Goal: Task Accomplishment & Management: Manage account settings

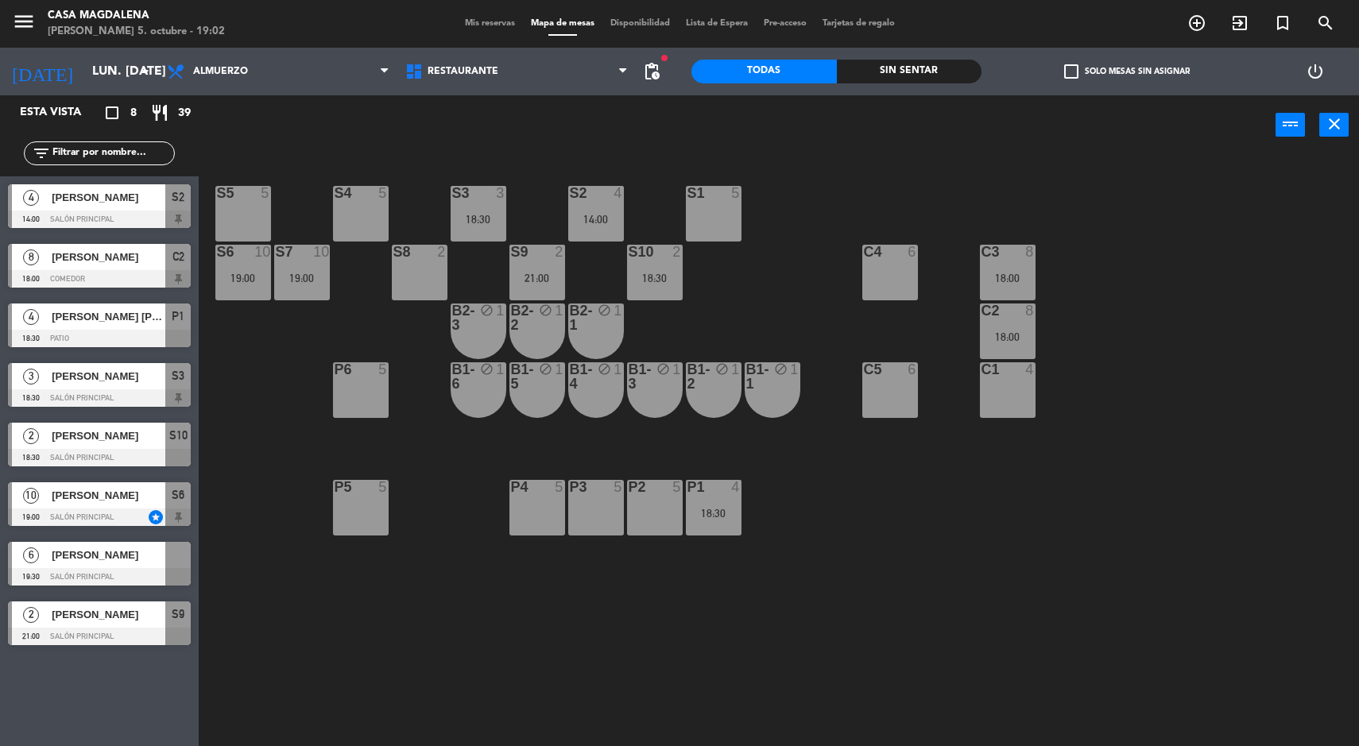
click at [110, 64] on input "lun. [DATE]" at bounding box center [168, 71] width 168 height 31
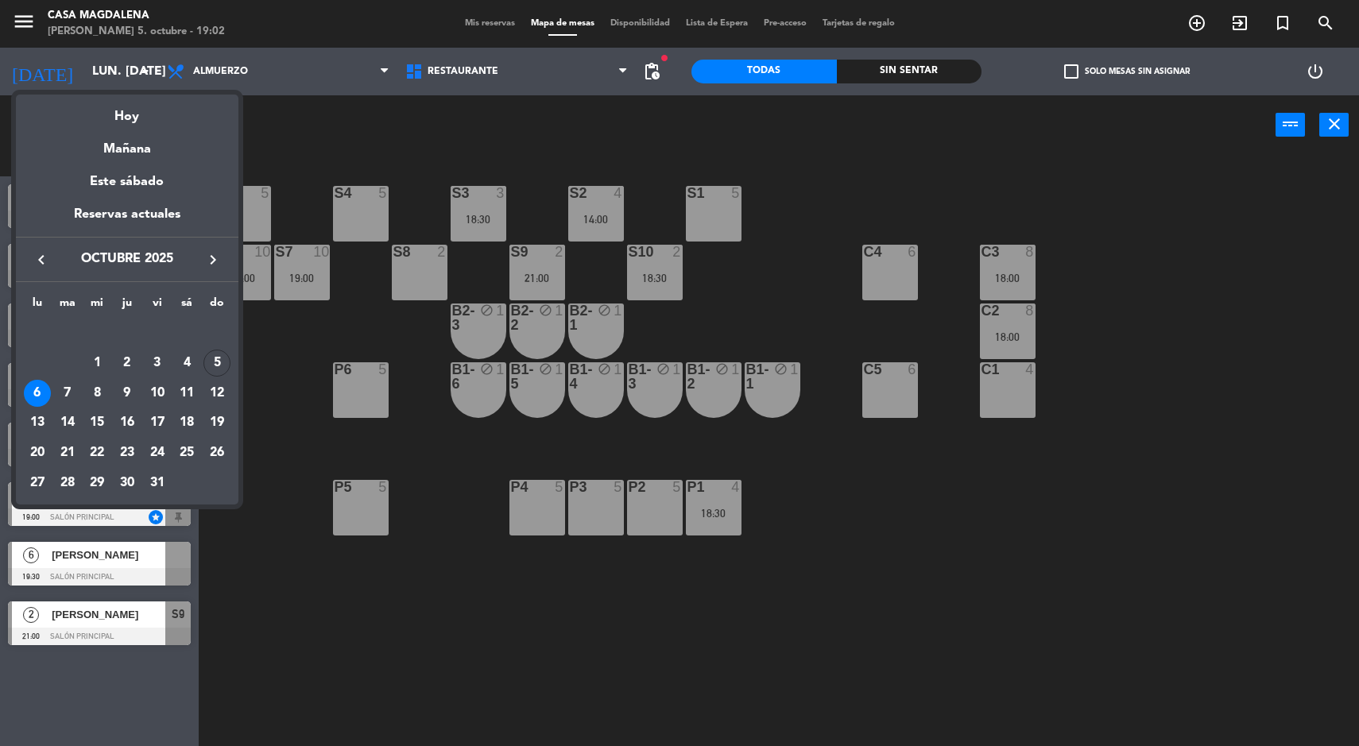
click at [140, 113] on div "Hoy" at bounding box center [127, 111] width 223 height 33
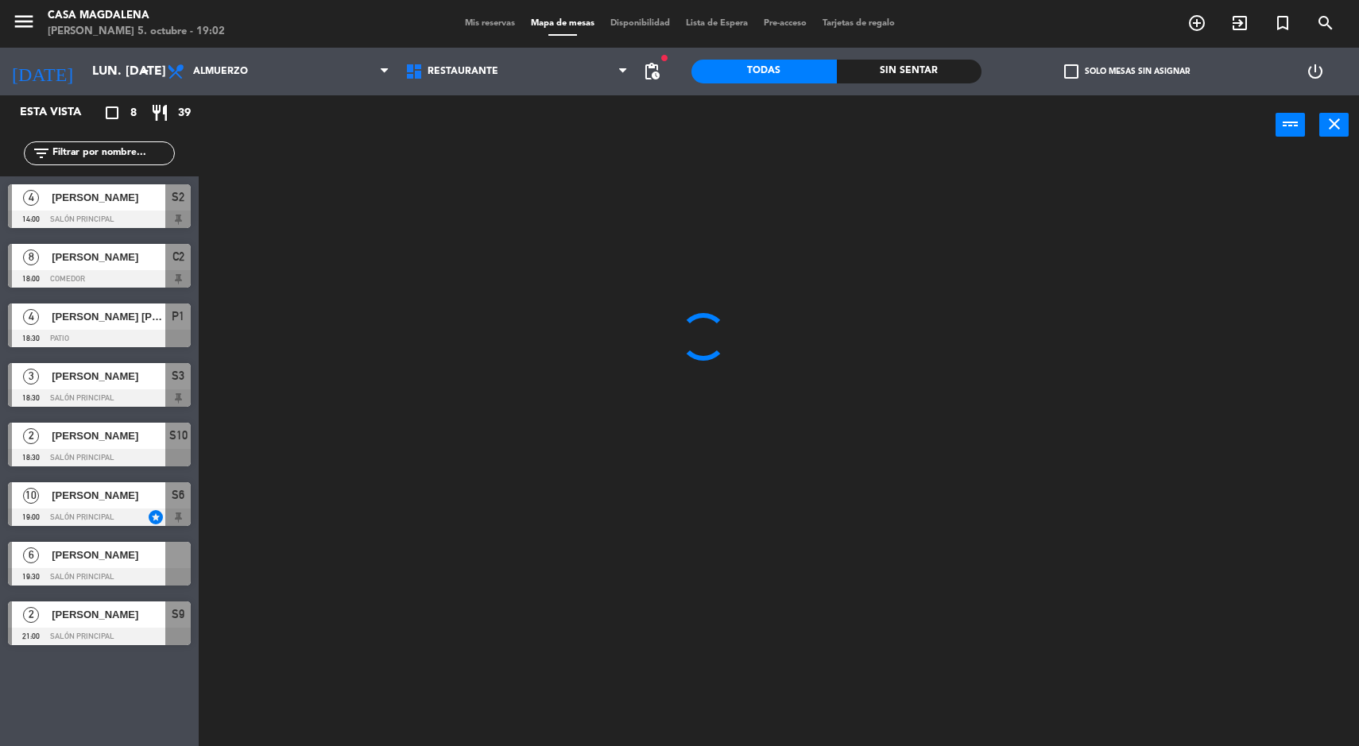
type input "dom. [DATE]"
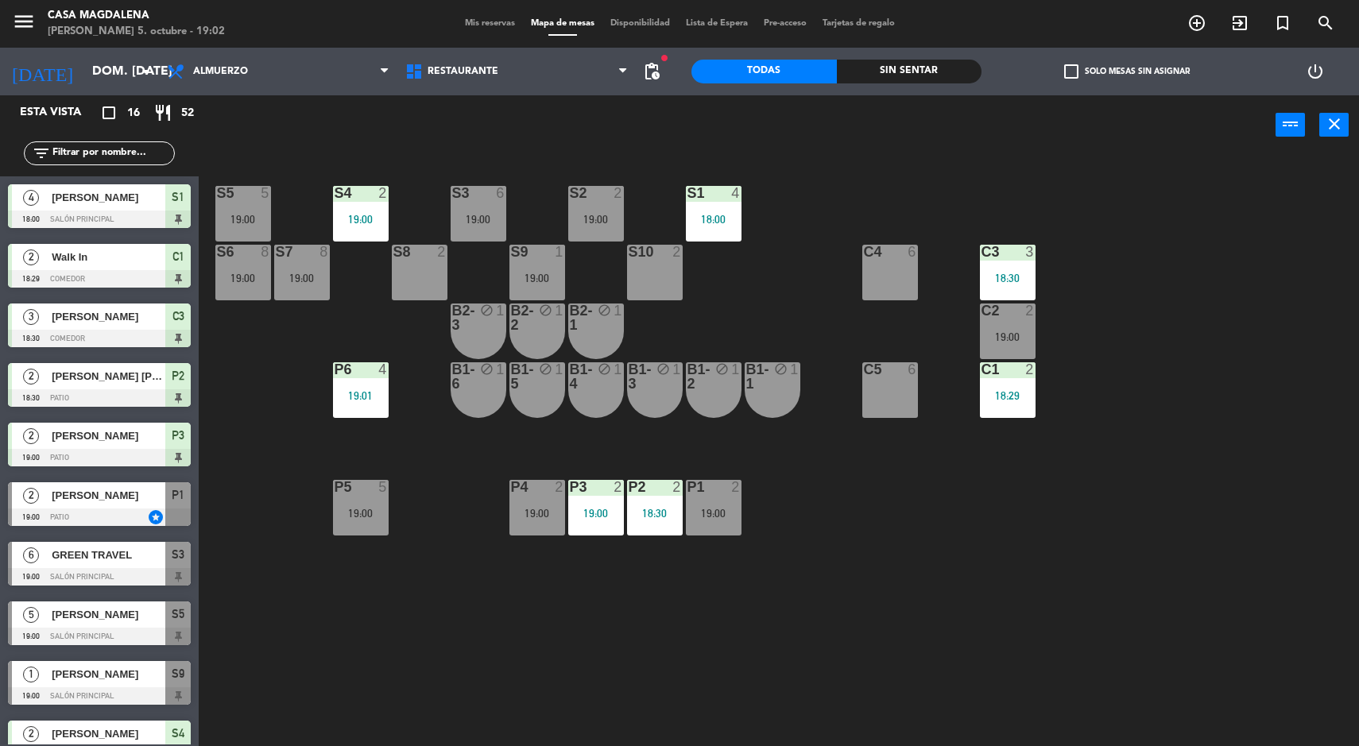
click at [326, 274] on div "19:00" at bounding box center [302, 278] width 56 height 11
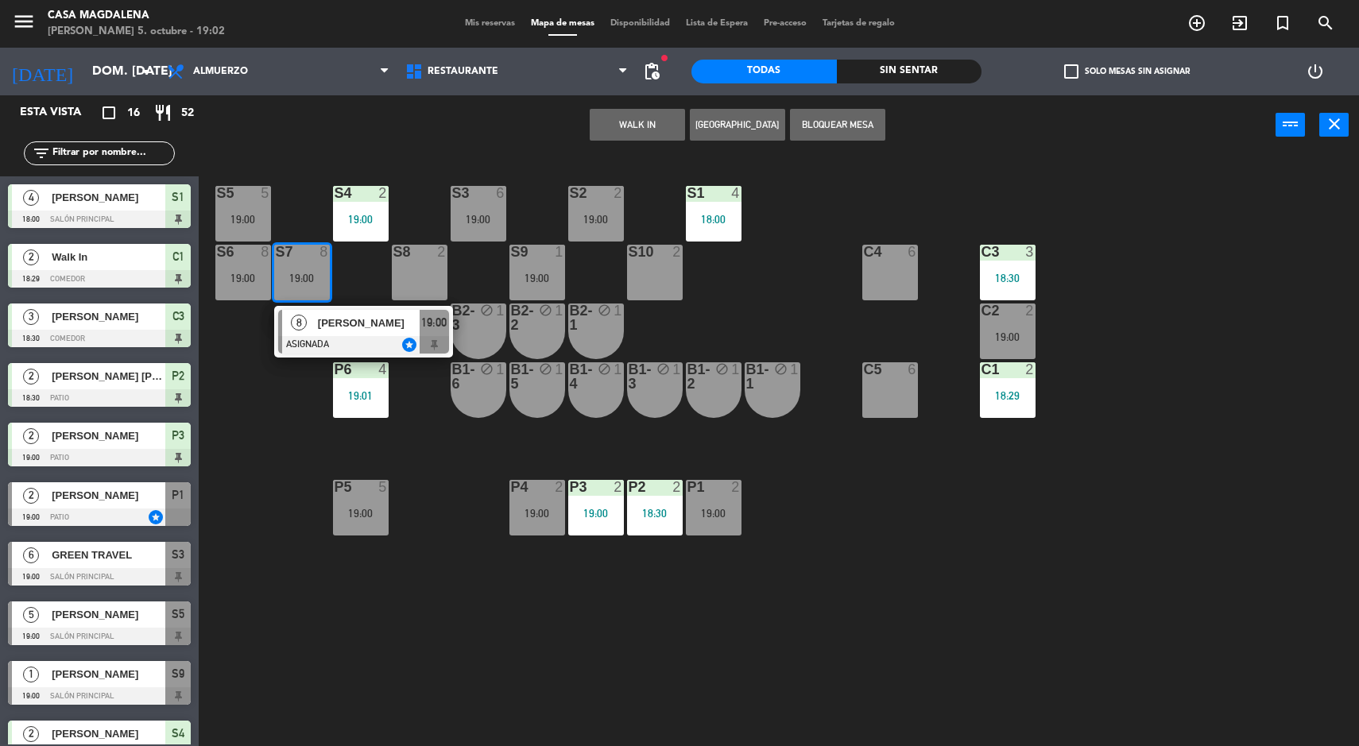
click at [373, 324] on span "[PERSON_NAME]" at bounding box center [369, 323] width 102 height 17
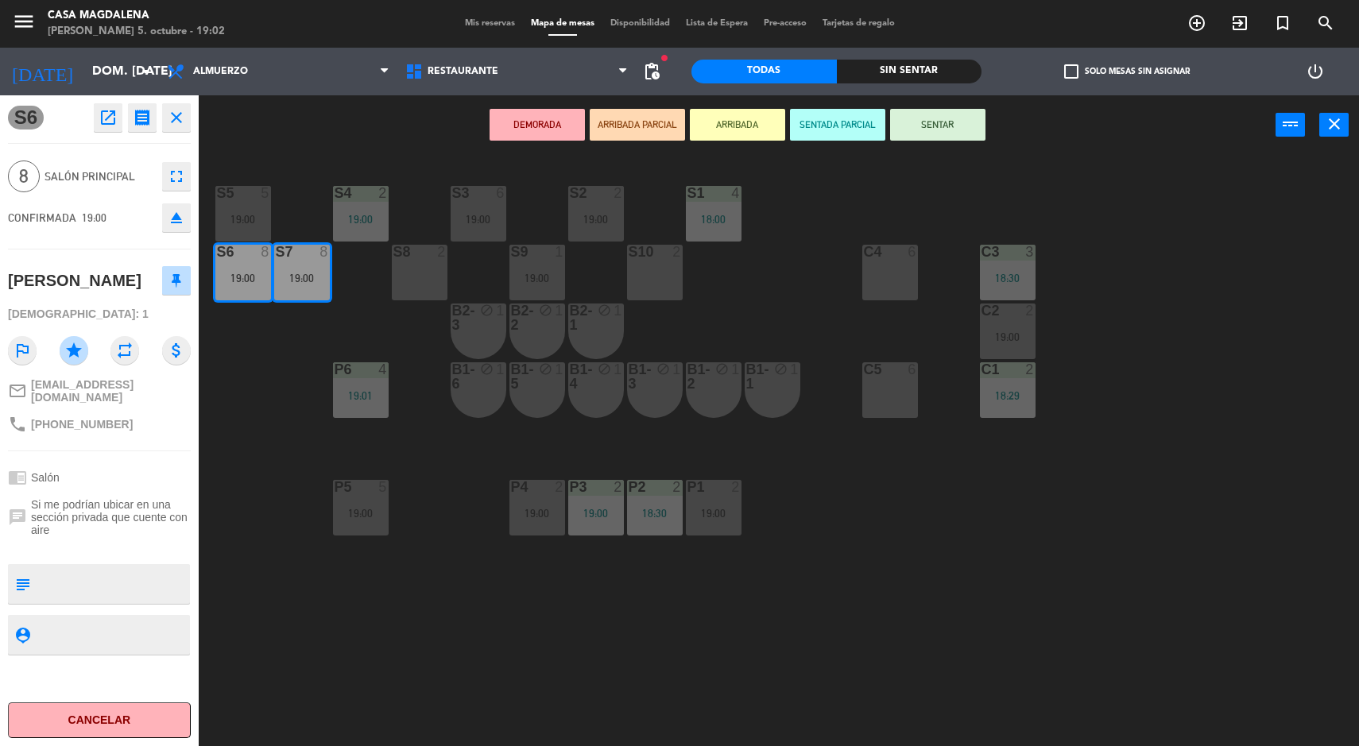
click at [844, 129] on button "SENTADA PARCIAL" at bounding box center [837, 125] width 95 height 32
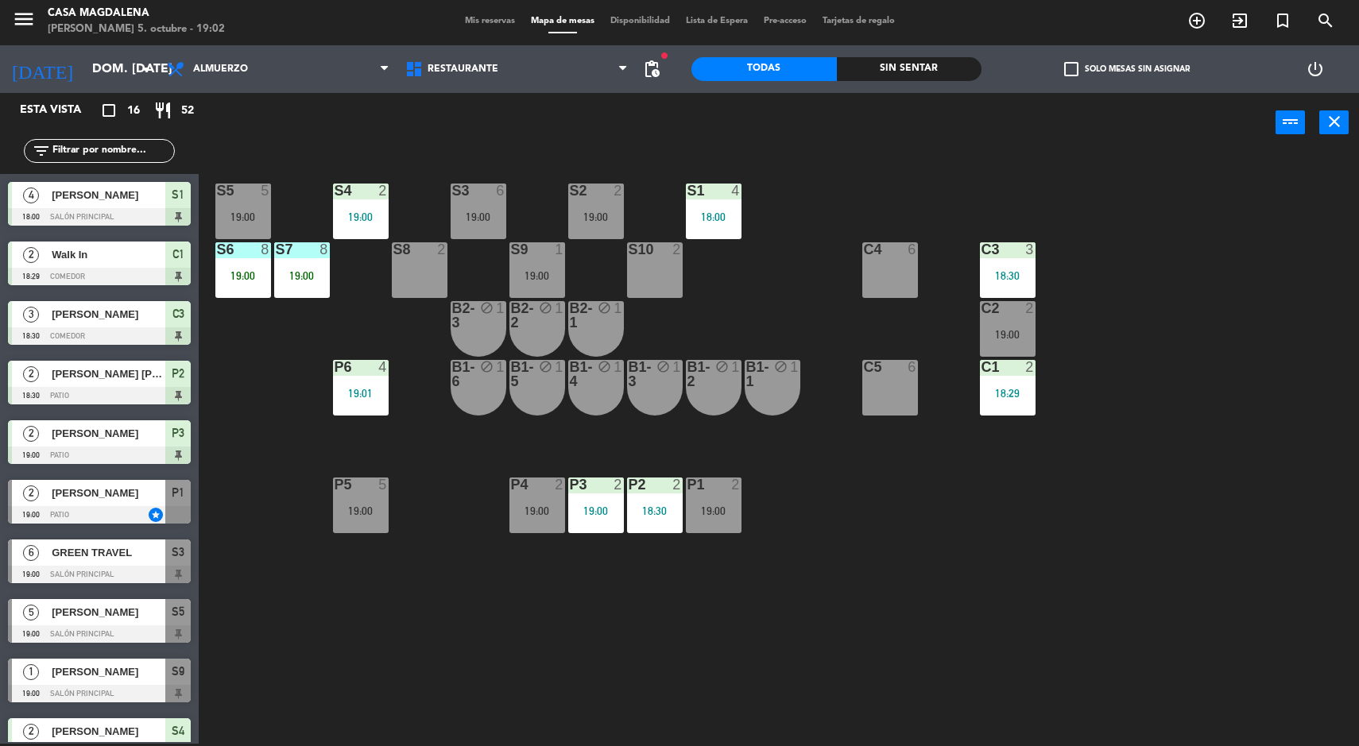
scroll to position [221, 0]
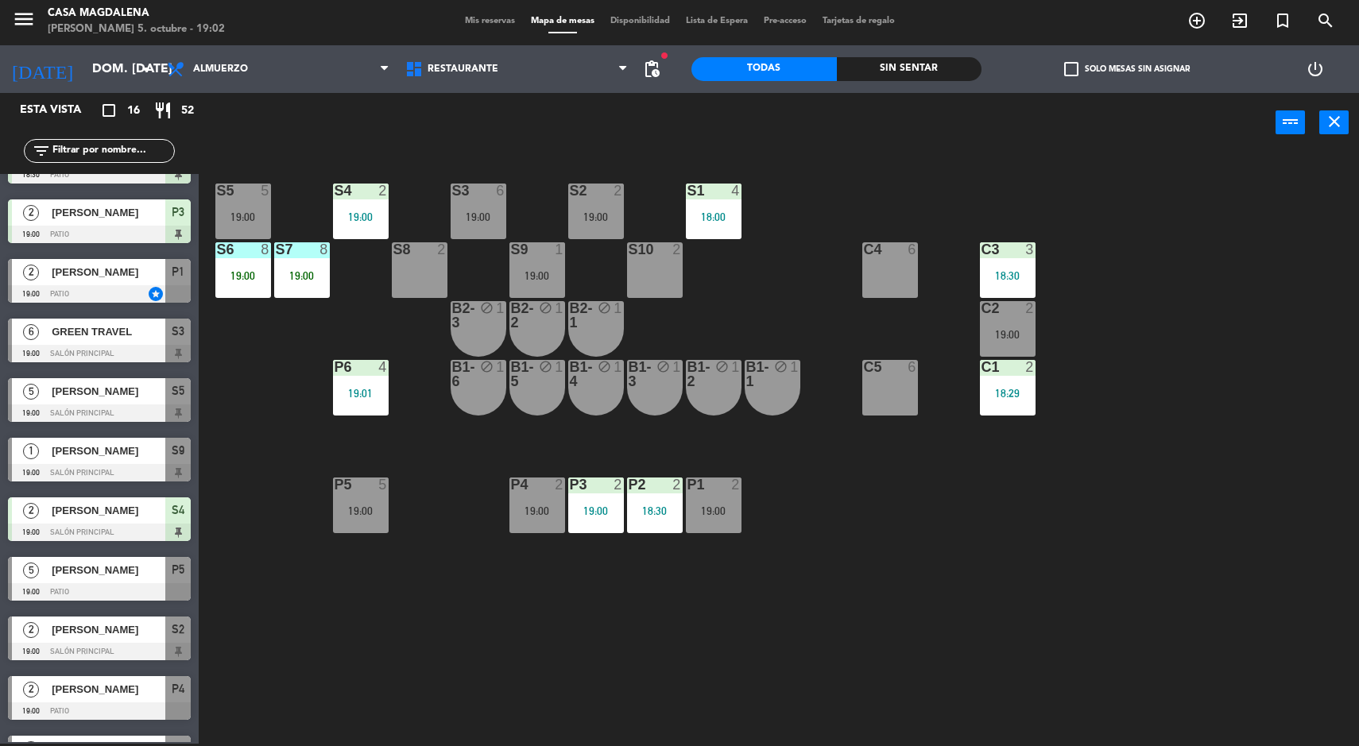
click at [674, 507] on div "18:30" at bounding box center [655, 510] width 56 height 11
click at [720, 637] on div "S5 5 19:00 S4 2 19:00 S3 6 19:00 S2 2 19:00 S1 4 18:00 S6 8 19:00 S7 8 19:00 S8…" at bounding box center [785, 450] width 1147 height 591
click at [597, 507] on div "19:00" at bounding box center [596, 510] width 56 height 11
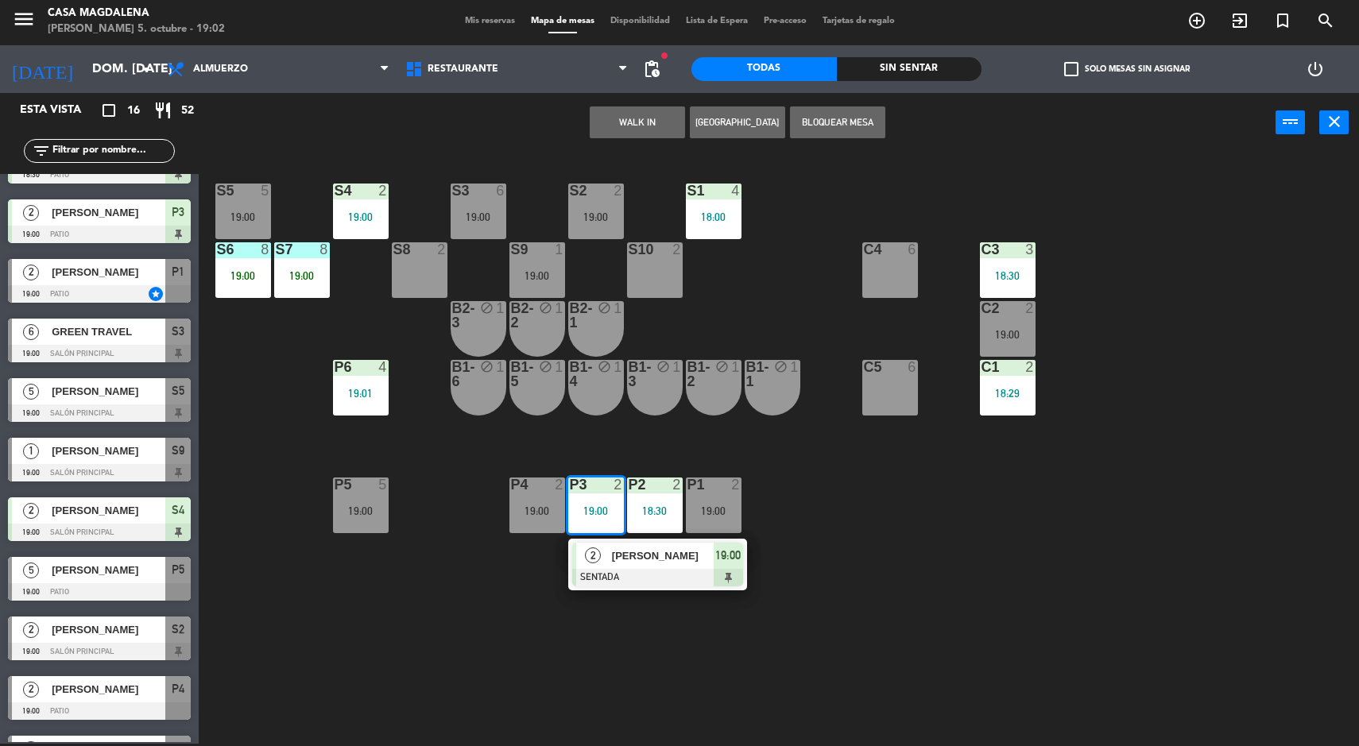
click at [915, 585] on div "S5 5 19:00 S4 2 19:00 S3 6 19:00 S2 2 19:00 S1 4 18:00 S6 8 19:00 S7 8 19:00 S8…" at bounding box center [785, 450] width 1147 height 591
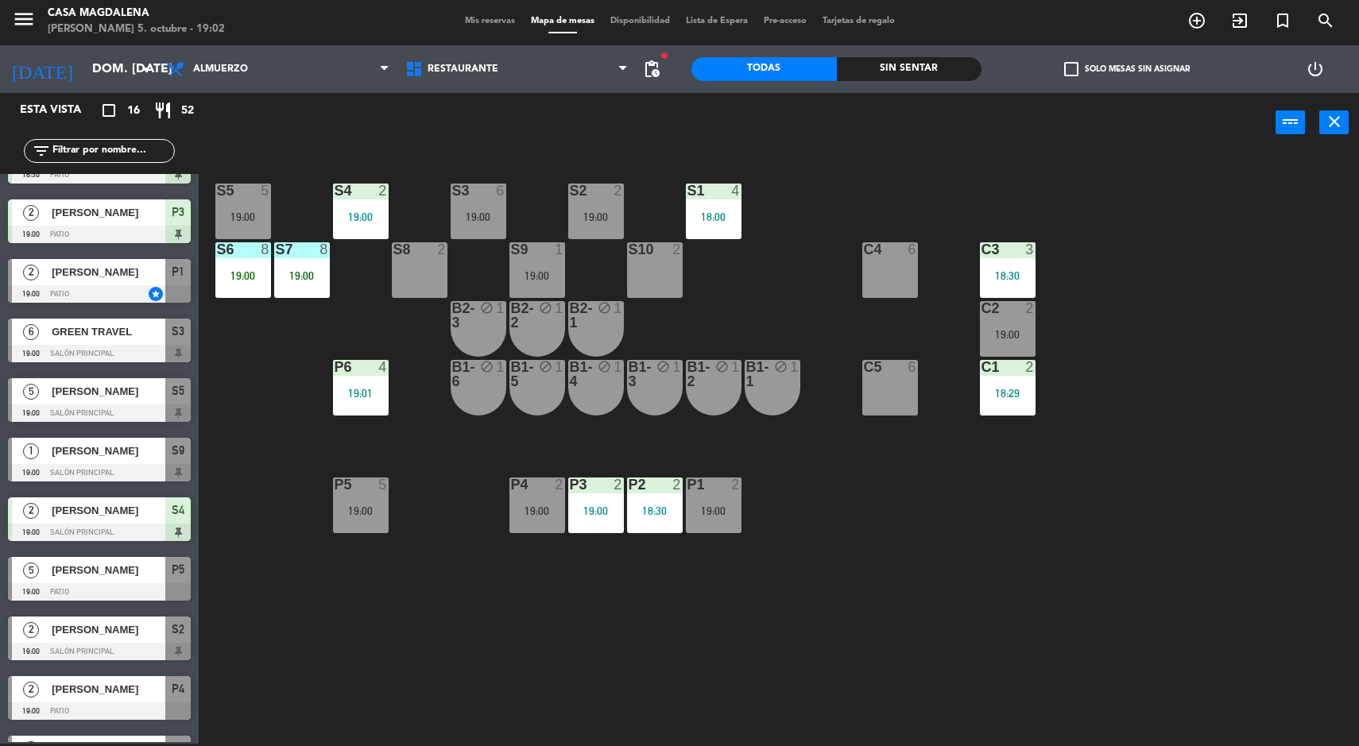
click at [278, 267] on div "S7 8 19:00" at bounding box center [302, 270] width 56 height 56
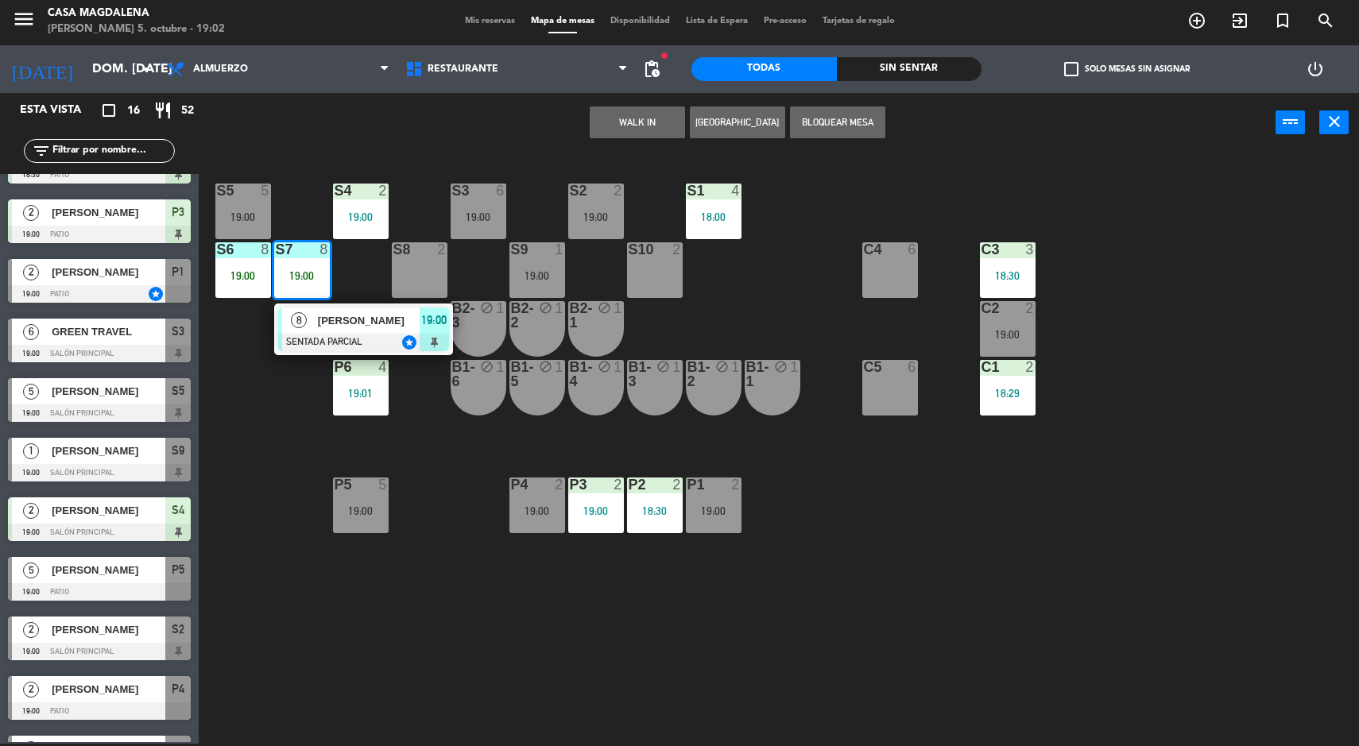
click at [1152, 596] on div "S5 5 19:00 S4 2 19:00 S3 6 19:00 S2 2 19:00 S1 4 18:00 S6 8 19:00 S7 8 19:00 8 …" at bounding box center [785, 450] width 1147 height 591
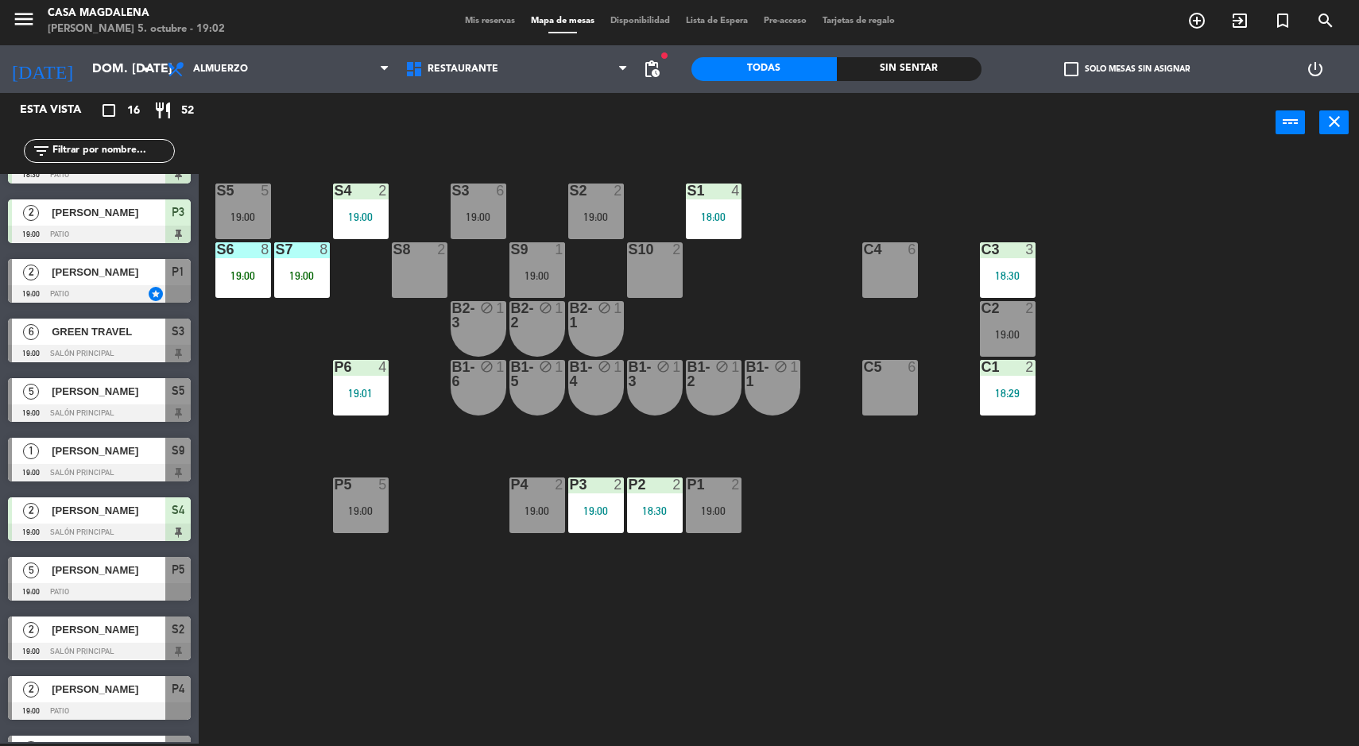
click at [324, 250] on div "8" at bounding box center [324, 249] width 10 height 14
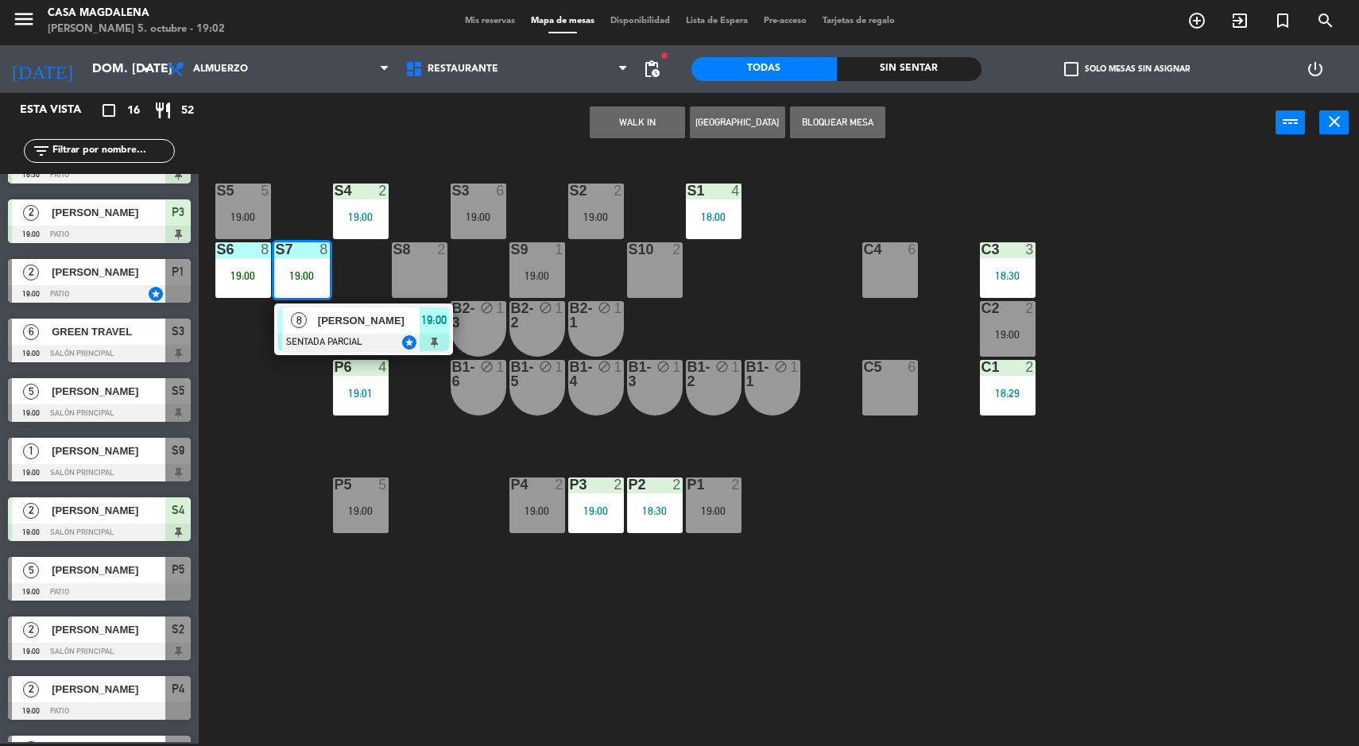
click at [385, 314] on span "[PERSON_NAME]" at bounding box center [369, 320] width 102 height 17
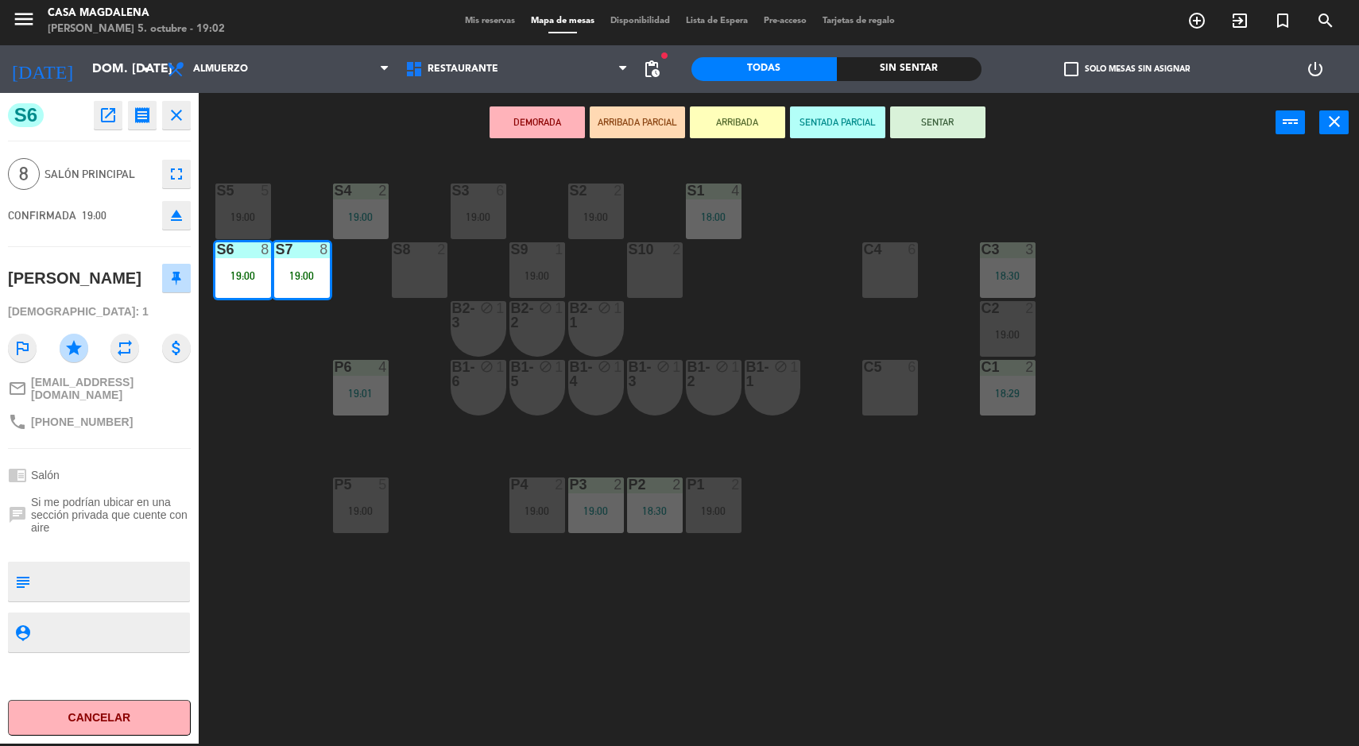
click at [1225, 390] on div "S5 5 19:00 S4 2 19:00 S3 6 19:00 S2 2 19:00 S1 4 18:00 S6 8 19:00 S7 8 19:00 S8…" at bounding box center [785, 450] width 1147 height 591
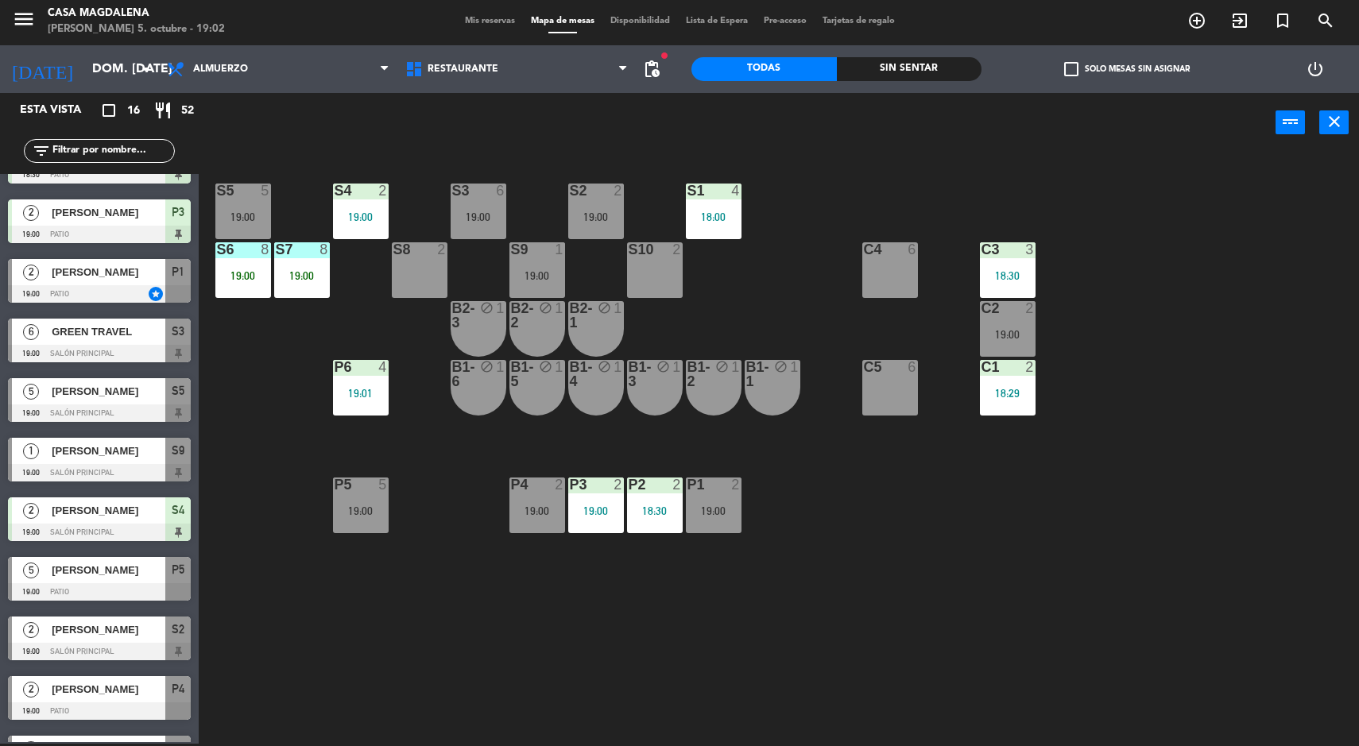
click at [769, 407] on div "B1-1 block 1" at bounding box center [773, 388] width 56 height 56
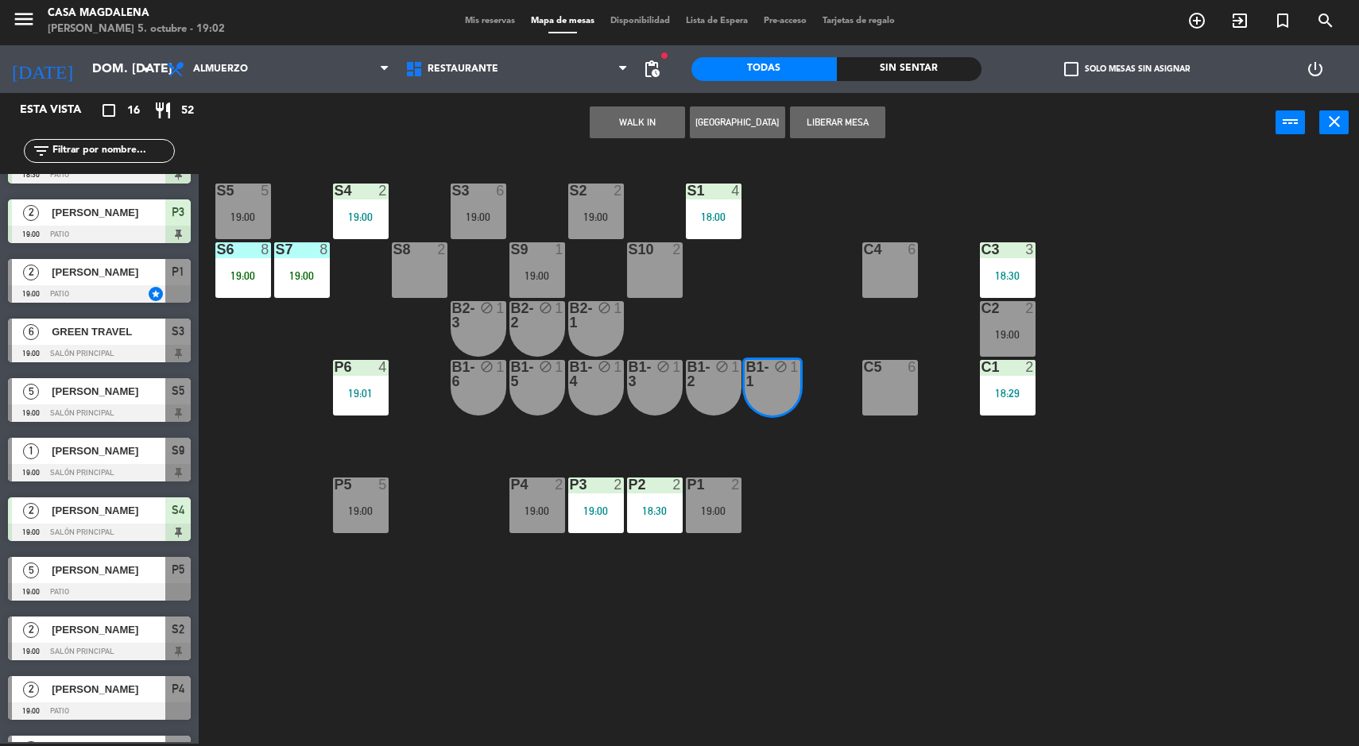
click at [857, 449] on div "S5 5 19:00 S4 2 19:00 S3 6 19:00 S2 2 19:00 S1 4 18:00 S6 8 19:00 S7 8 19:00 S8…" at bounding box center [785, 450] width 1147 height 591
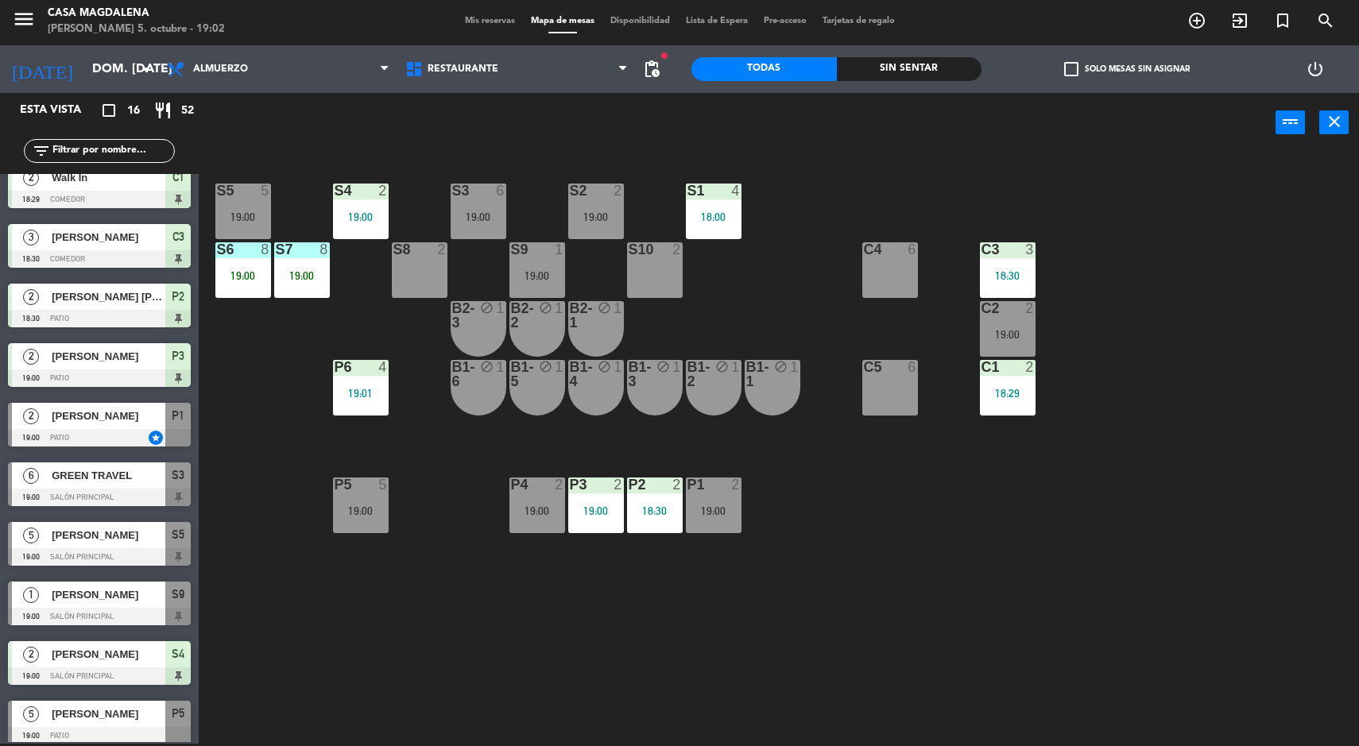
scroll to position [78, 0]
click at [165, 602] on div "S9" at bounding box center [177, 594] width 25 height 26
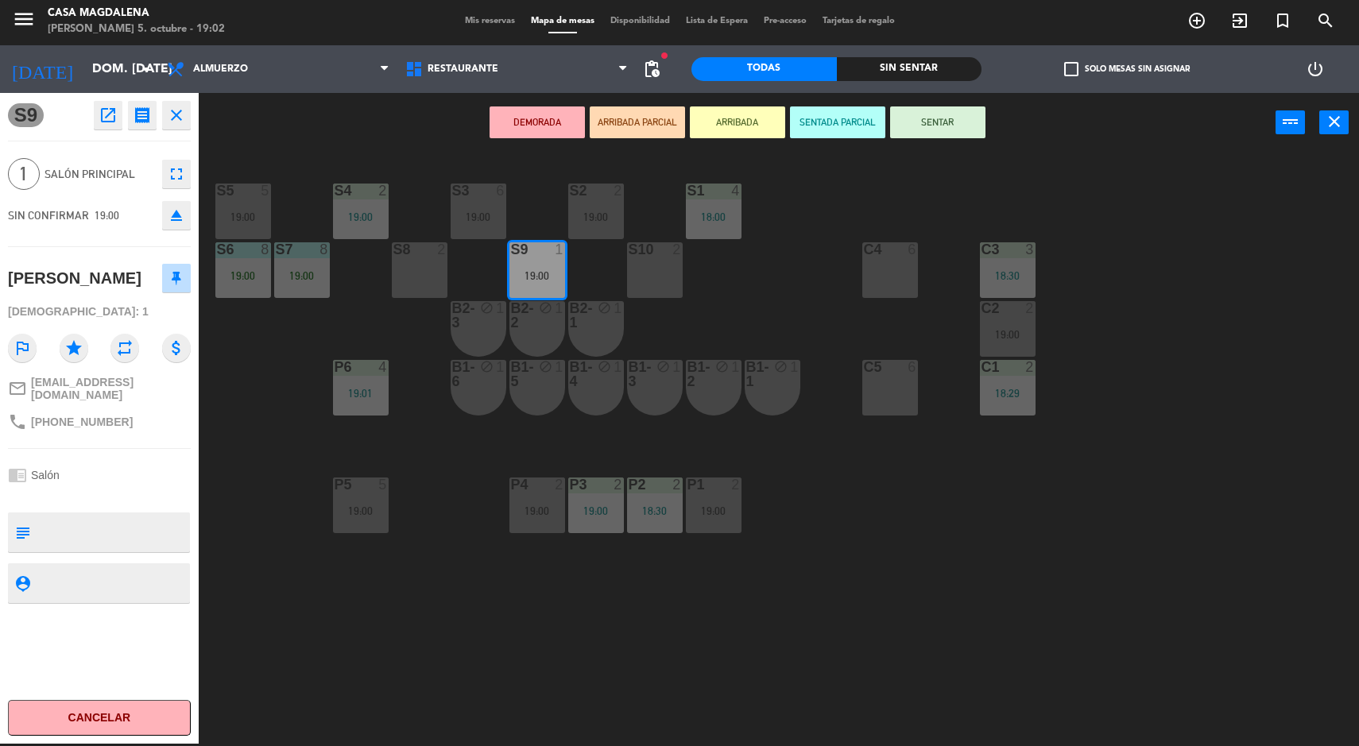
click at [768, 378] on div "block" at bounding box center [772, 374] width 26 height 29
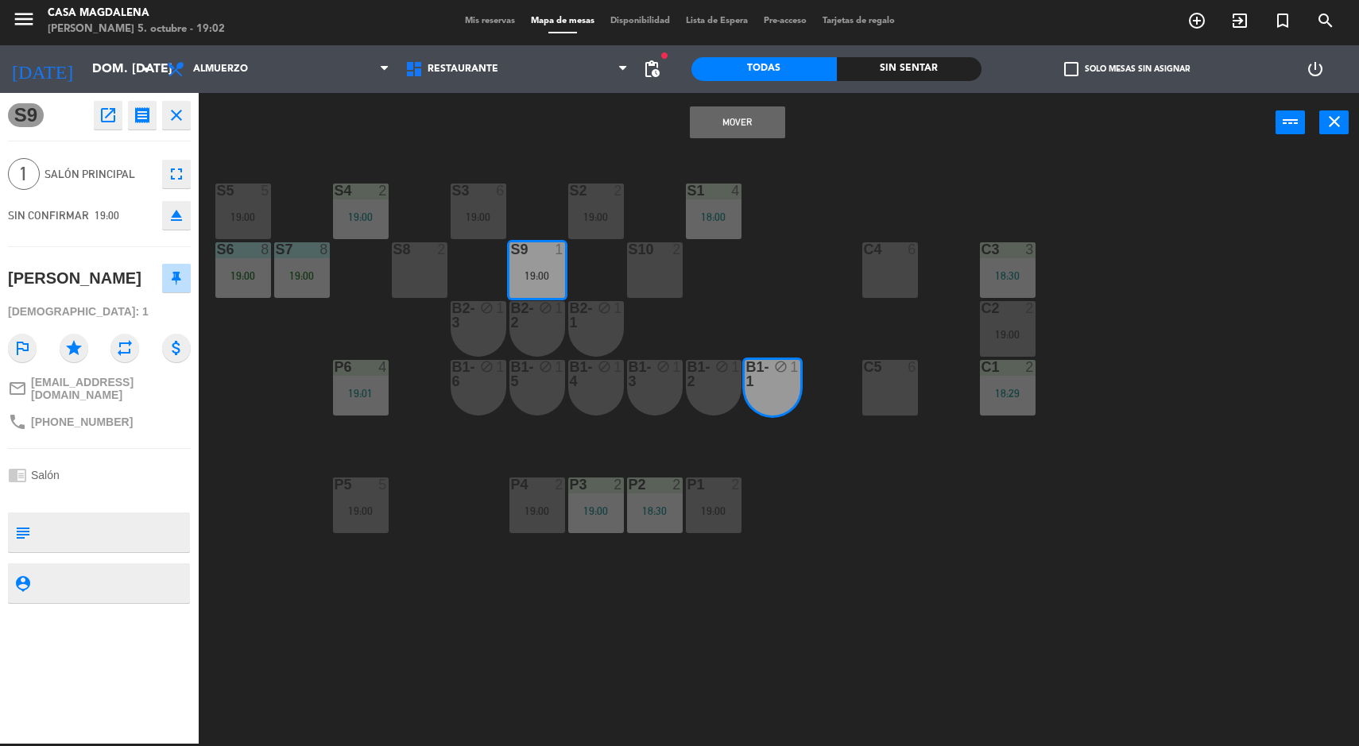
click at [746, 115] on button "Mover" at bounding box center [737, 122] width 95 height 32
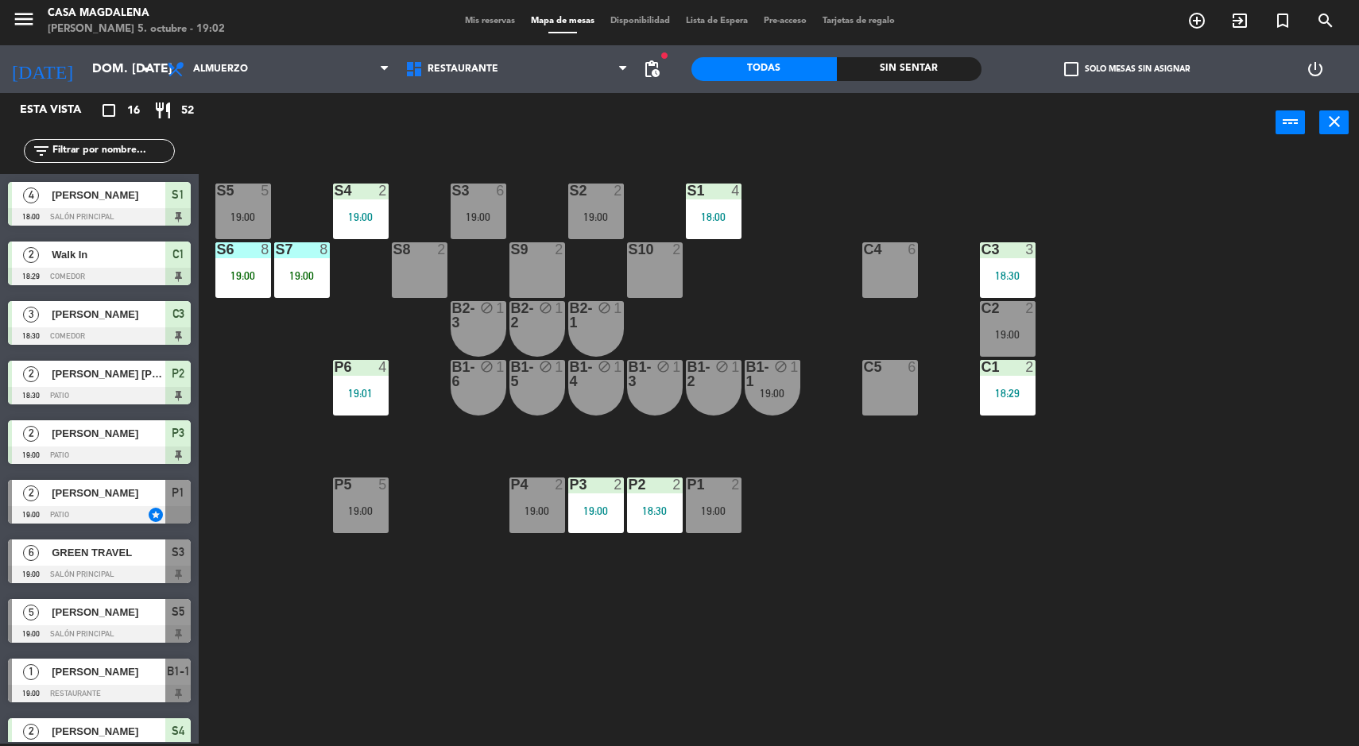
click at [789, 389] on div "19:00" at bounding box center [773, 393] width 56 height 11
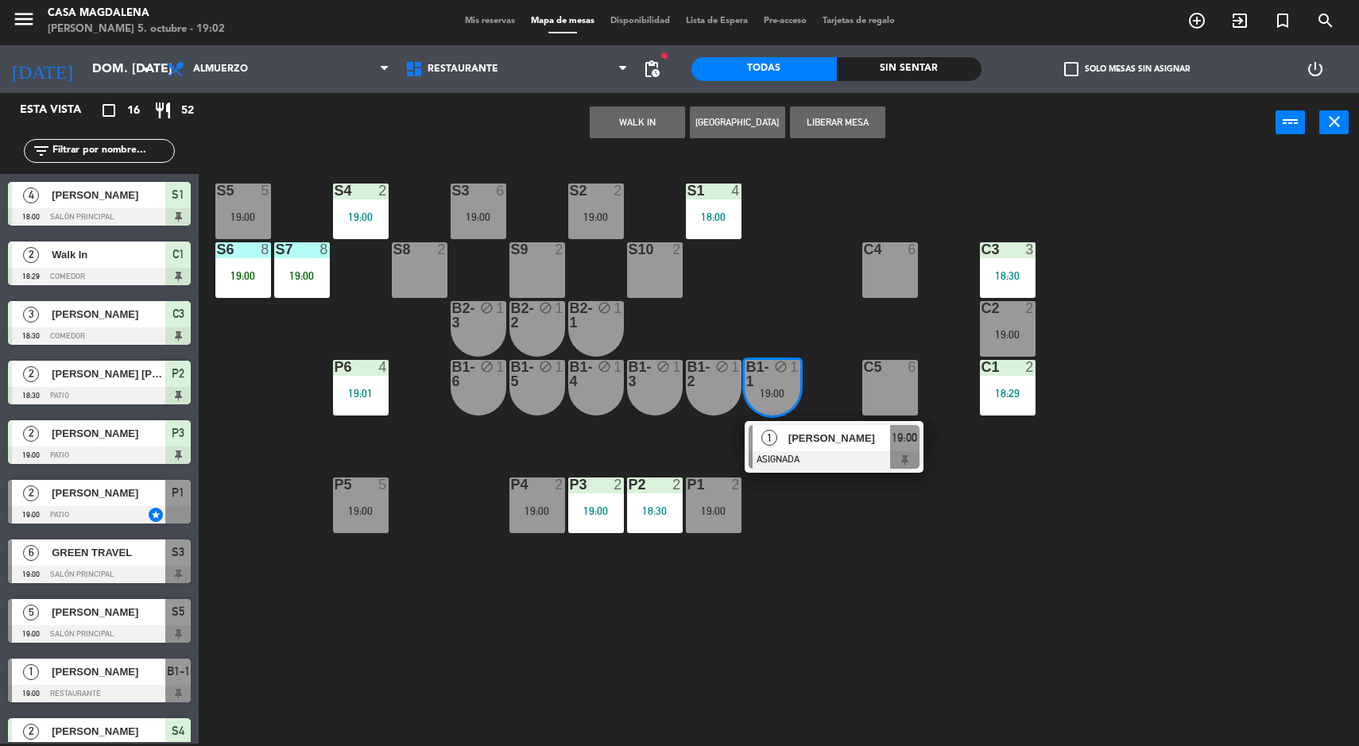
click at [857, 437] on span "[PERSON_NAME]" at bounding box center [839, 438] width 102 height 17
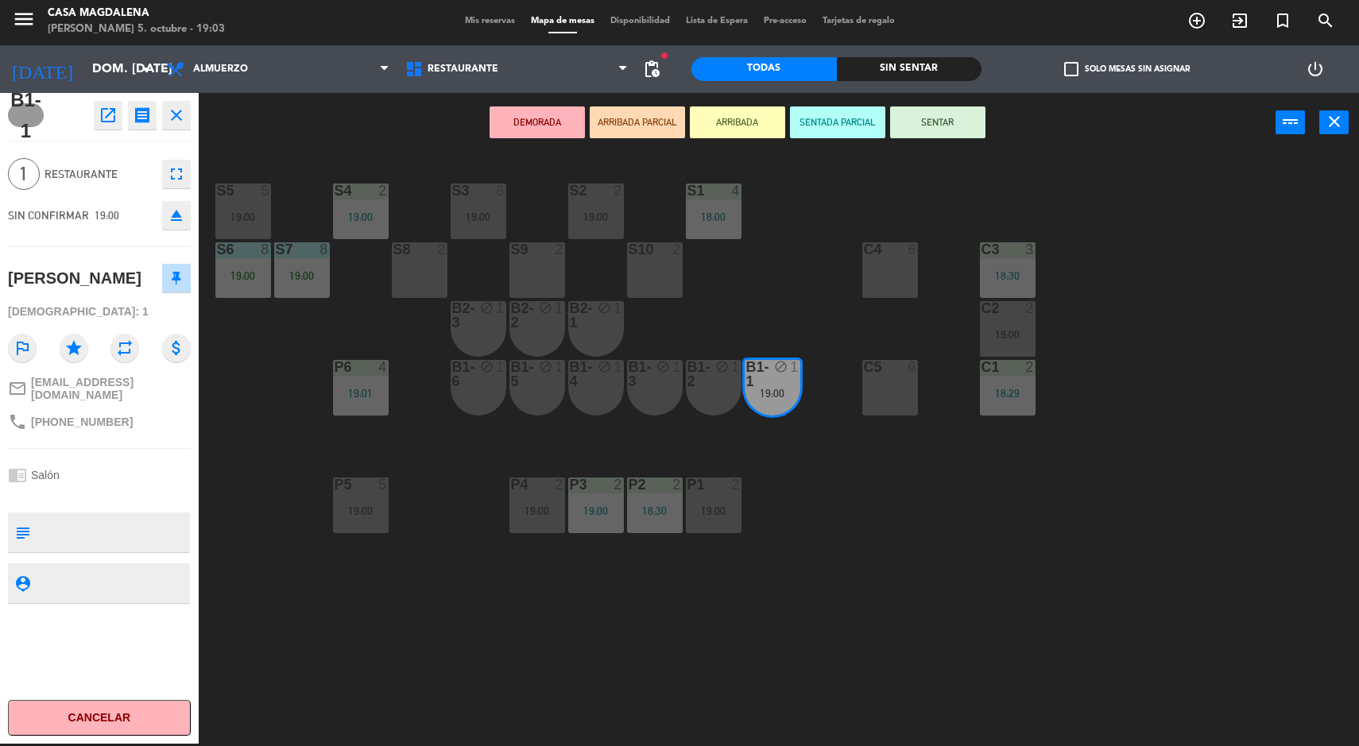
click at [960, 120] on button "SENTAR" at bounding box center [937, 122] width 95 height 32
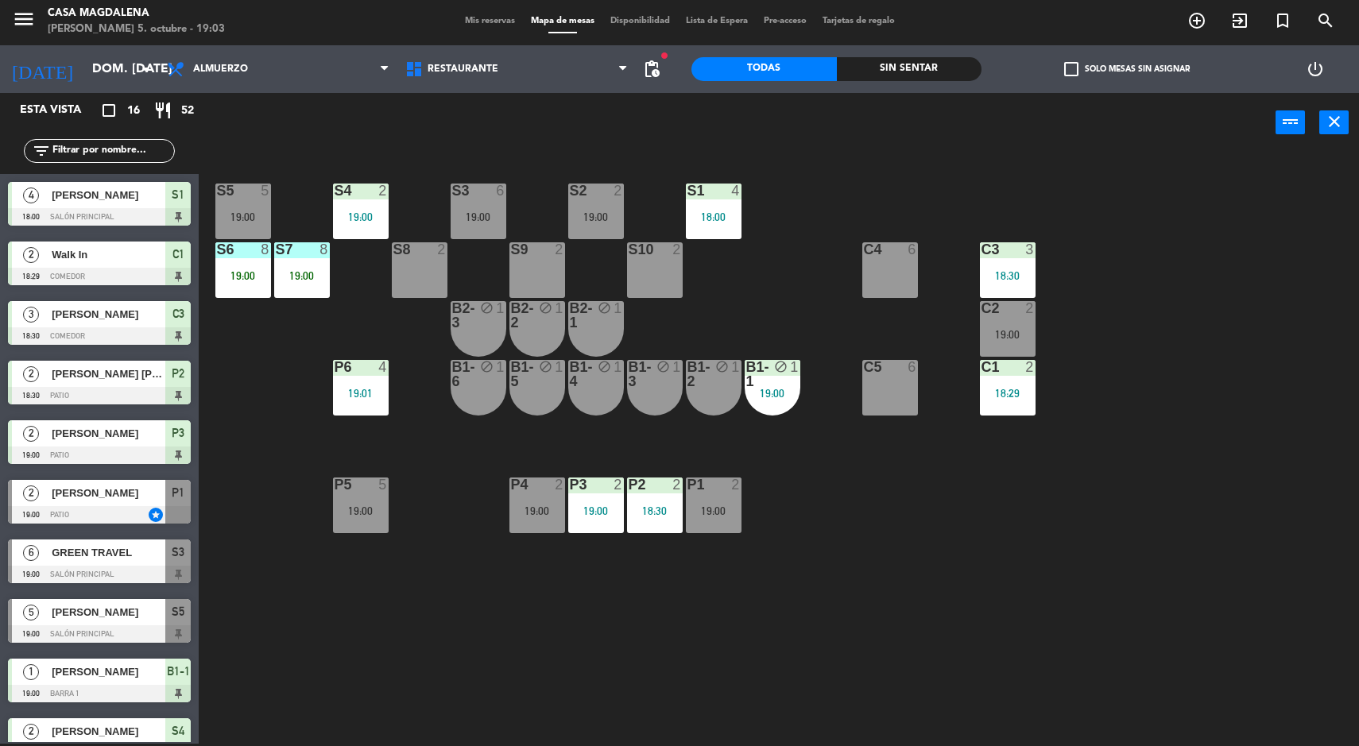
click at [736, 509] on div "19:00" at bounding box center [714, 510] width 56 height 11
click at [795, 647] on div "S5 5 19:00 S4 2 19:00 S3 6 19:00 S2 2 19:00 S1 4 18:00 S6 8 19:00 S7 8 19:00 S8…" at bounding box center [785, 450] width 1147 height 591
click at [559, 251] on div "2" at bounding box center [560, 249] width 10 height 14
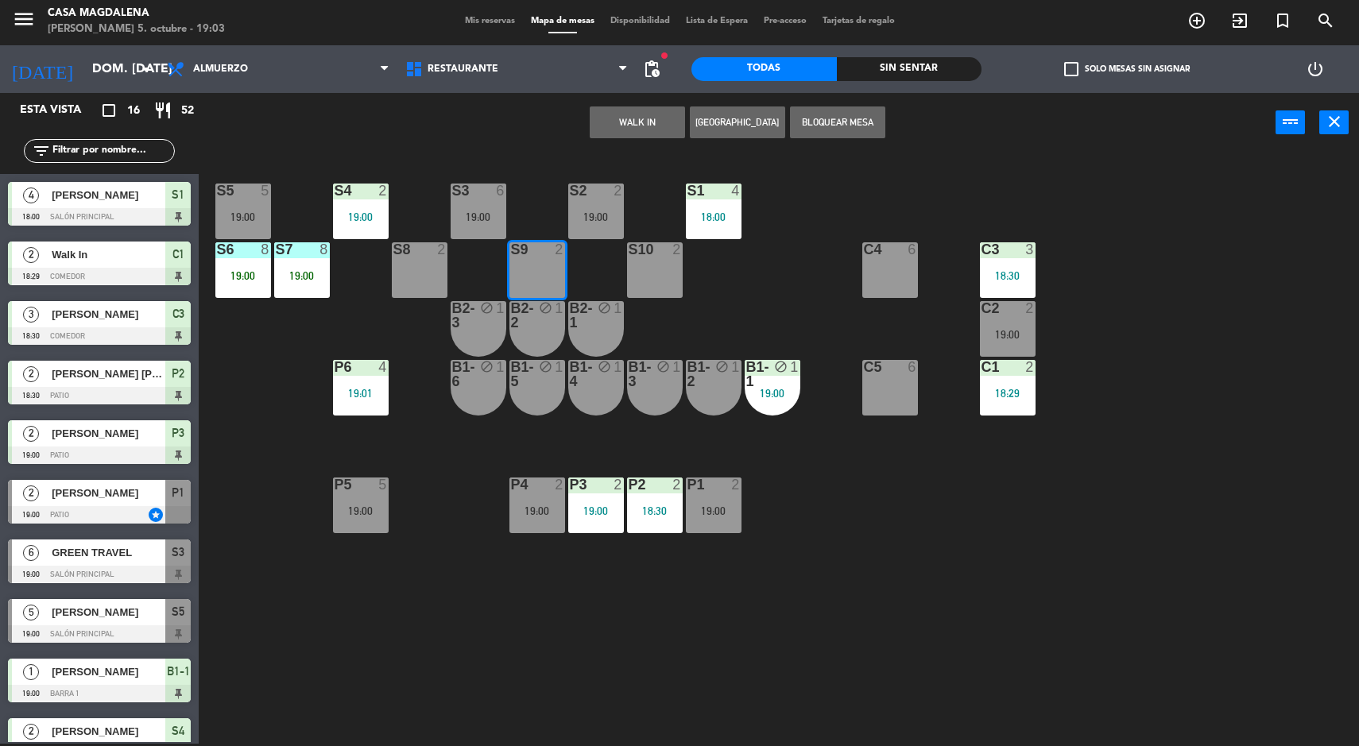
click at [935, 573] on div "S5 5 19:00 S4 2 19:00 S3 6 19:00 S2 2 19:00 S1 4 18:00 S6 8 19:00 S7 8 19:00 S8…" at bounding box center [785, 450] width 1147 height 591
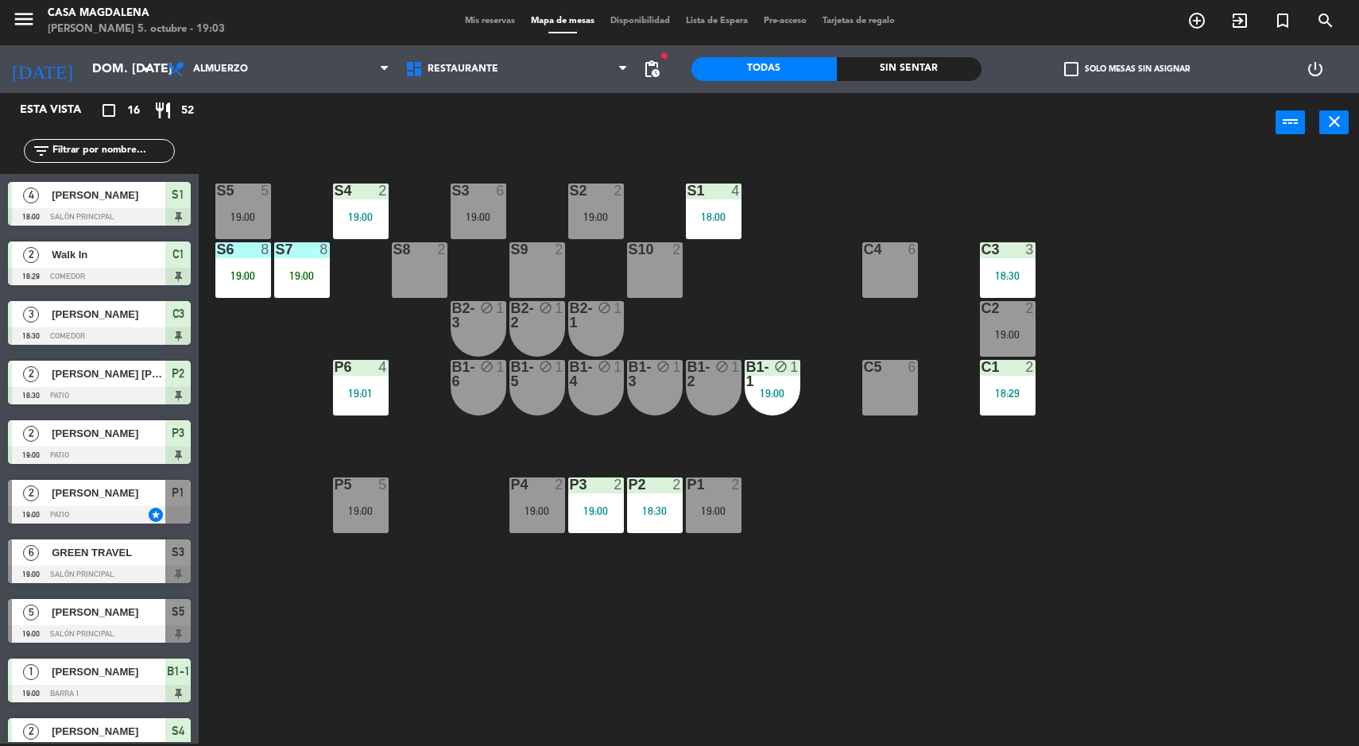
click at [934, 60] on div "Sin sentar" at bounding box center [909, 69] width 145 height 24
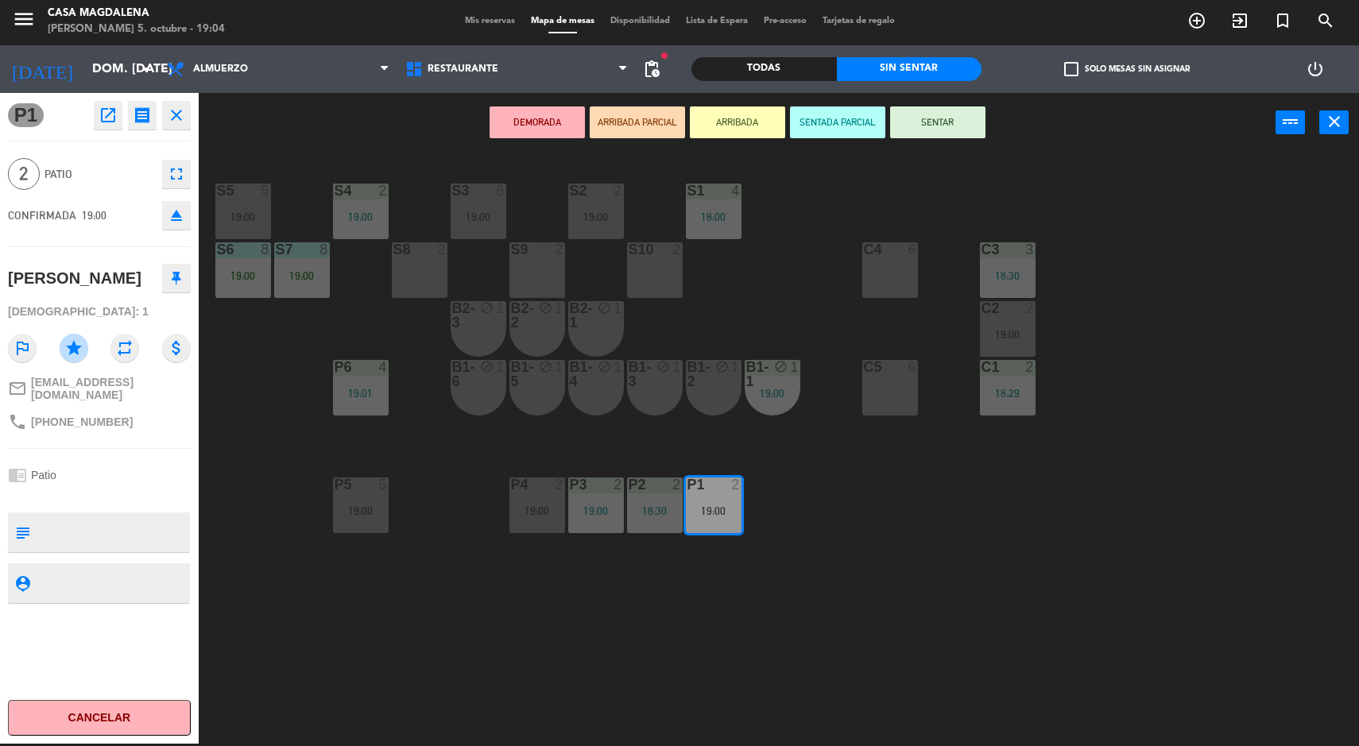
click at [946, 123] on button "SENTAR" at bounding box center [937, 122] width 95 height 32
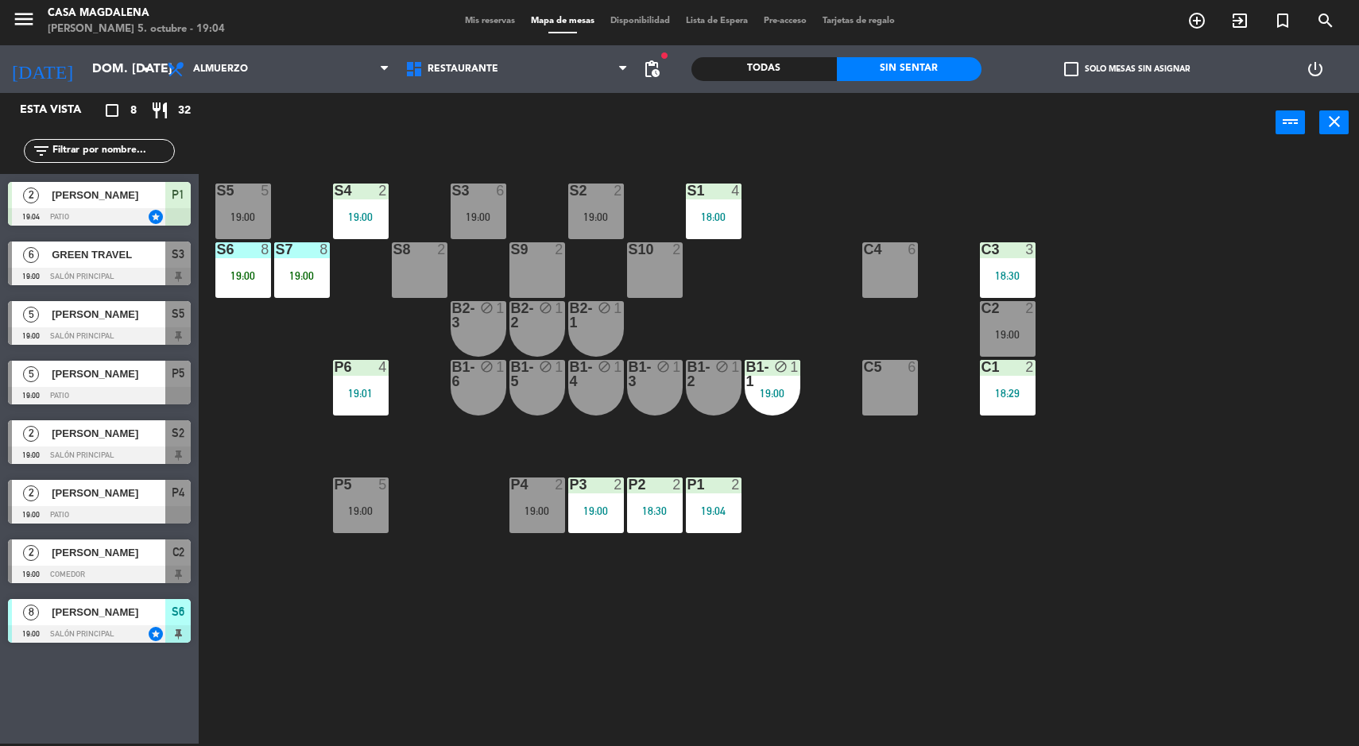
click at [370, 395] on div "19:01" at bounding box center [361, 393] width 56 height 11
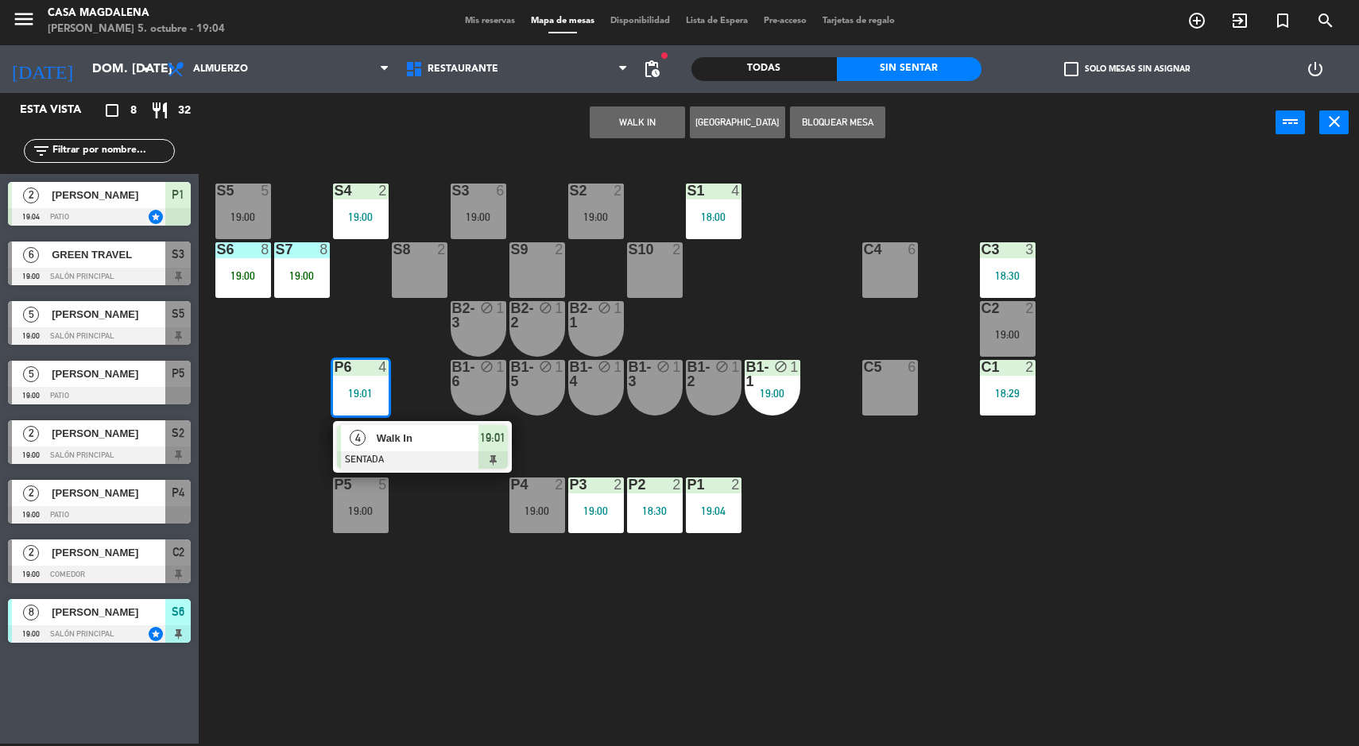
click at [540, 513] on div "19:00" at bounding box center [537, 510] width 56 height 11
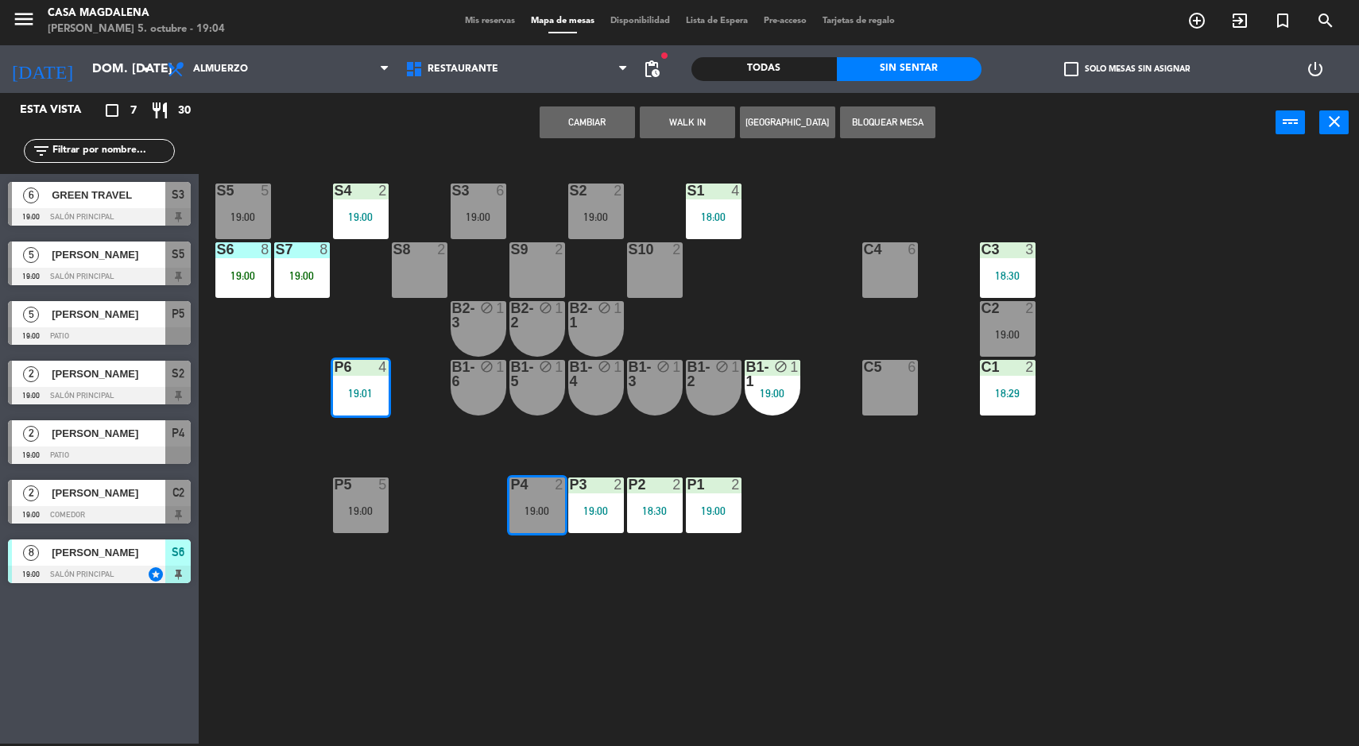
click at [603, 127] on button "Cambiar" at bounding box center [587, 122] width 95 height 32
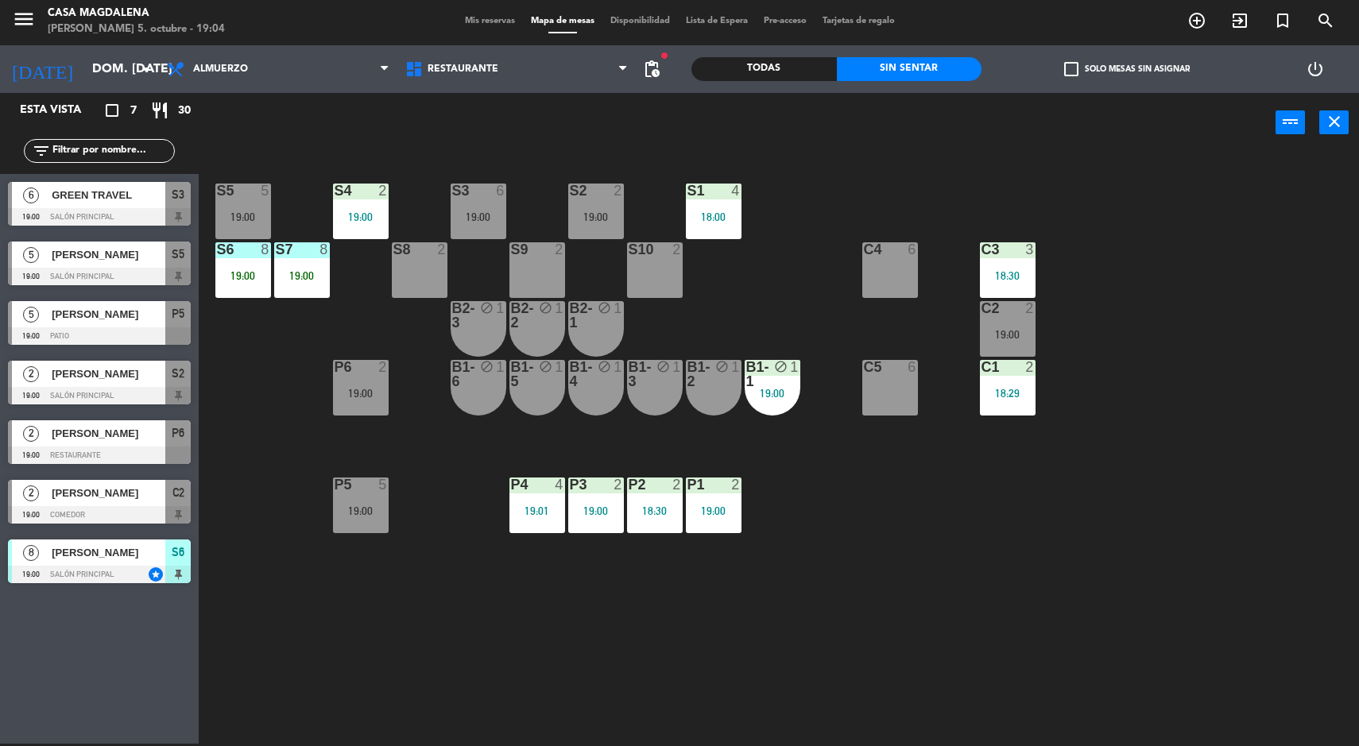
click at [729, 510] on div "19:00" at bounding box center [714, 510] width 56 height 11
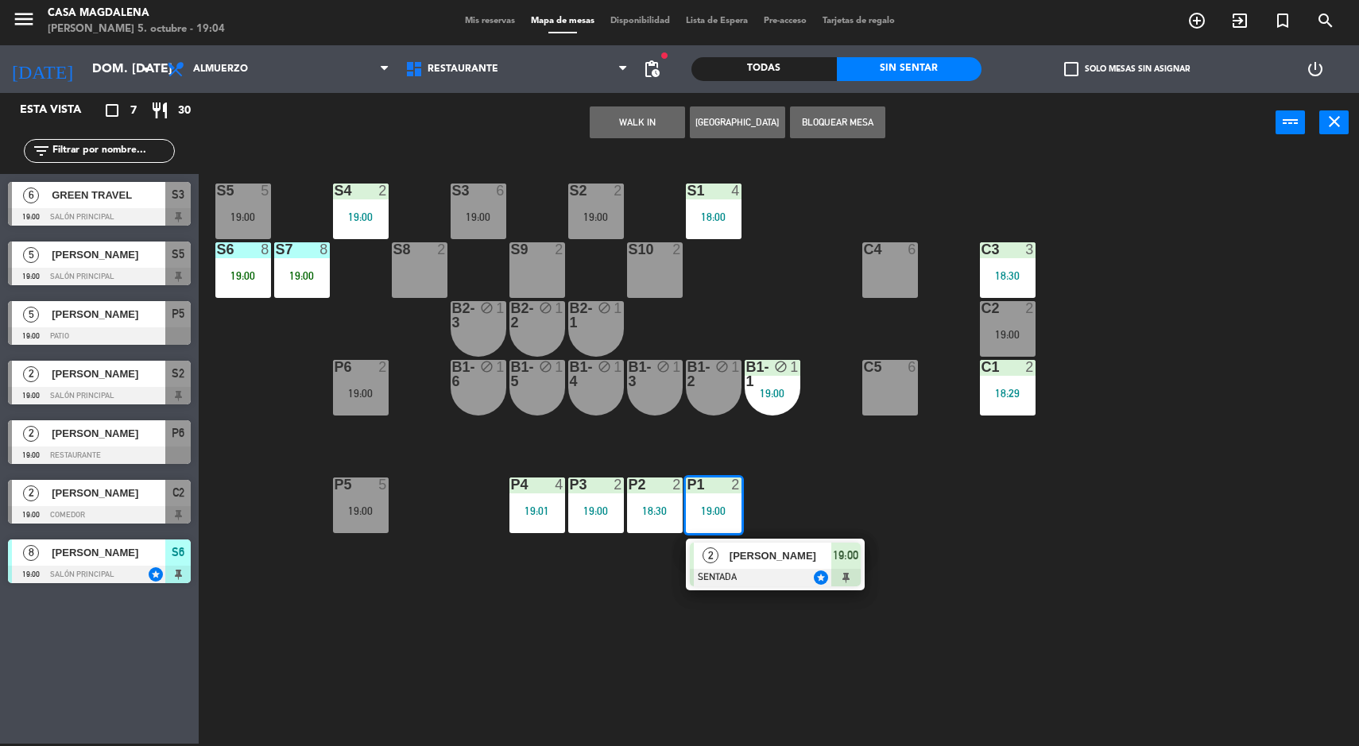
click at [830, 577] on div at bounding box center [775, 577] width 171 height 17
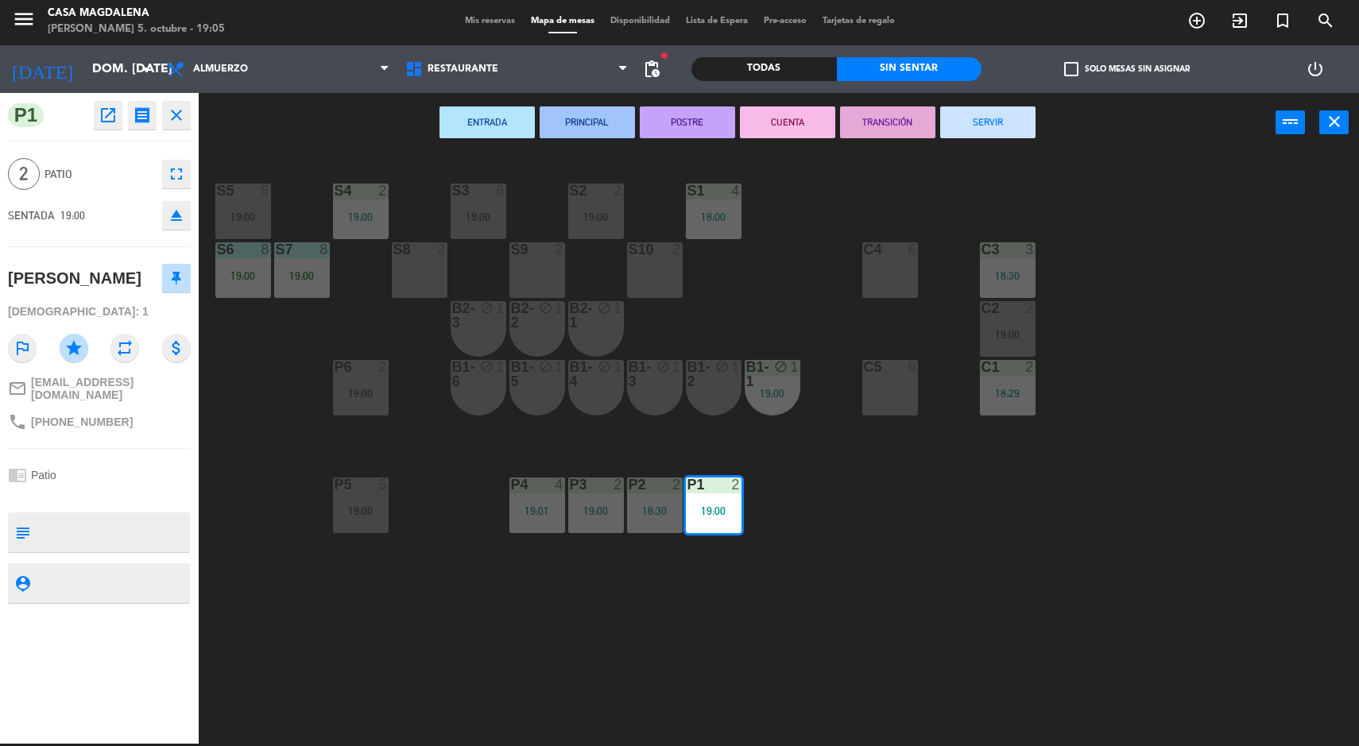
click at [928, 581] on div "S5 5 19:00 S4 2 19:00 S3 6 19:00 S2 2 19:00 S1 4 18:00 S6 8 19:00 S7 8 19:00 S8…" at bounding box center [785, 450] width 1147 height 591
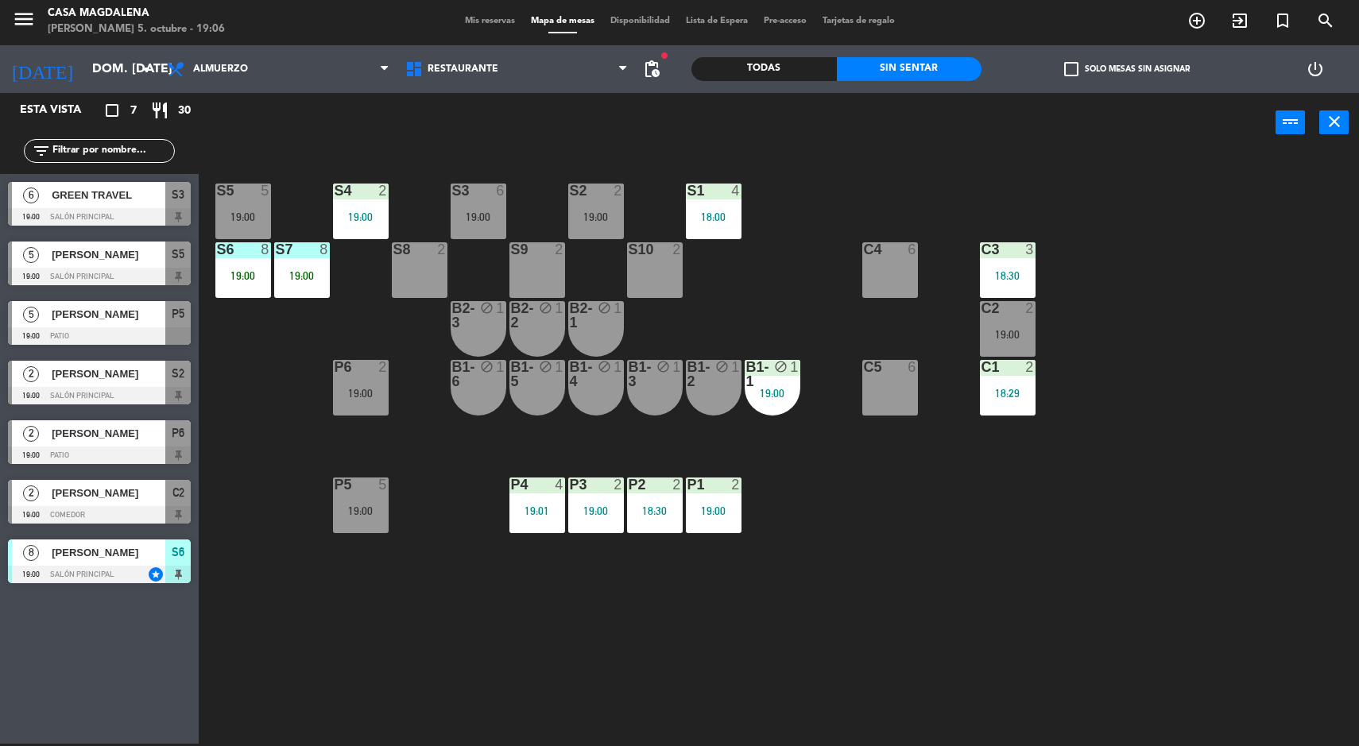
click at [826, 560] on div "S5 5 19:00 S4 2 19:00 S3 6 19:00 S2 2 19:00 S1 4 18:00 S6 8 19:00 S7 8 19:00 S8…" at bounding box center [785, 450] width 1147 height 591
click at [892, 566] on div "S5 5 19:00 S4 2 19:00 S3 6 19:00 S2 2 19:00 S1 4 18:00 S6 8 19:00 S7 8 19:00 S8…" at bounding box center [785, 450] width 1147 height 591
click at [900, 594] on div "S5 5 19:00 S4 2 19:00 S3 6 19:00 S2 2 19:00 S1 4 18:00 S6 8 19:00 S7 8 19:00 S8…" at bounding box center [785, 450] width 1147 height 591
click at [854, 575] on div "S5 5 19:00 S4 2 19:00 S3 6 19:00 S2 2 19:00 S1 4 18:00 S6 8 19:00 S7 8 19:00 S8…" at bounding box center [785, 450] width 1147 height 591
click at [717, 674] on div "S5 5 19:00 S4 2 19:00 S3 6 19:00 S2 2 19:00 S1 4 18:00 S6 8 19:00 S7 8 19:00 S8…" at bounding box center [785, 450] width 1147 height 591
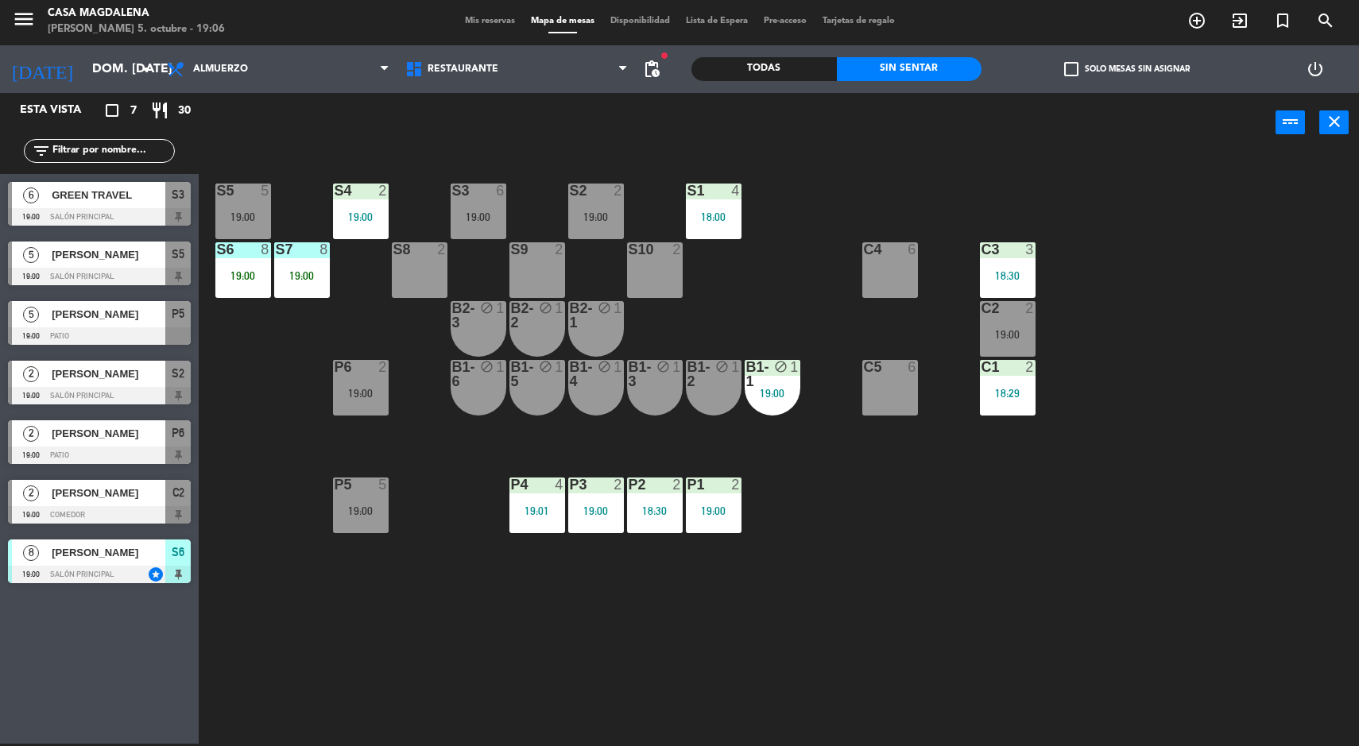
click at [664, 621] on div "S5 5 19:00 S4 2 19:00 S3 6 19:00 S2 2 19:00 S1 4 18:00 S6 8 19:00 S7 8 19:00 S8…" at bounding box center [785, 450] width 1147 height 591
click at [670, 618] on div "S5 5 19:00 S4 2 19:00 S3 6 19:00 S2 2 19:00 S1 4 18:00 S6 8 19:00 S7 8 19:00 S8…" at bounding box center [785, 450] width 1147 height 591
click at [490, 22] on span "Mis reservas" at bounding box center [490, 21] width 66 height 9
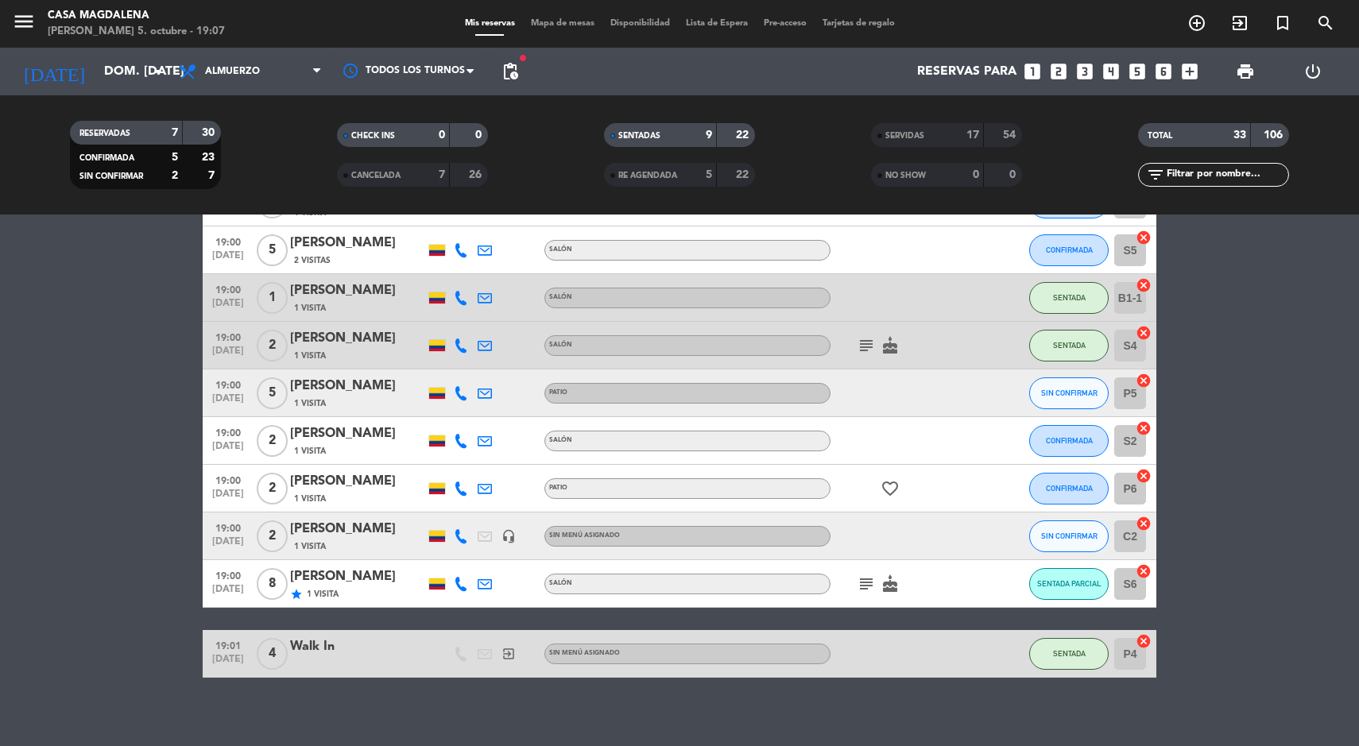
scroll to position [473, 0]
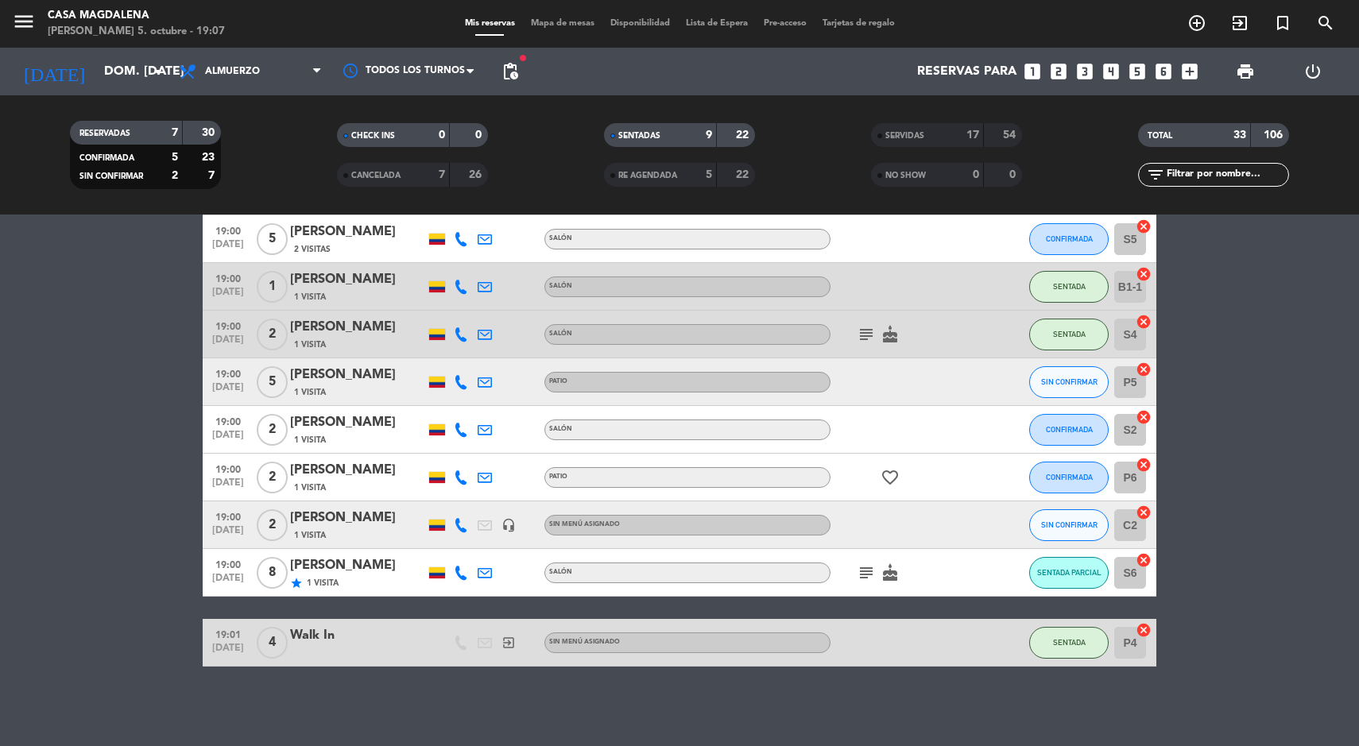
click at [551, 25] on span "Mapa de mesas" at bounding box center [562, 23] width 79 height 9
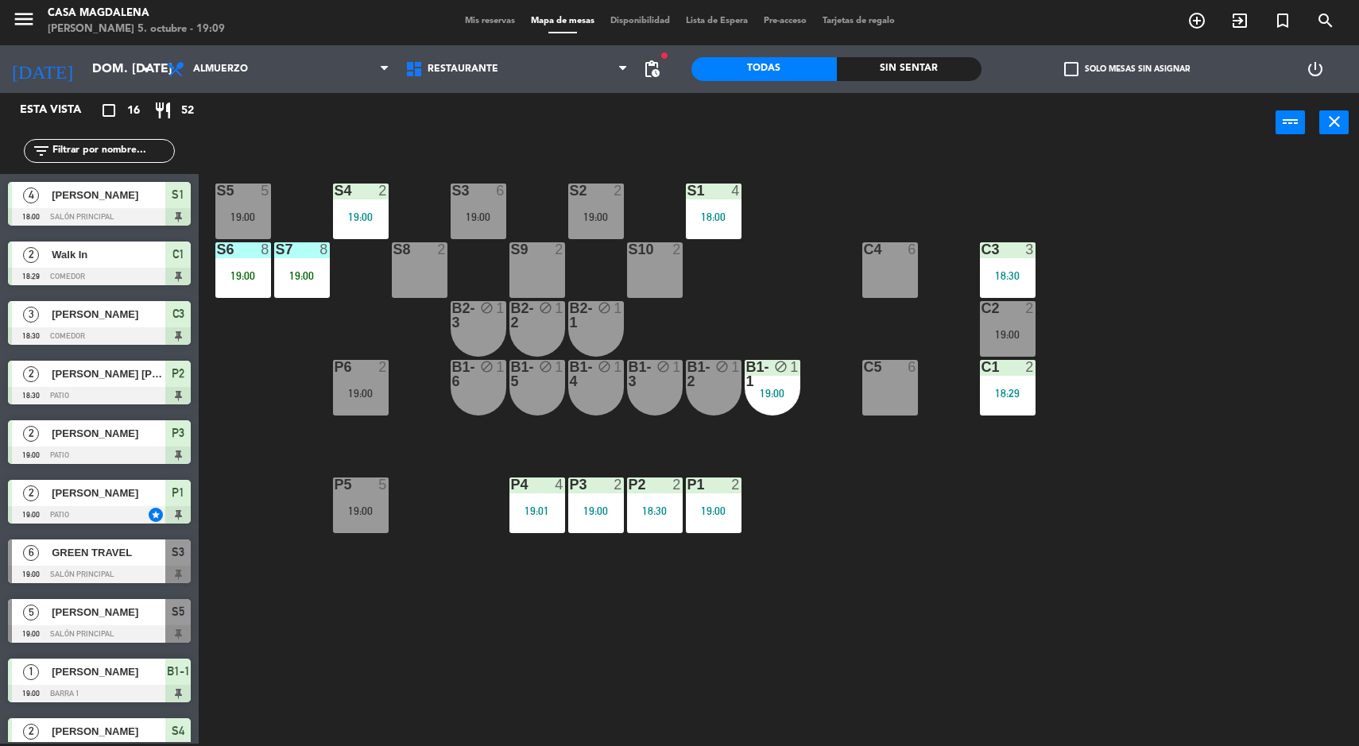
click at [918, 578] on div "S5 5 19:00 S4 2 19:00 S3 6 19:00 S2 2 19:00 S1 4 18:00 S6 8 19:00 S7 8 19:00 S8…" at bounding box center [785, 450] width 1147 height 591
click at [960, 79] on div "Sin sentar" at bounding box center [909, 69] width 145 height 24
click at [950, 60] on div "Sin sentar" at bounding box center [909, 69] width 145 height 24
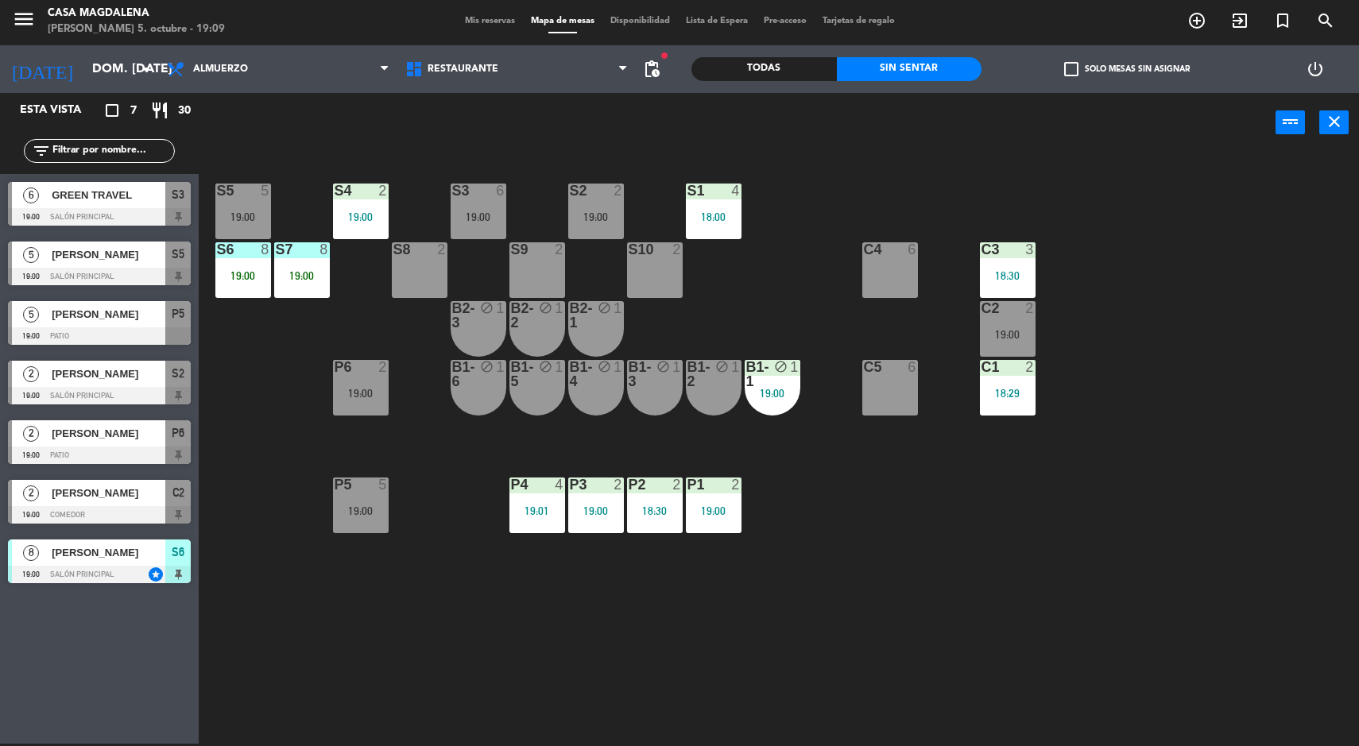
click at [1194, 552] on div "S5 5 19:00 S4 2 19:00 S3 6 19:00 S2 2 19:00 S1 4 18:00 S6 8 19:00 S7 8 19:00 S8…" at bounding box center [785, 450] width 1147 height 591
click at [1190, 475] on div "S5 5 19:00 S4 2 19:00 S3 6 19:00 S2 2 19:00 S1 4 18:00 S6 8 19:00 S7 8 19:00 S8…" at bounding box center [785, 450] width 1147 height 591
click at [482, 216] on div "19:00" at bounding box center [479, 216] width 56 height 11
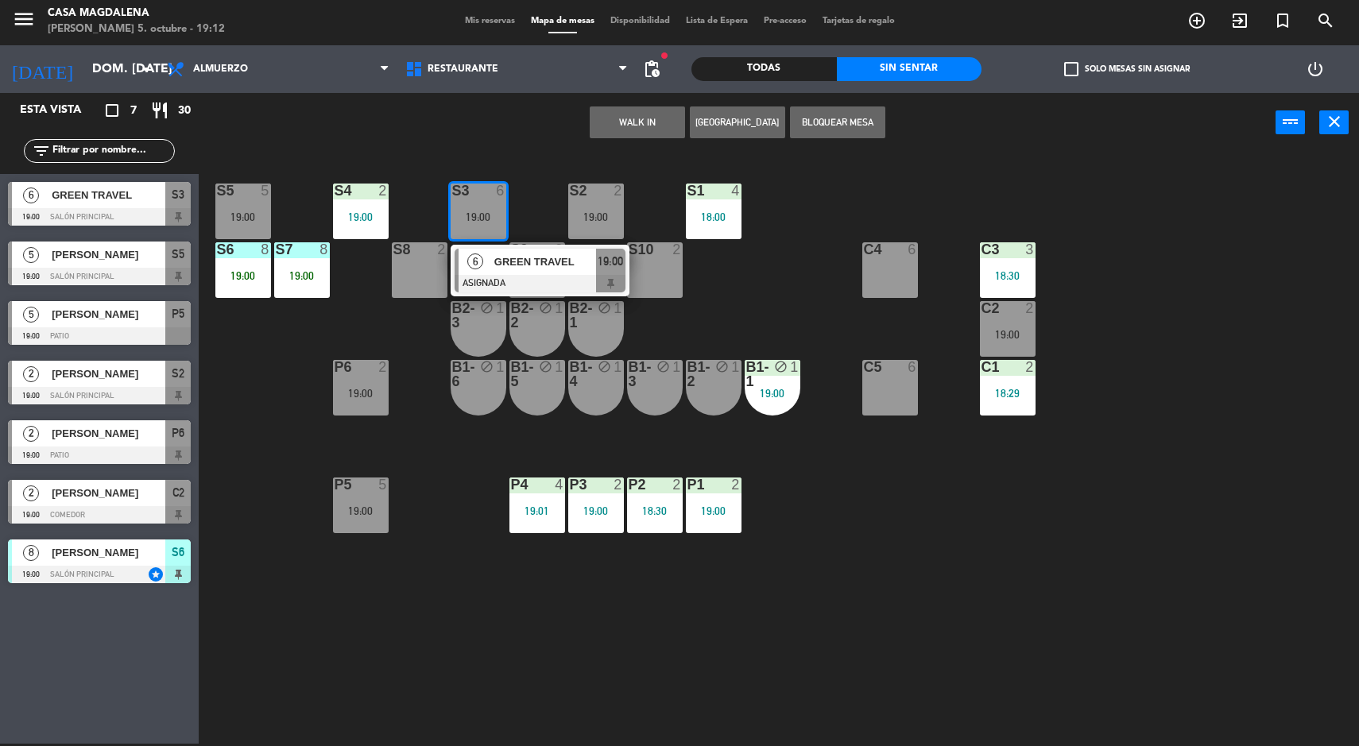
click at [571, 275] on div at bounding box center [540, 283] width 171 height 17
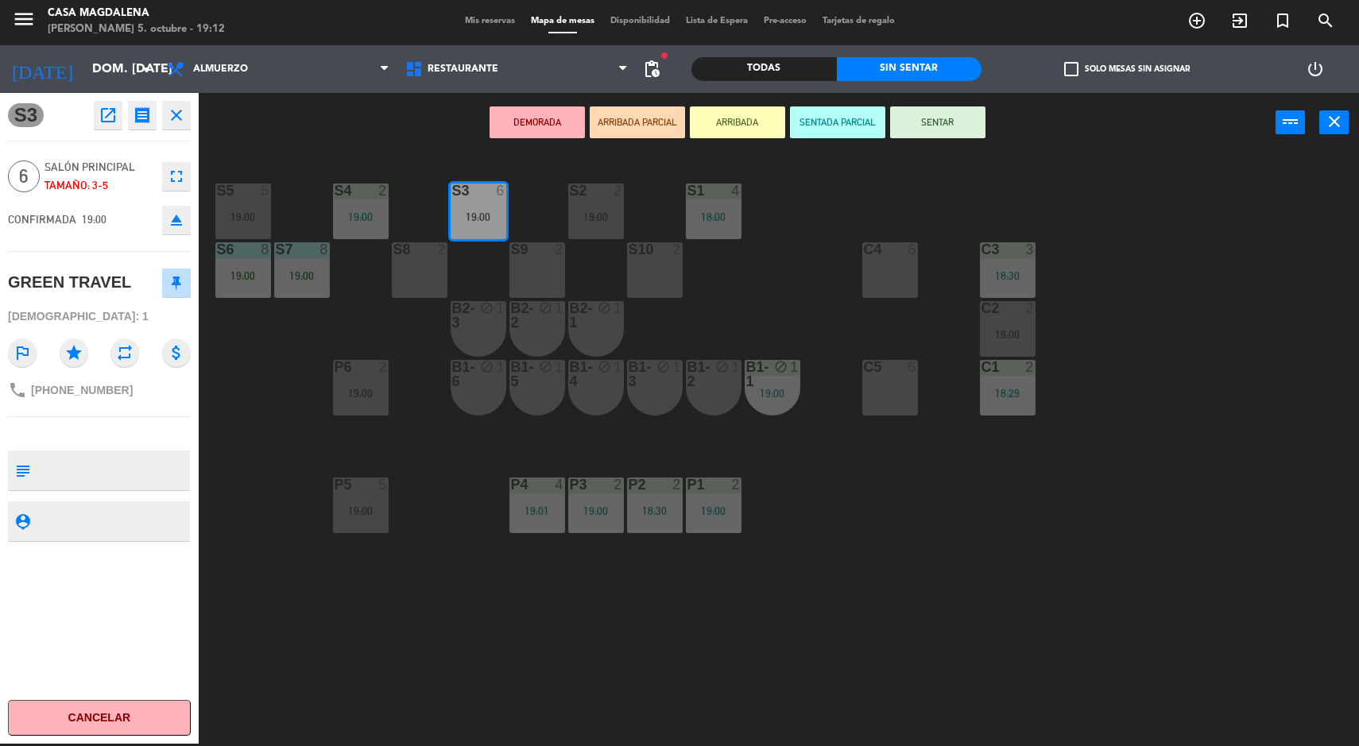
click at [945, 120] on button "SENTAR" at bounding box center [937, 122] width 95 height 32
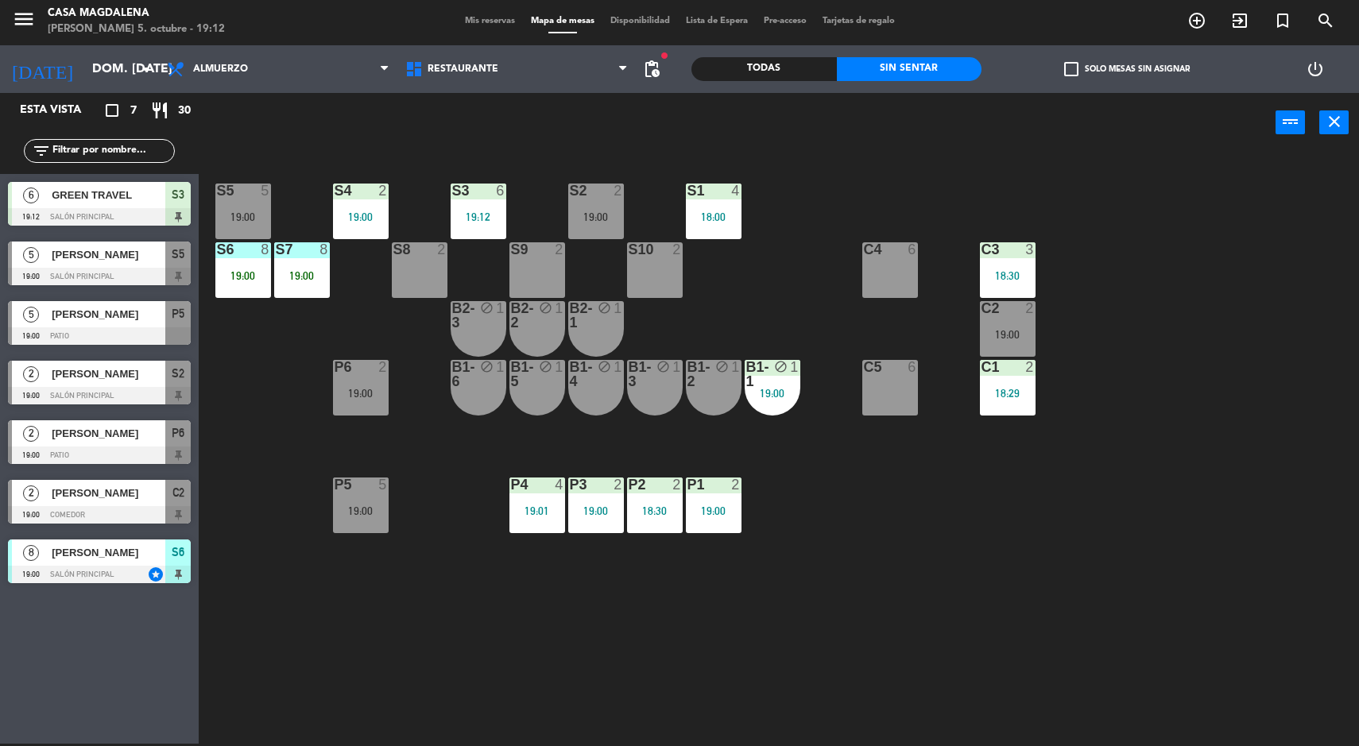
click at [1167, 579] on div "S5 5 19:00 S4 2 19:00 S3 6 19:12 S2 2 19:00 S1 4 18:00 S6 8 19:00 S7 8 19:00 S8…" at bounding box center [785, 450] width 1147 height 591
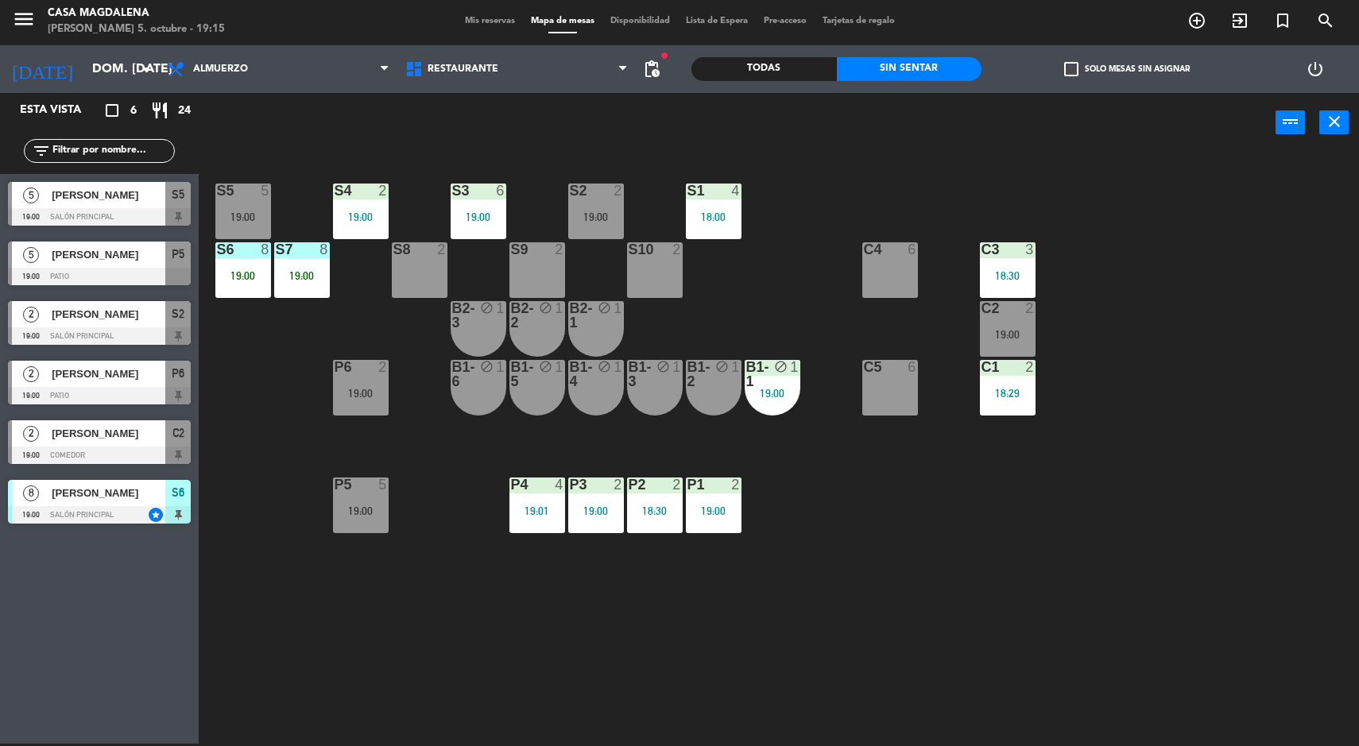
click at [151, 382] on span "[PERSON_NAME]" at bounding box center [109, 374] width 114 height 17
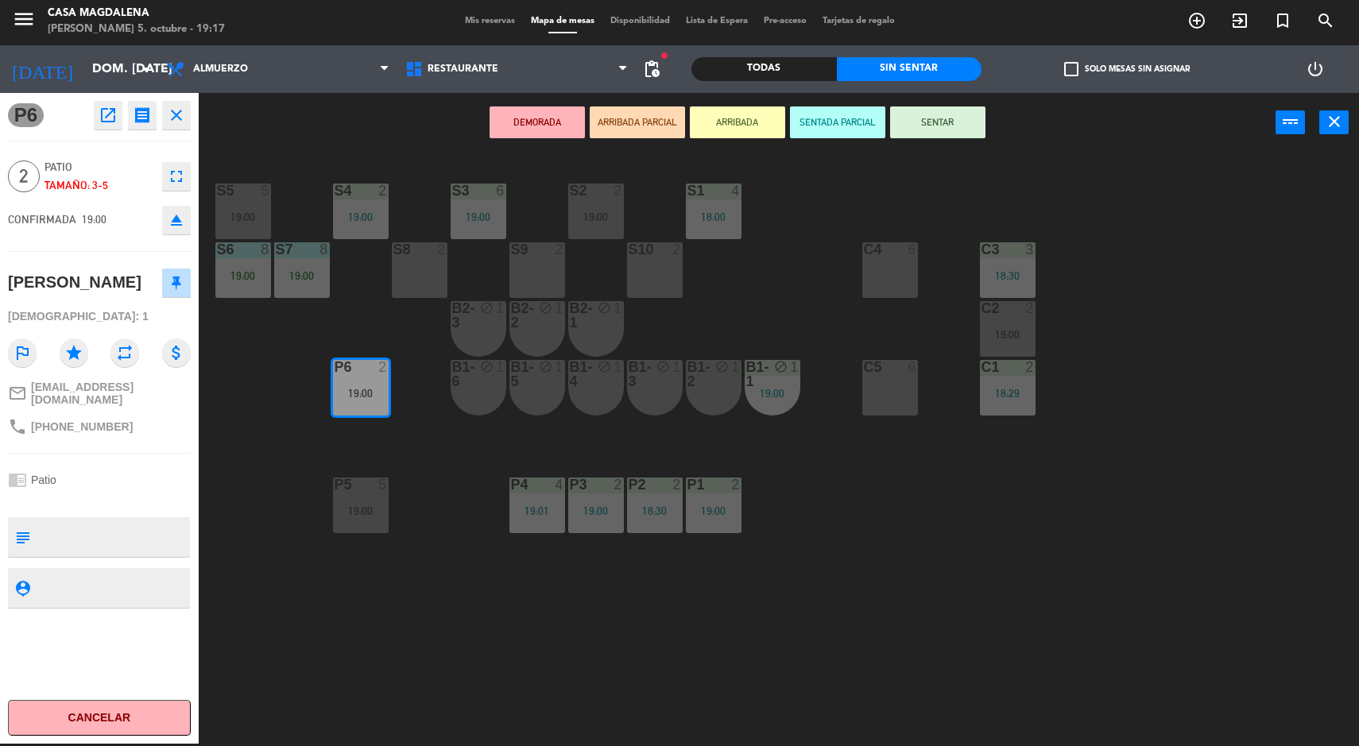
click at [860, 580] on div "S5 5 19:00 S4 2 19:00 S3 6 19:00 S2 2 19:00 S1 4 18:00 S6 8 19:00 S7 8 19:00 S8…" at bounding box center [785, 450] width 1147 height 591
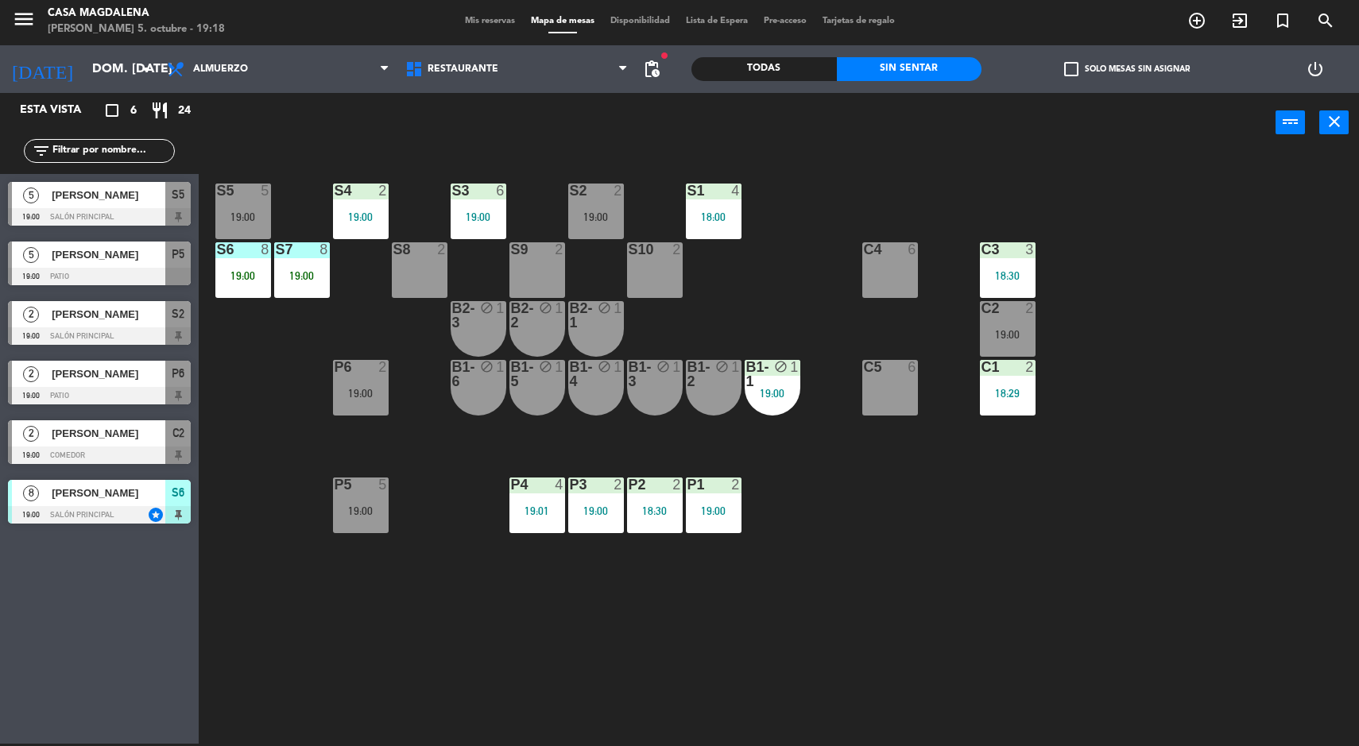
click at [380, 378] on div "P6 2 19:00" at bounding box center [361, 388] width 56 height 56
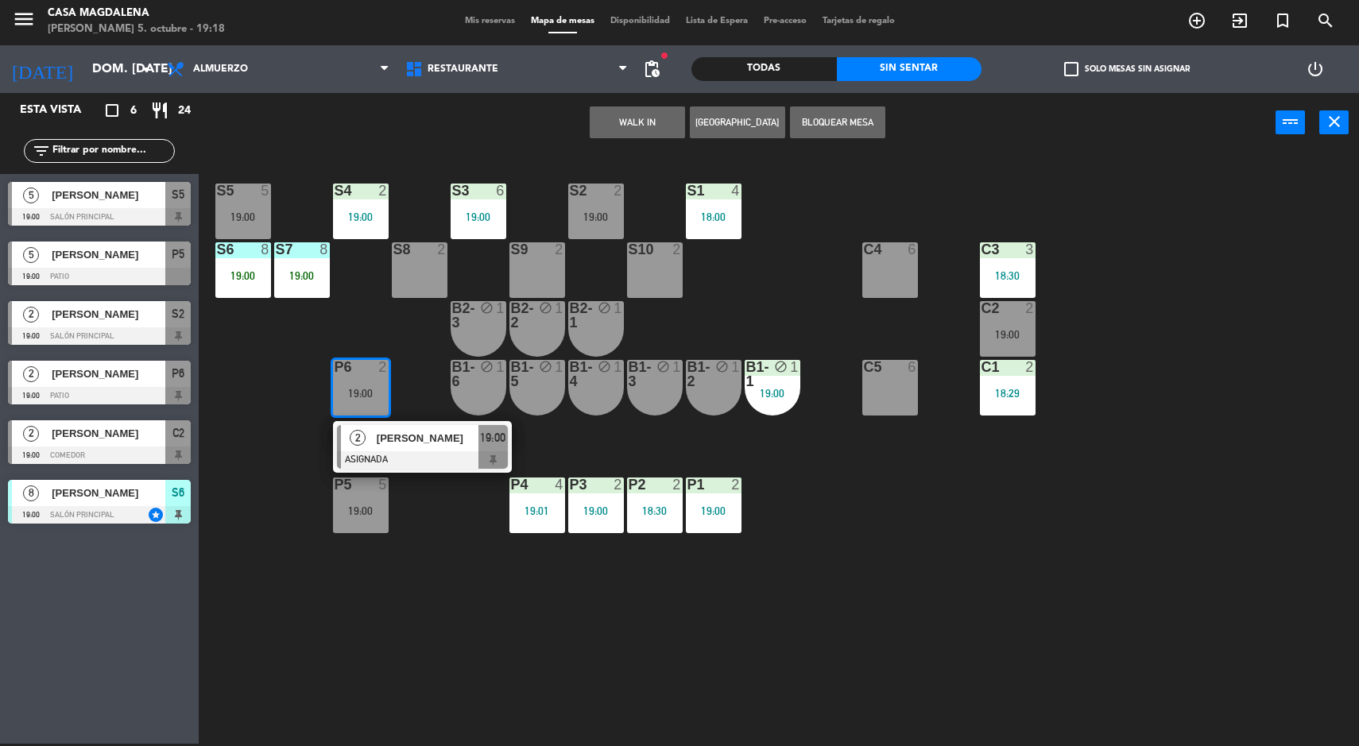
click at [425, 439] on span "[PERSON_NAME]" at bounding box center [428, 438] width 102 height 17
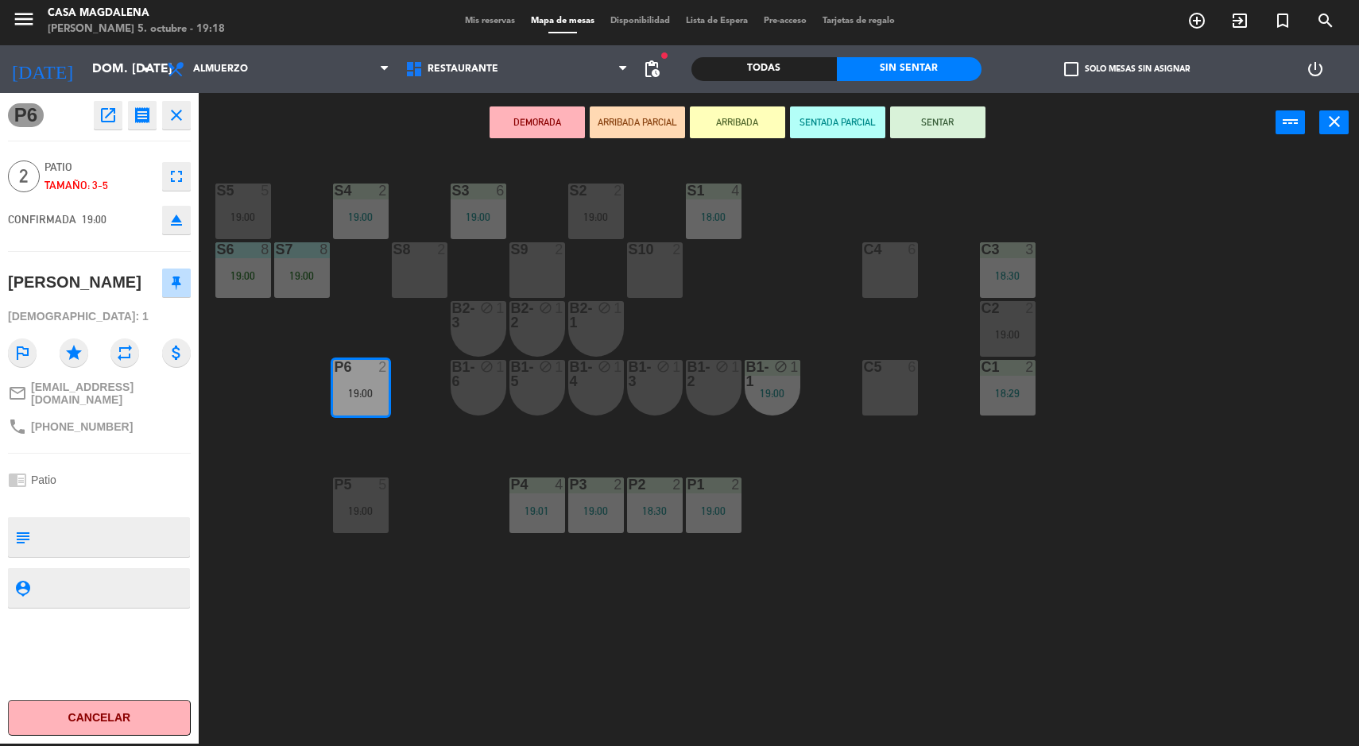
click at [954, 118] on button "SENTAR" at bounding box center [937, 122] width 95 height 32
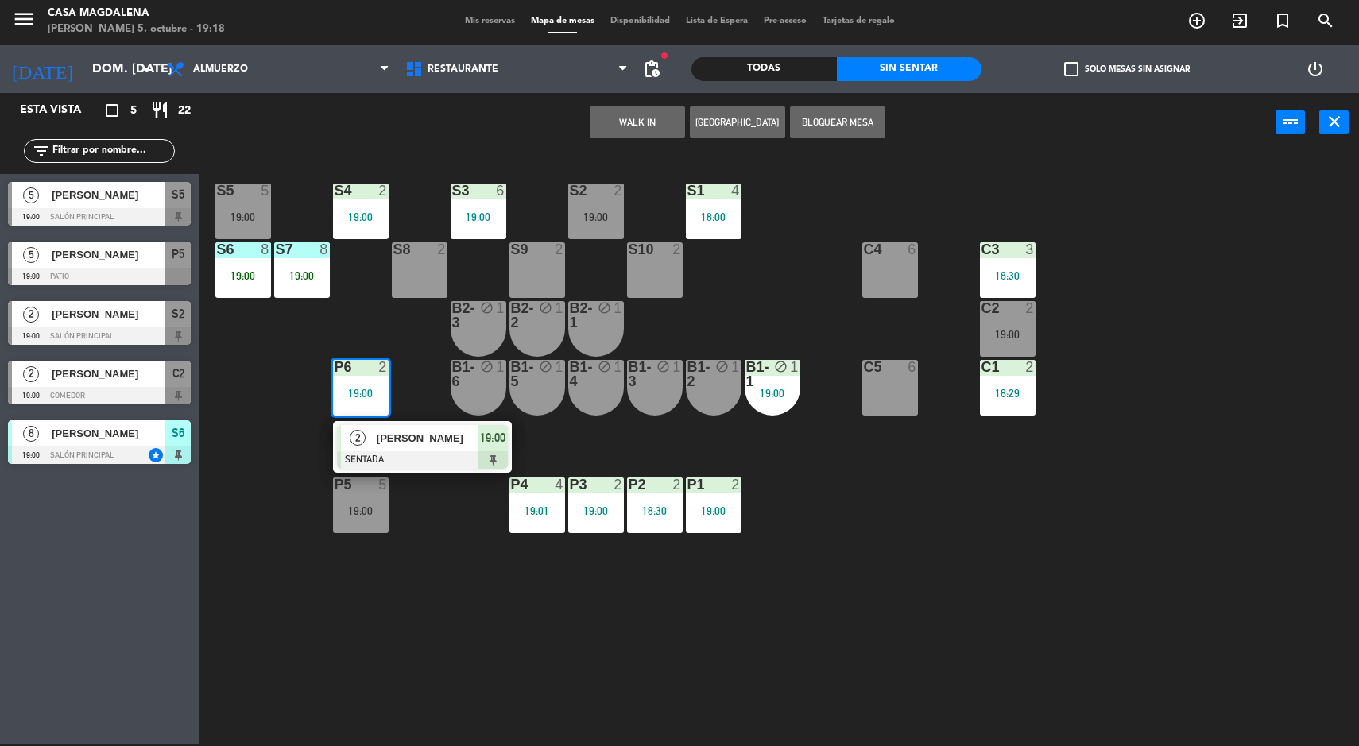
click at [1170, 468] on div "S5 5 19:00 S4 2 19:00 S3 6 19:00 S2 2 19:00 S1 4 18:00 S6 8 19:00 S7 8 19:00 S8…" at bounding box center [785, 450] width 1147 height 591
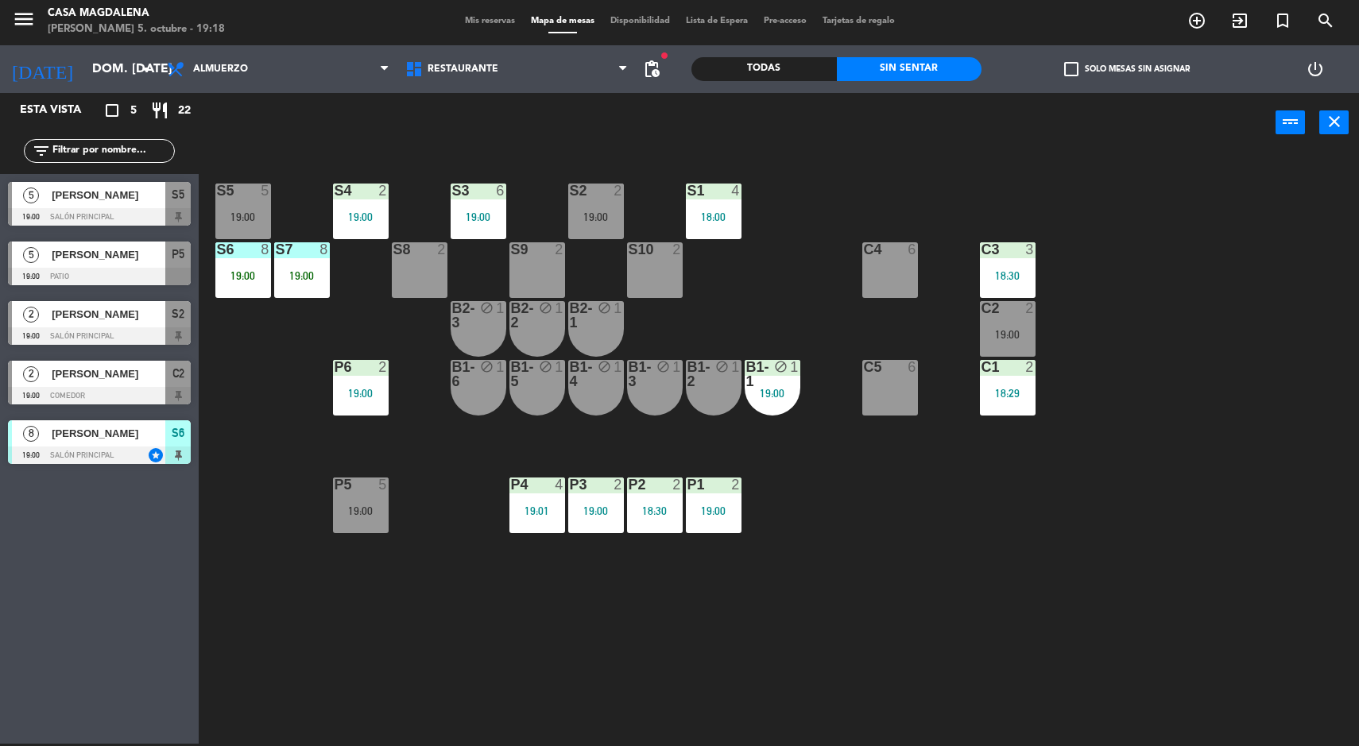
click at [152, 425] on span "[PERSON_NAME]" at bounding box center [109, 433] width 114 height 17
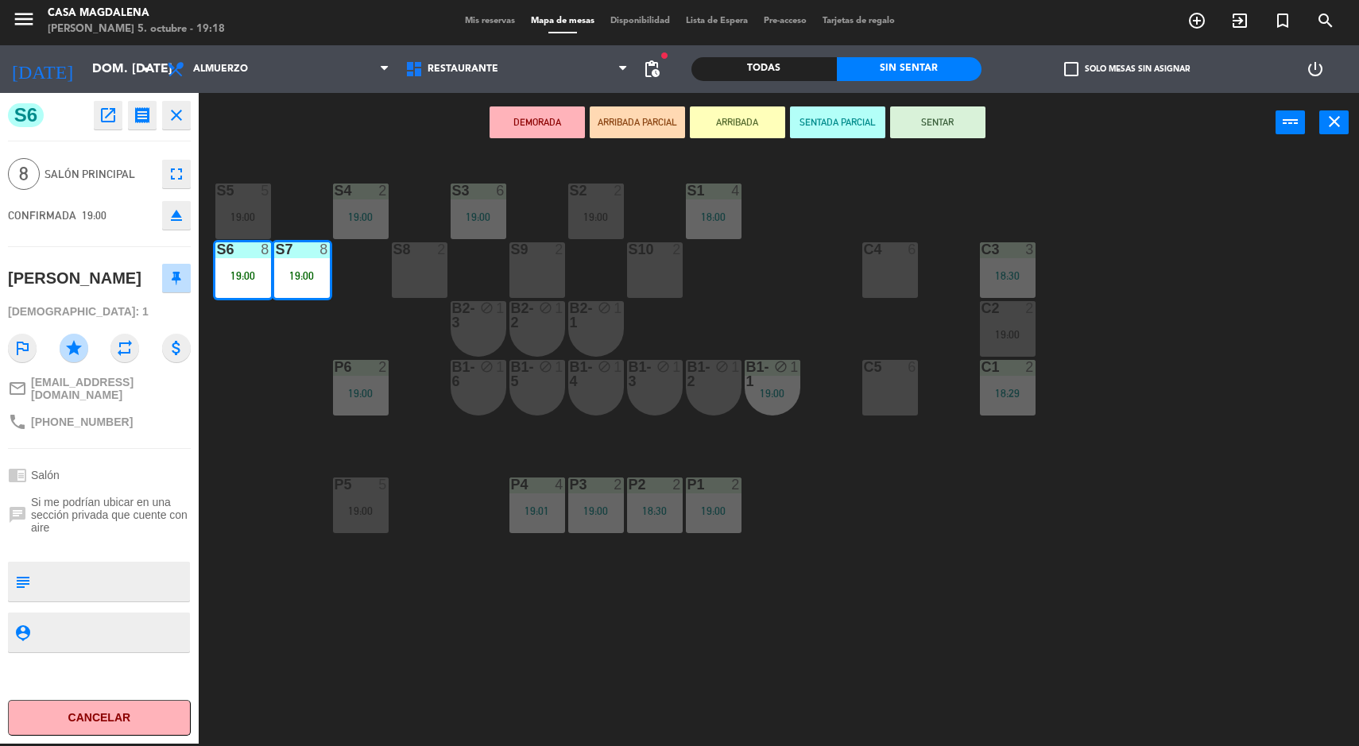
click at [177, 118] on icon "close" at bounding box center [176, 115] width 19 height 19
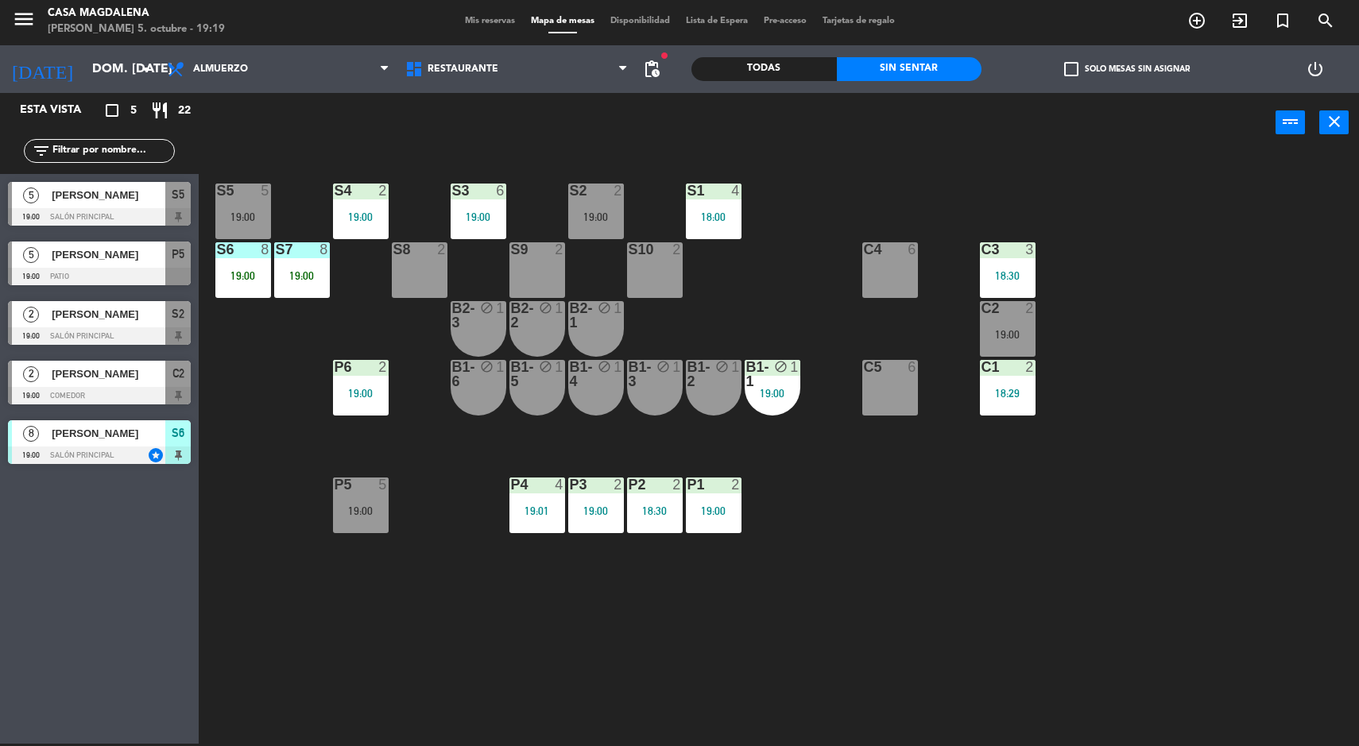
click at [233, 199] on div "S5 5 19:00" at bounding box center [243, 212] width 56 height 56
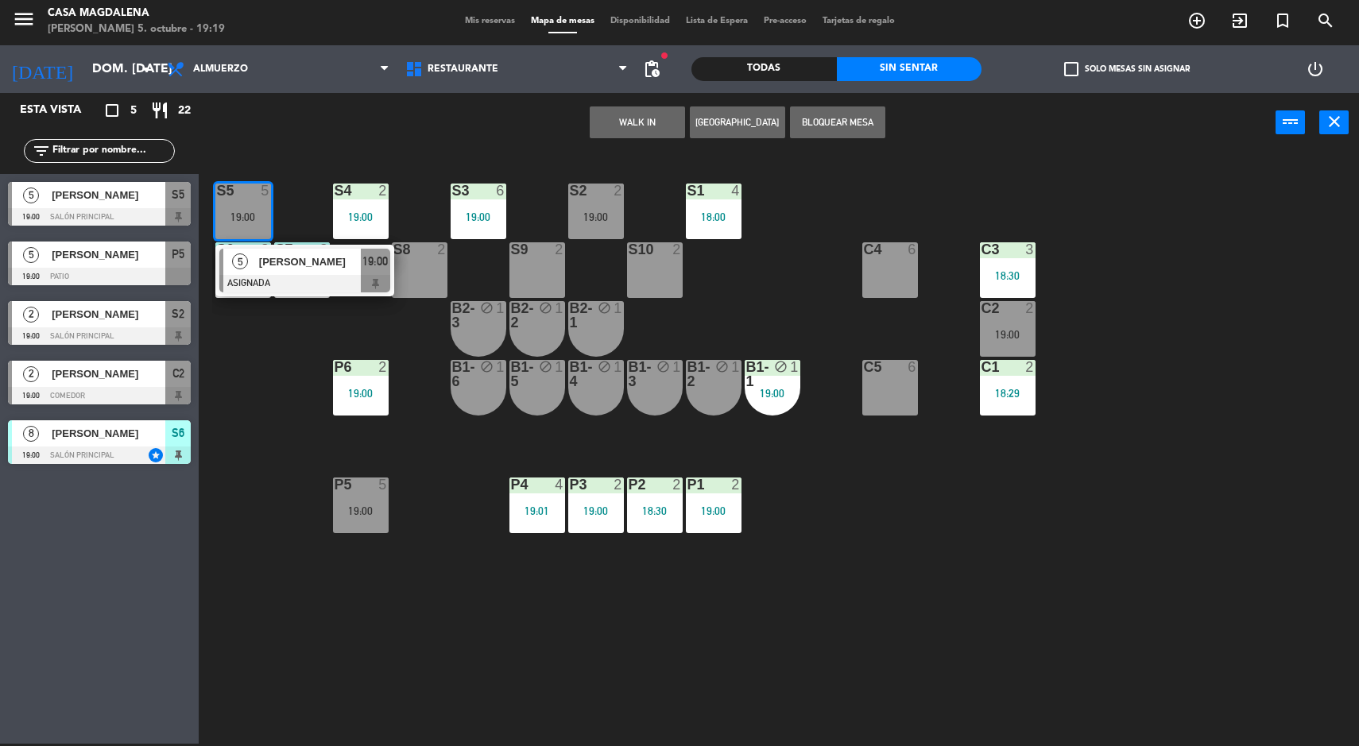
click at [315, 269] on span "[PERSON_NAME]" at bounding box center [310, 261] width 102 height 17
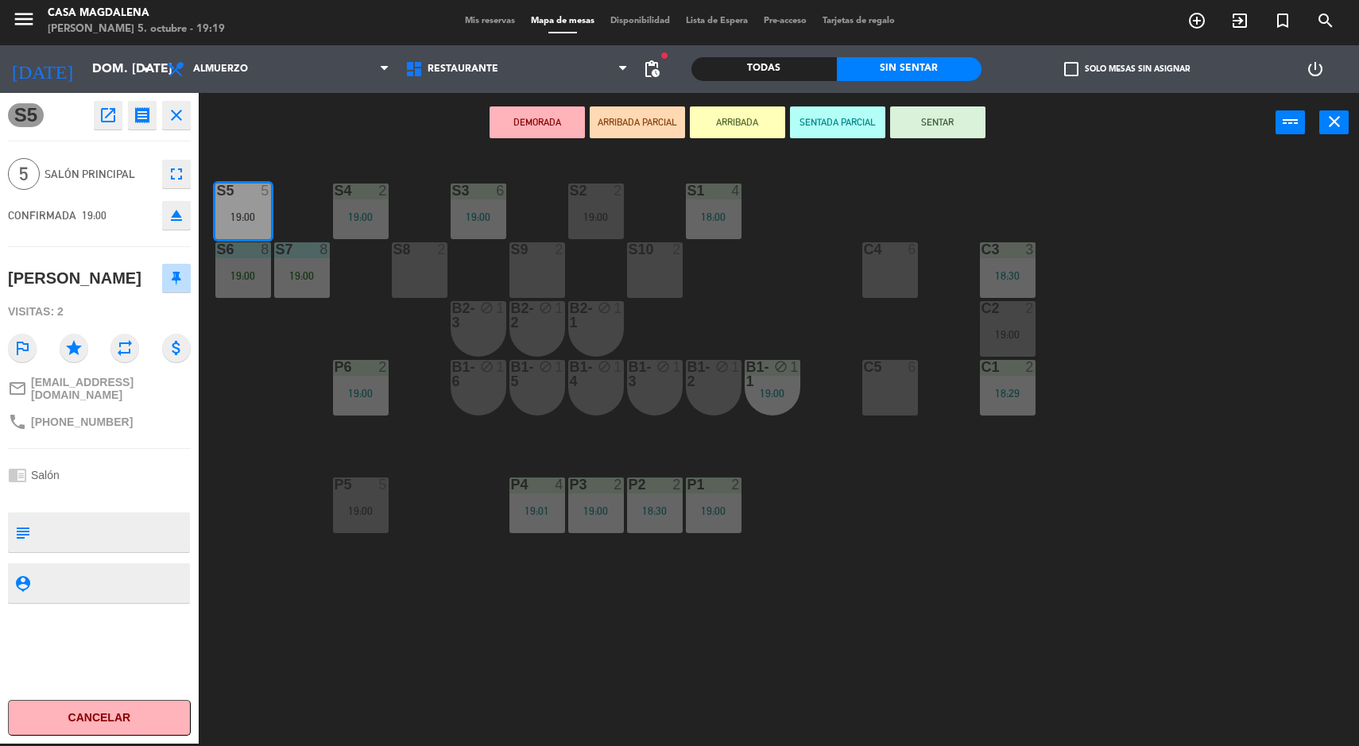
click at [156, 704] on button "Cancelar" at bounding box center [99, 718] width 183 height 36
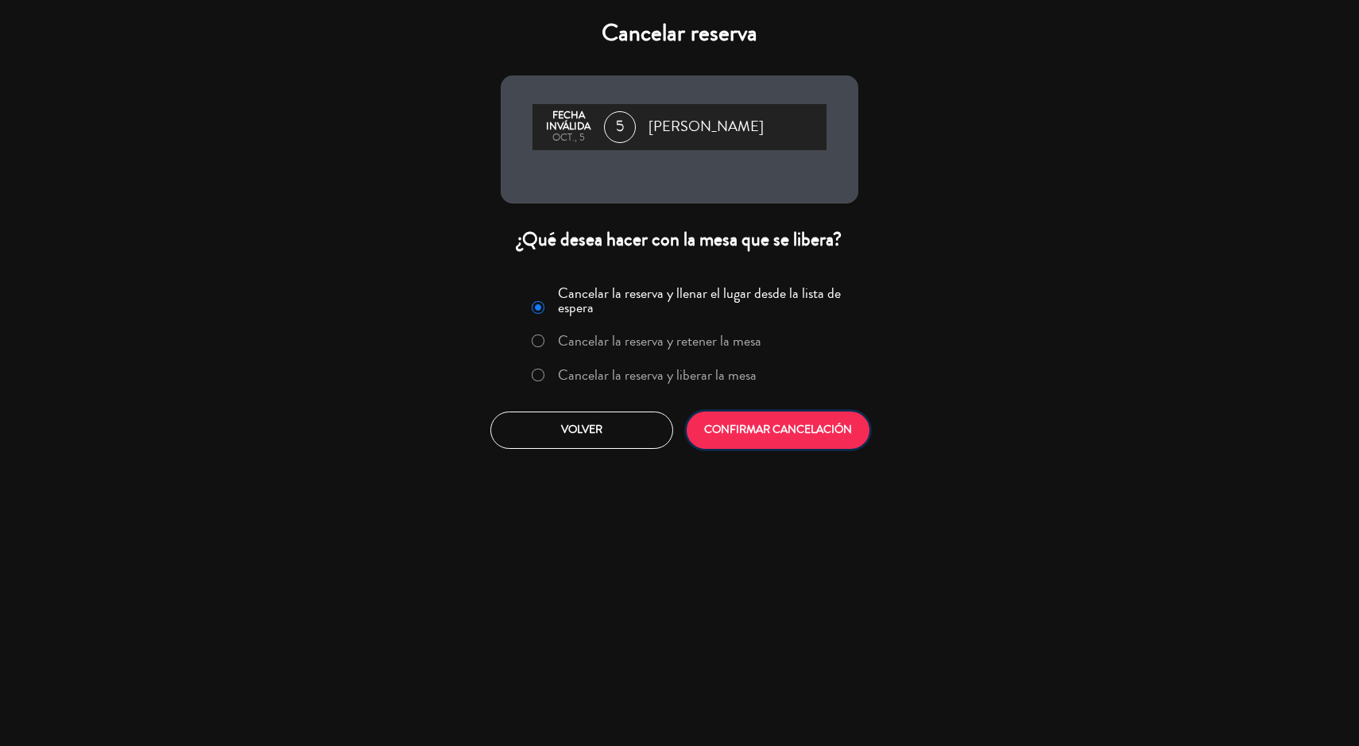
click at [807, 449] on button "CONFIRMAR CANCELACIÓN" at bounding box center [778, 430] width 183 height 37
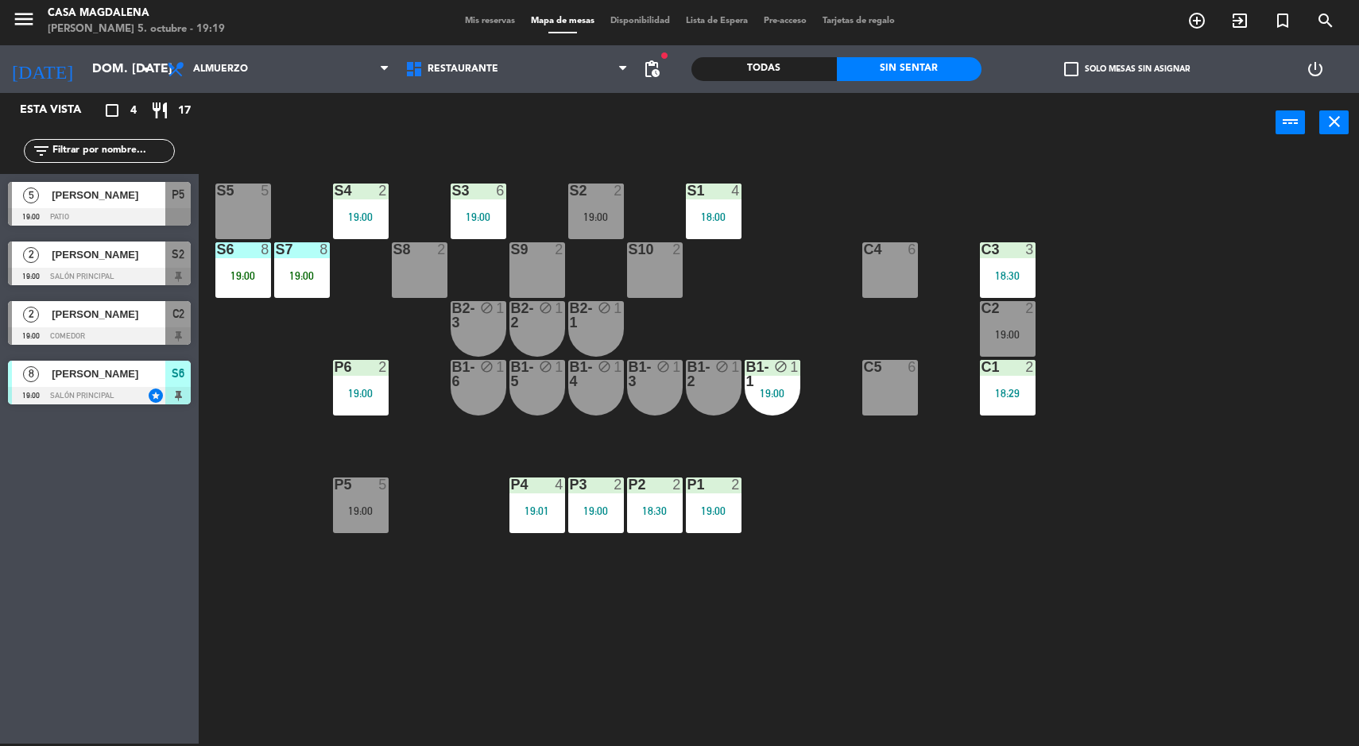
click at [970, 581] on div "S5 5 S4 2 19:00 S3 6 19:00 S2 2 19:00 S1 4 18:00 S6 8 19:00 S7 8 19:00 S8 2 S9 …" at bounding box center [785, 450] width 1147 height 591
click at [362, 510] on div "19:00" at bounding box center [361, 510] width 56 height 11
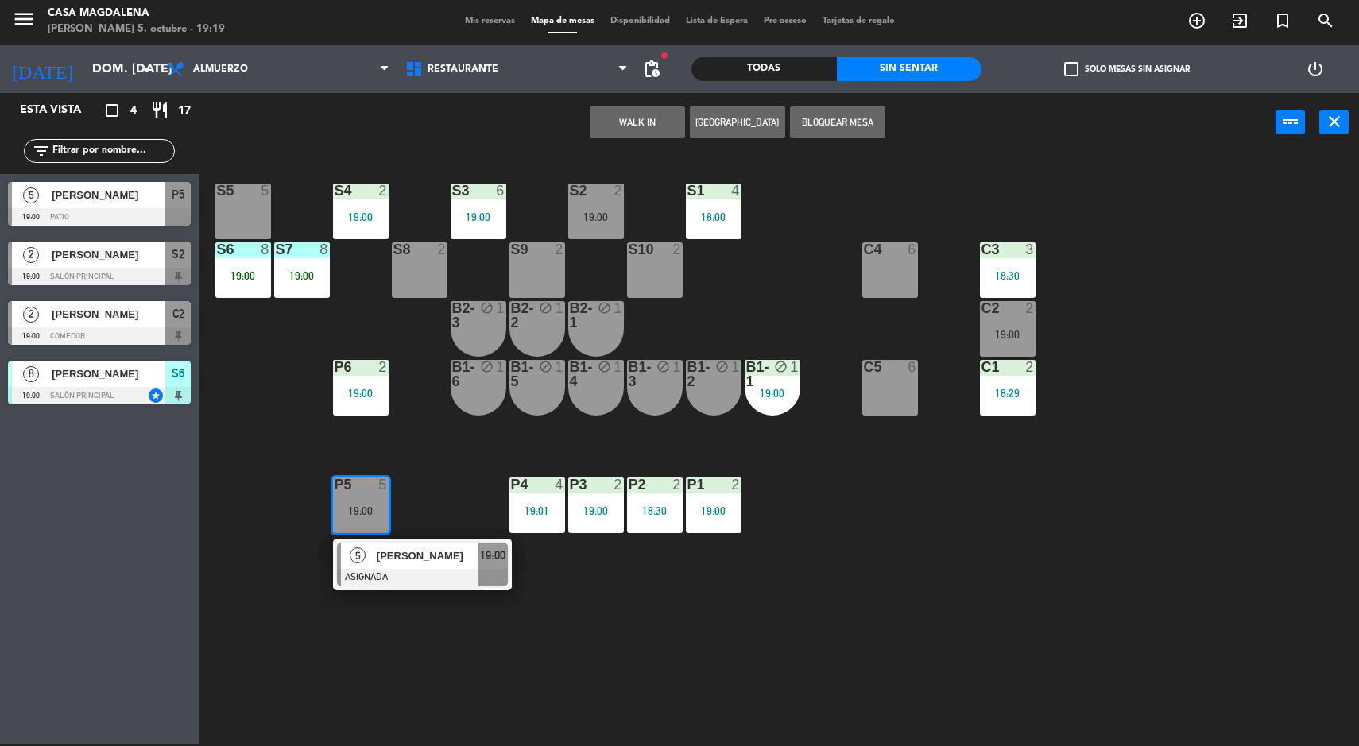
click at [427, 569] on div at bounding box center [422, 577] width 171 height 17
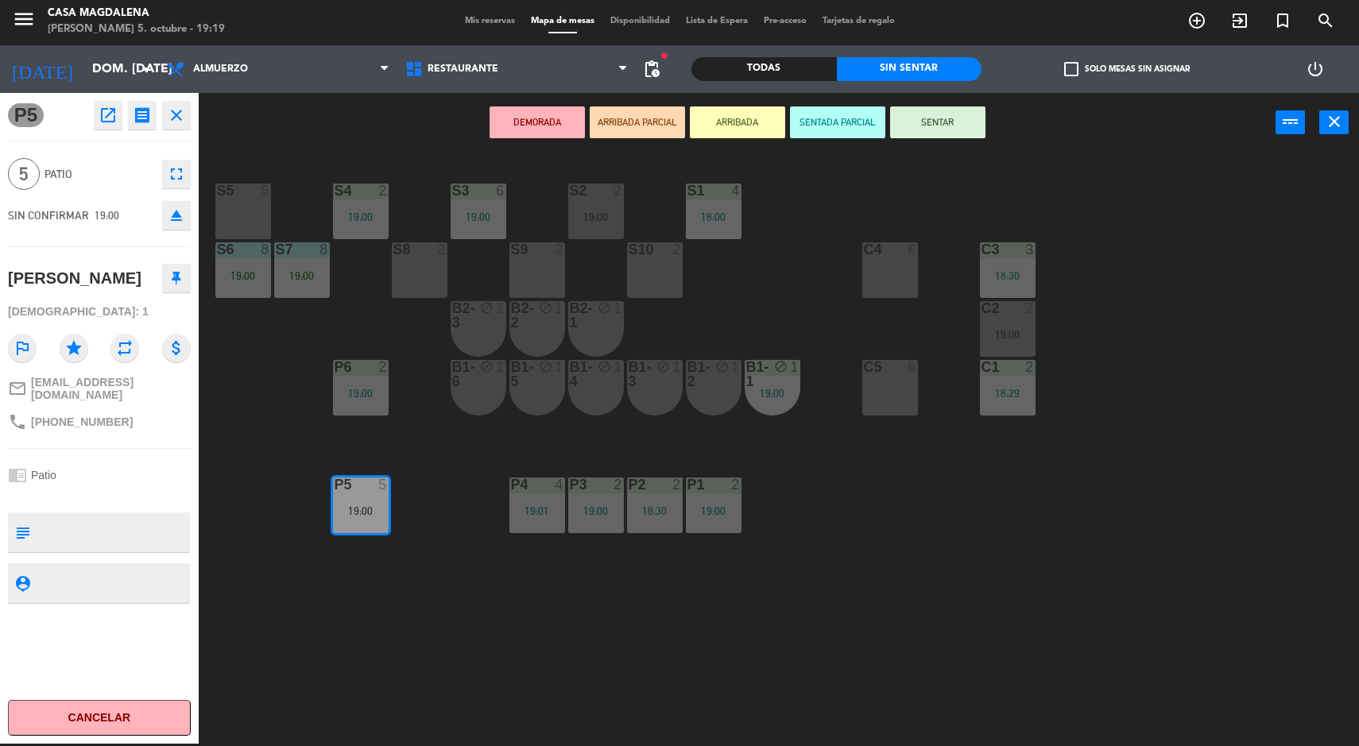
click at [113, 733] on button "Cancelar" at bounding box center [99, 718] width 183 height 36
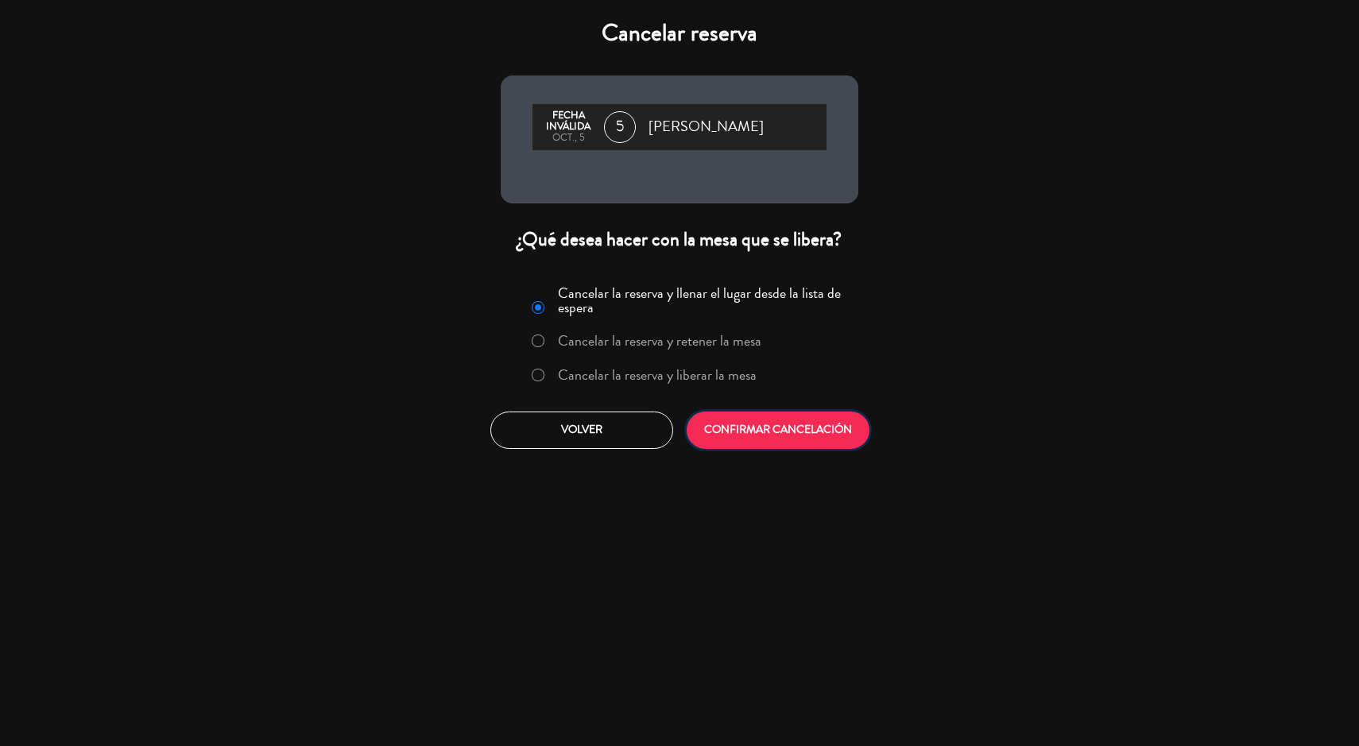
click at [794, 413] on button "CONFIRMAR CANCELACIÓN" at bounding box center [778, 430] width 183 height 37
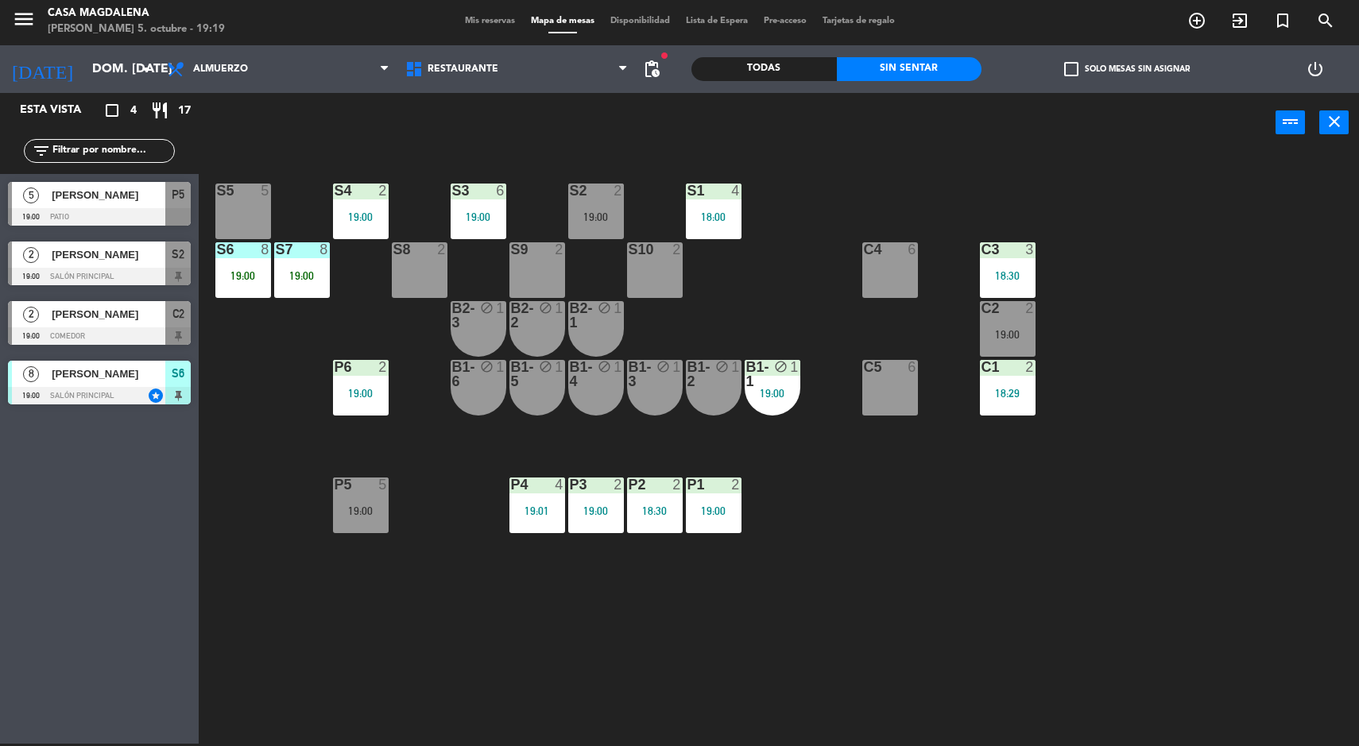
click at [834, 573] on div "S5 5 S4 2 19:00 S3 6 19:00 S2 2 19:00 S1 4 18:00 S6 8 19:00 S7 8 19:00 S8 2 S9 …" at bounding box center [785, 450] width 1147 height 591
click at [582, 207] on div "S2 2 19:00" at bounding box center [596, 212] width 56 height 56
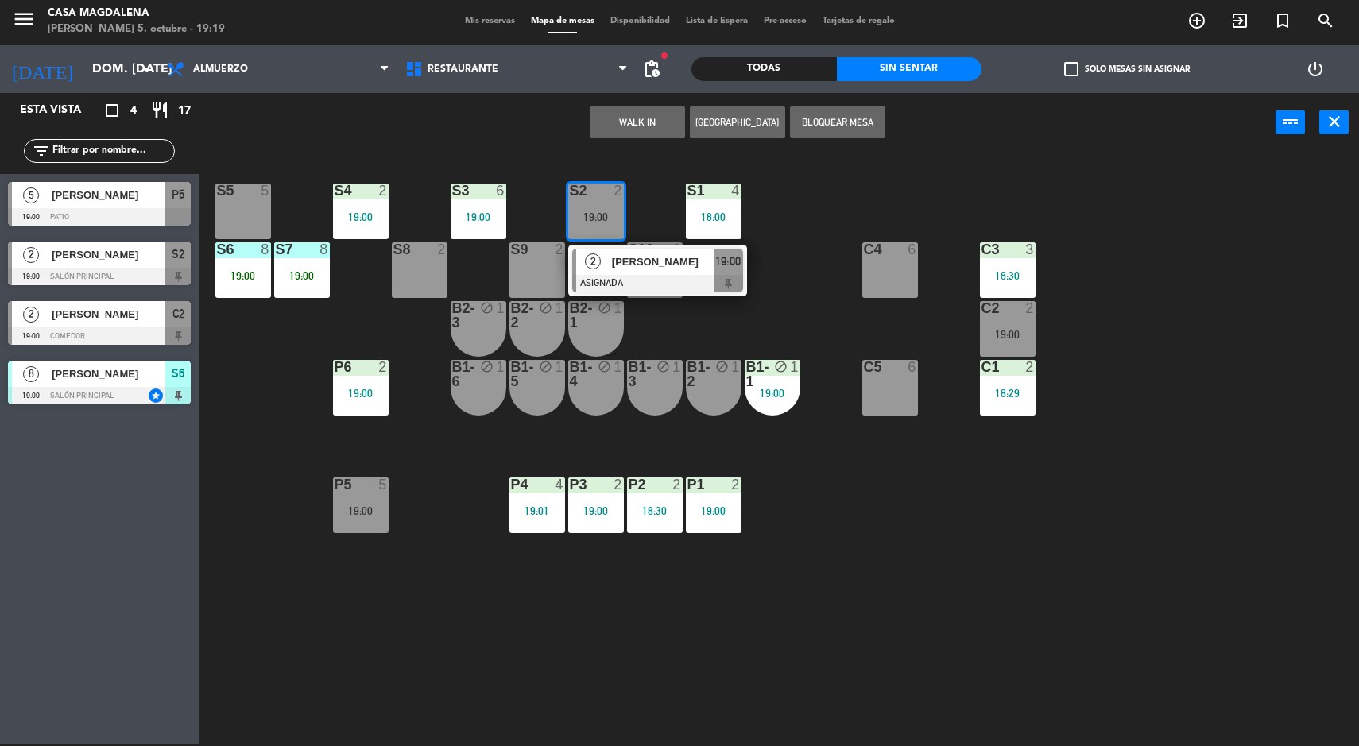
click at [834, 503] on div "S5 5 S4 2 19:00 S3 6 19:00 S2 2 19:00 2 [PERSON_NAME] ASIGNADA 19:00 S1 4 18:00…" at bounding box center [785, 450] width 1147 height 591
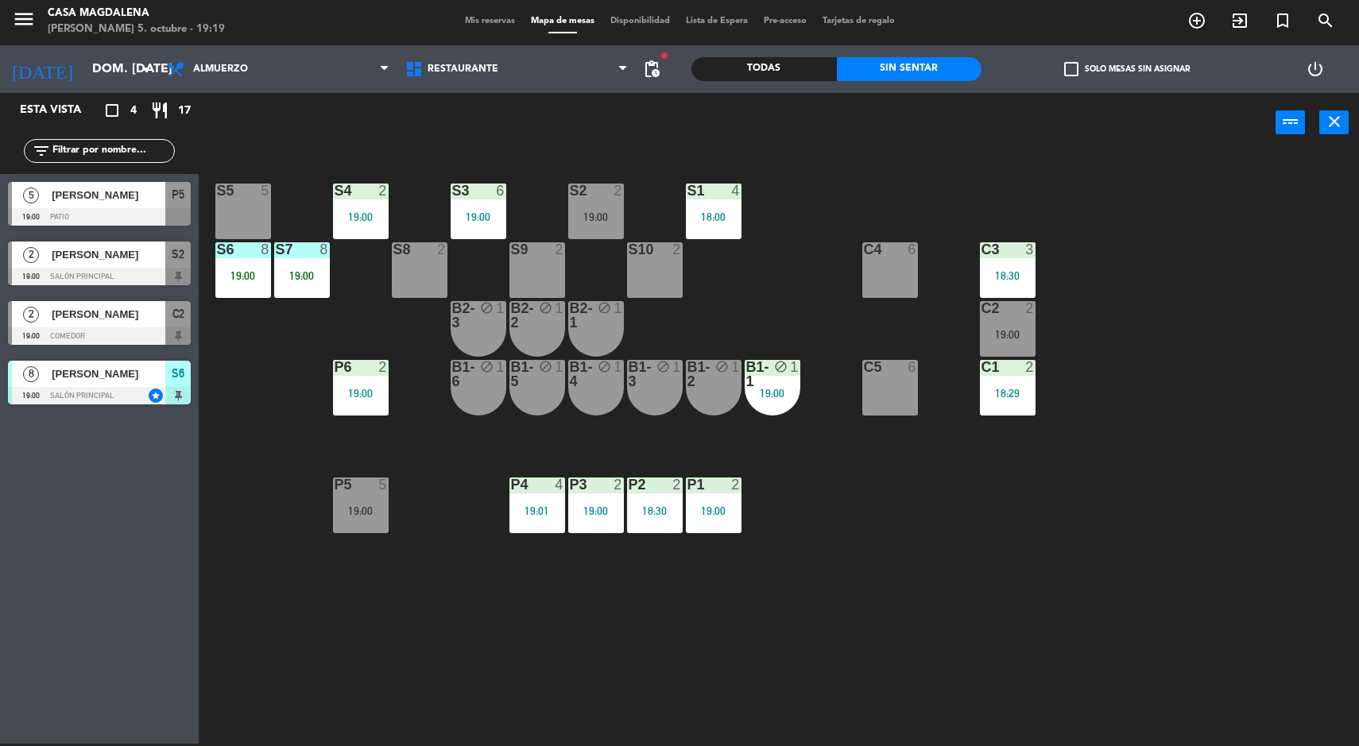
click at [1022, 323] on div "C2 2 19:00" at bounding box center [1008, 329] width 56 height 56
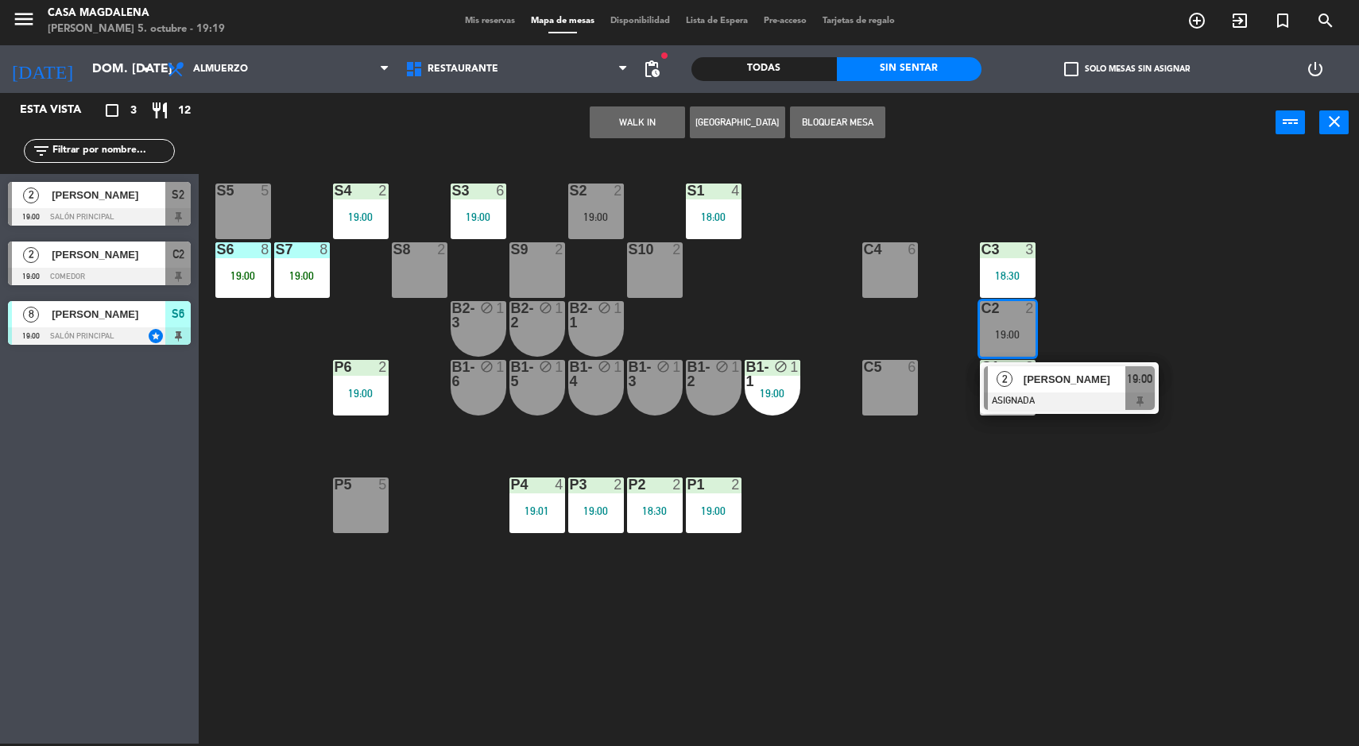
click at [1074, 386] on span "[PERSON_NAME]" at bounding box center [1075, 379] width 102 height 17
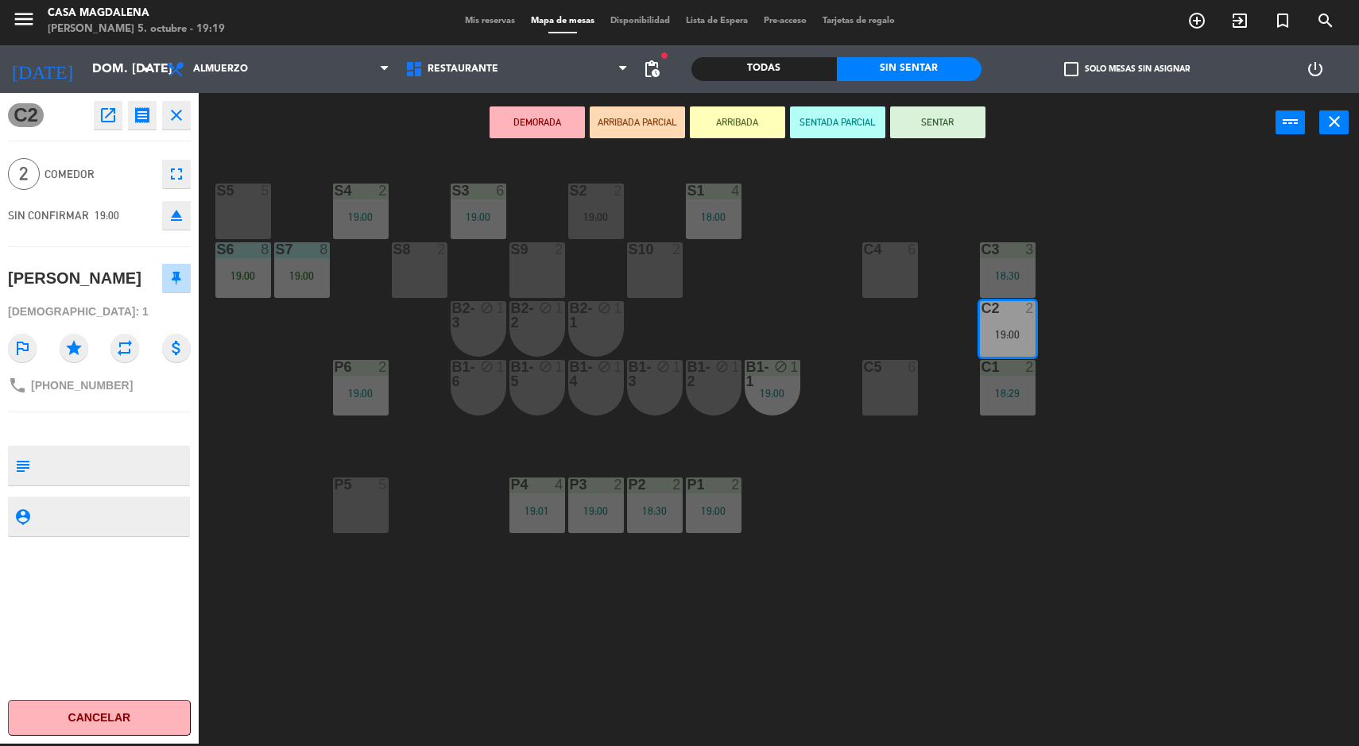
click at [91, 732] on button "Cancelar" at bounding box center [99, 718] width 183 height 36
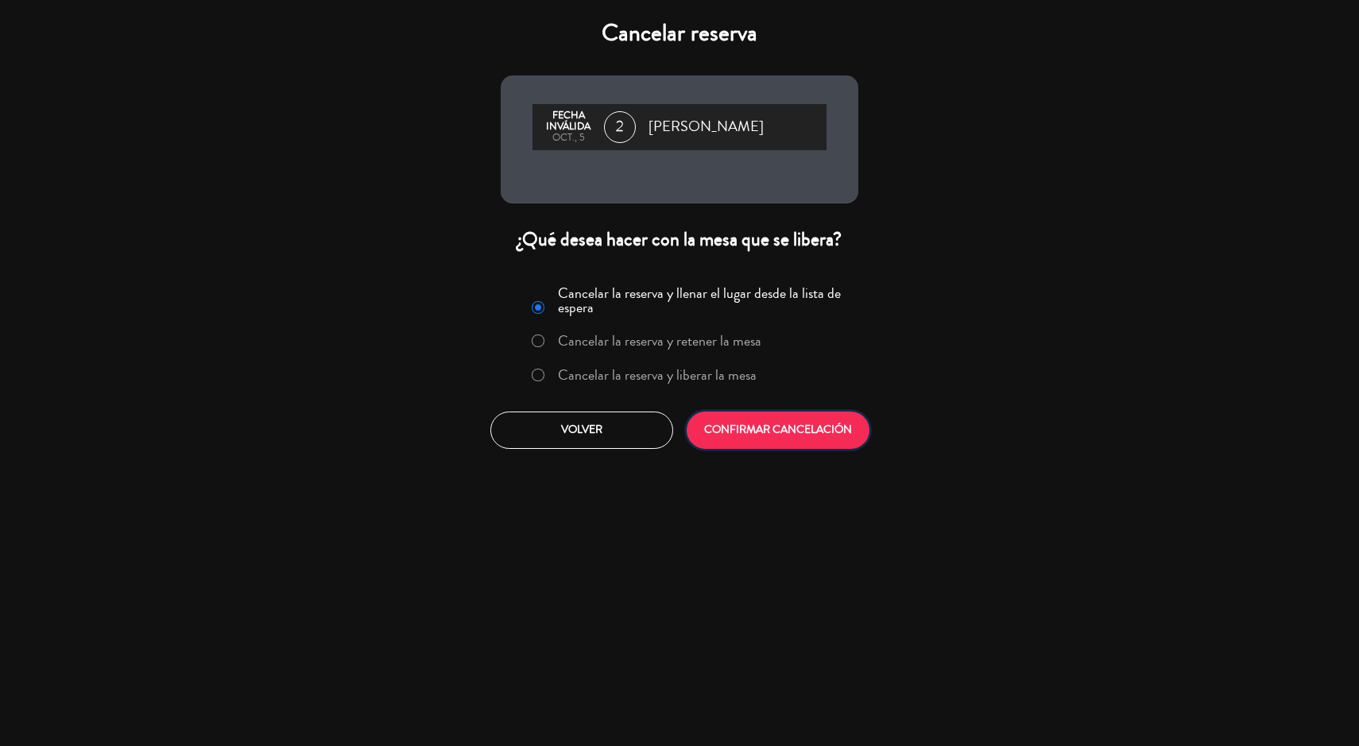
click at [799, 430] on button "CONFIRMAR CANCELACIÓN" at bounding box center [778, 430] width 183 height 37
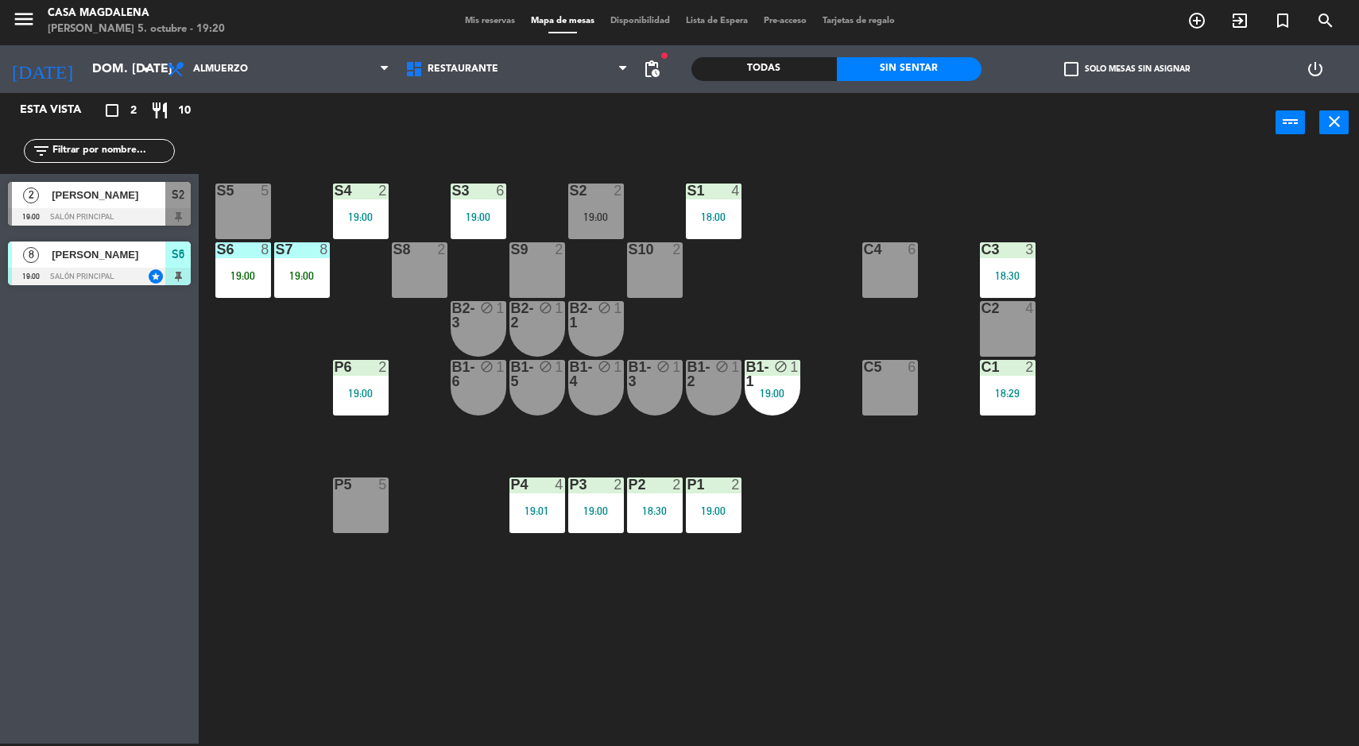
click at [64, 249] on span "[PERSON_NAME]" at bounding box center [109, 254] width 114 height 17
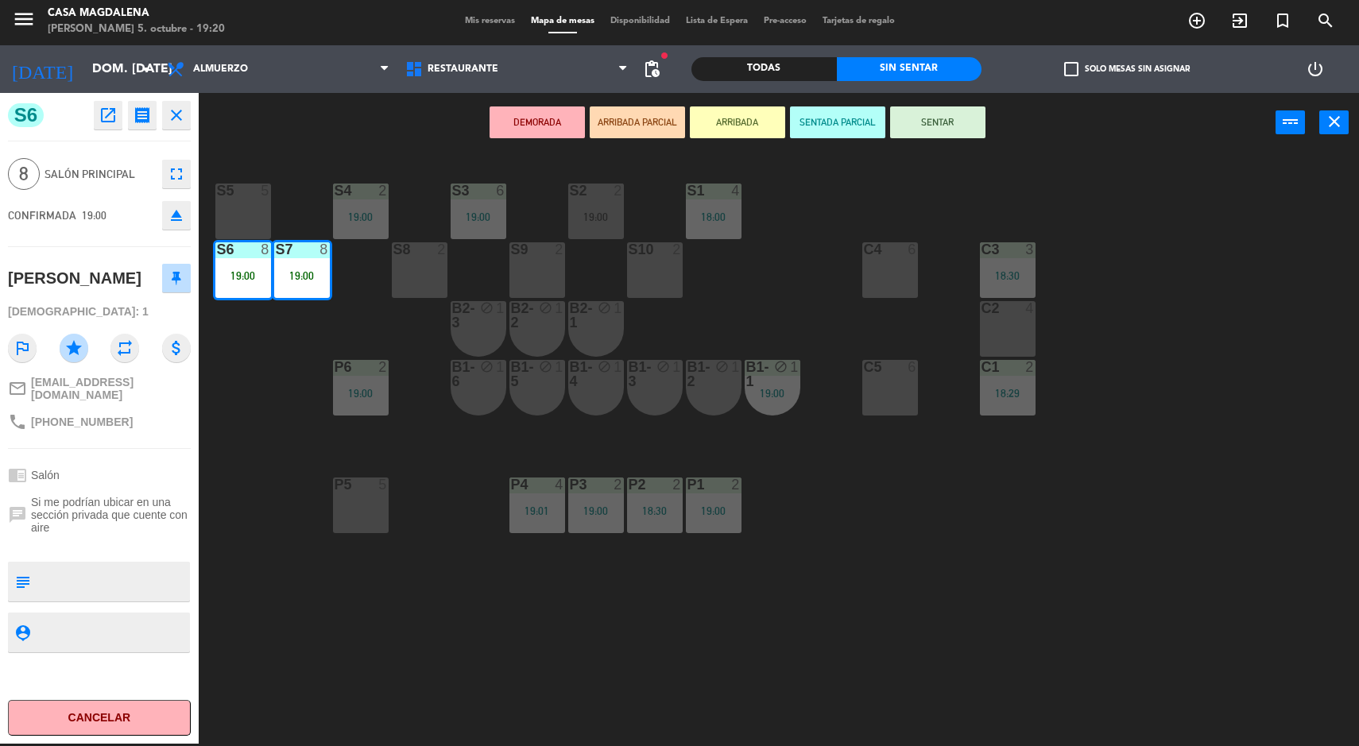
click at [939, 122] on button "SENTAR" at bounding box center [937, 122] width 95 height 32
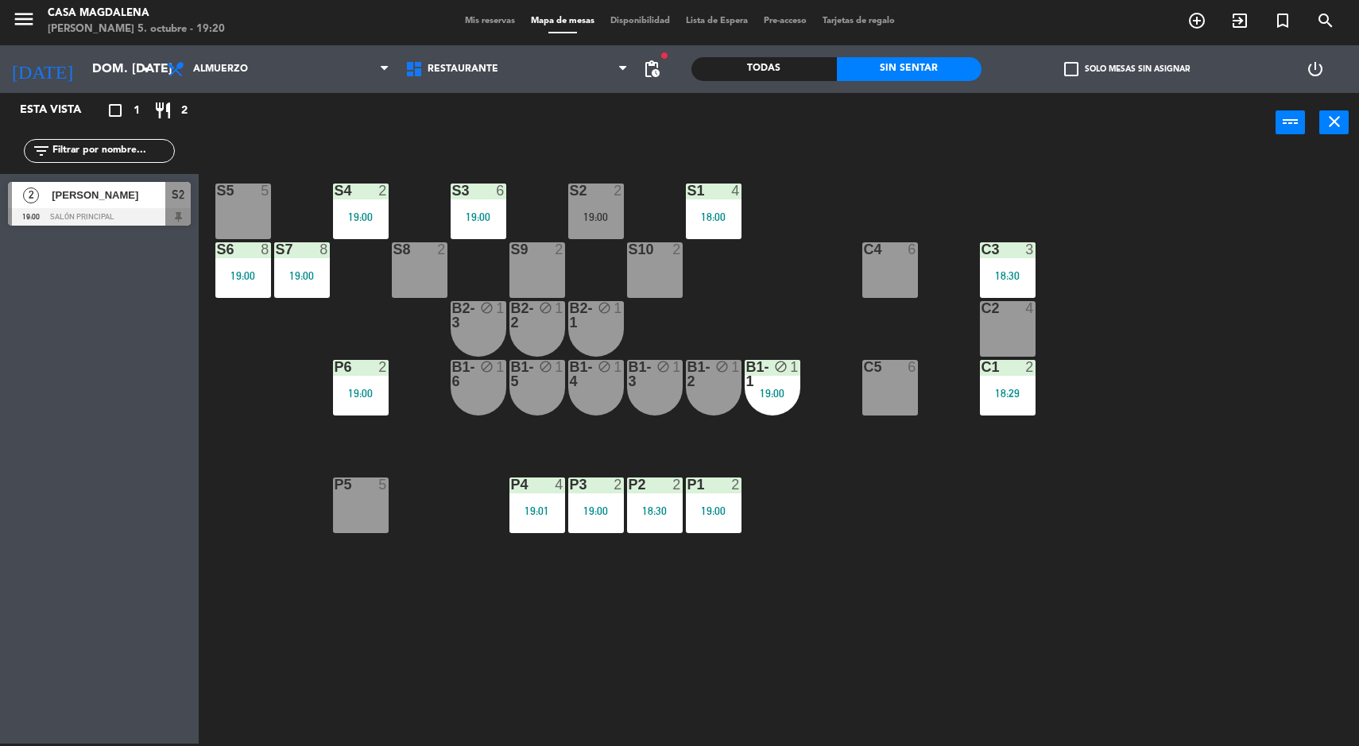
click at [1198, 487] on div "S5 5 S4 2 19:00 S3 6 19:00 S2 2 19:00 S1 4 18:00 S6 8 19:00 S7 8 19:00 S8 2 S9 …" at bounding box center [785, 450] width 1147 height 591
click at [902, 594] on div "S5 5 S4 2 19:00 S3 6 19:00 S2 2 19:00 S1 4 18:00 S6 8 19:00 S7 8 19:00 S8 2 S9 …" at bounding box center [785, 450] width 1147 height 591
click at [875, 691] on div "S5 5 S4 2 19:00 S3 6 19:00 S2 2 19:00 S1 4 18:00 S6 8 19:00 S7 8 19:00 S8 2 S9 …" at bounding box center [785, 450] width 1147 height 591
click at [765, 699] on div "S5 5 S4 2 19:00 S3 6 19:00 S2 2 19:00 S1 4 18:00 S6 8 19:00 S7 8 19:00 S8 2 S9 …" at bounding box center [785, 450] width 1147 height 591
click at [843, 621] on div "S5 5 S4 2 19:00 S3 6 19:00 S2 2 19:00 S1 4 18:00 S6 8 19:00 S7 8 19:00 S8 2 S9 …" at bounding box center [785, 450] width 1147 height 591
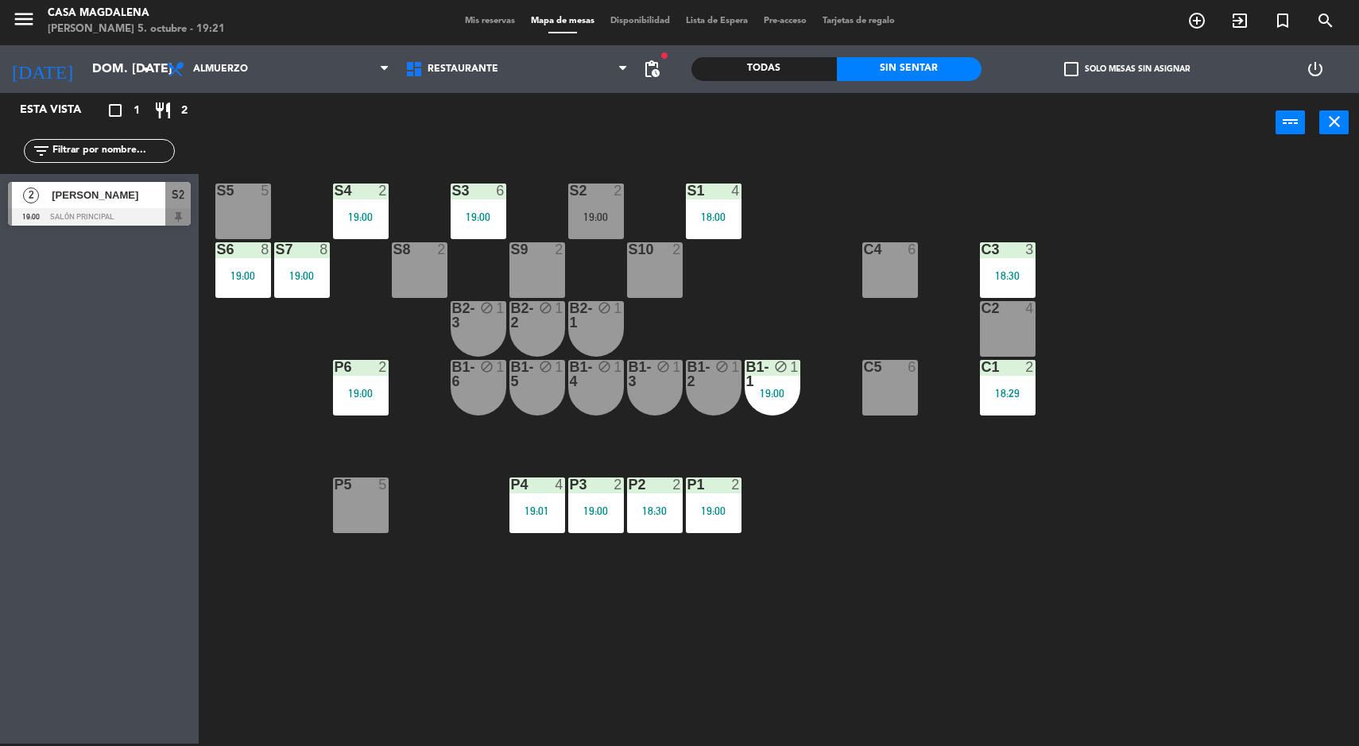
click at [117, 64] on input "dom. [DATE]" at bounding box center [168, 69] width 168 height 31
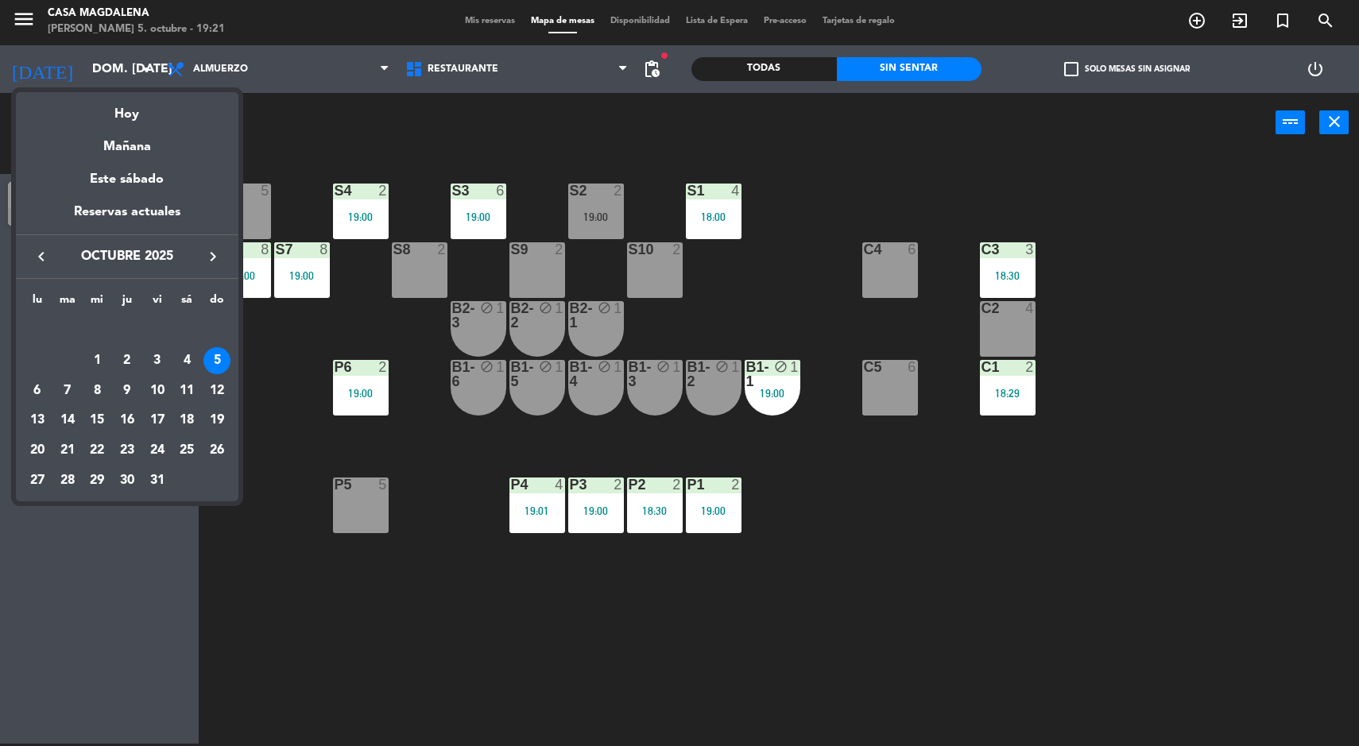
click at [132, 163] on div "Este sábado" at bounding box center [127, 179] width 223 height 45
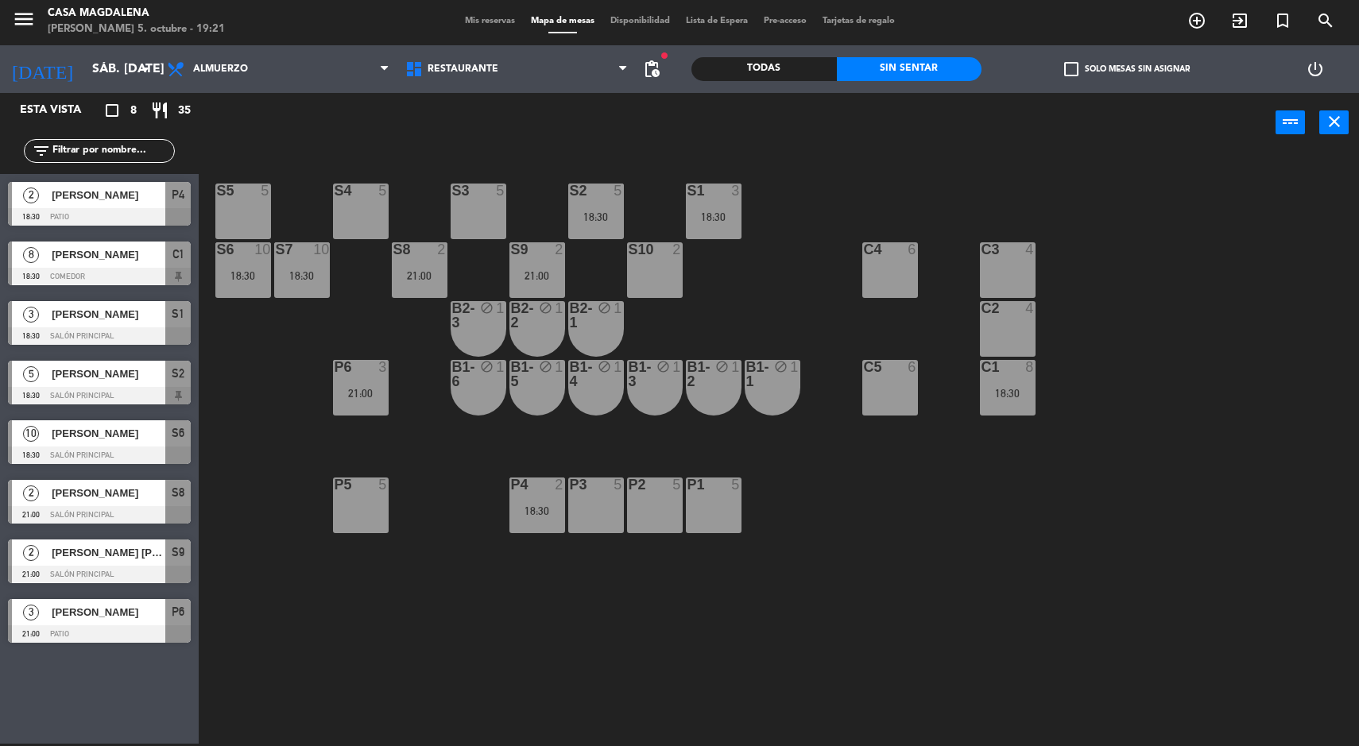
click at [113, 68] on input "sáb. [DATE]" at bounding box center [168, 69] width 168 height 31
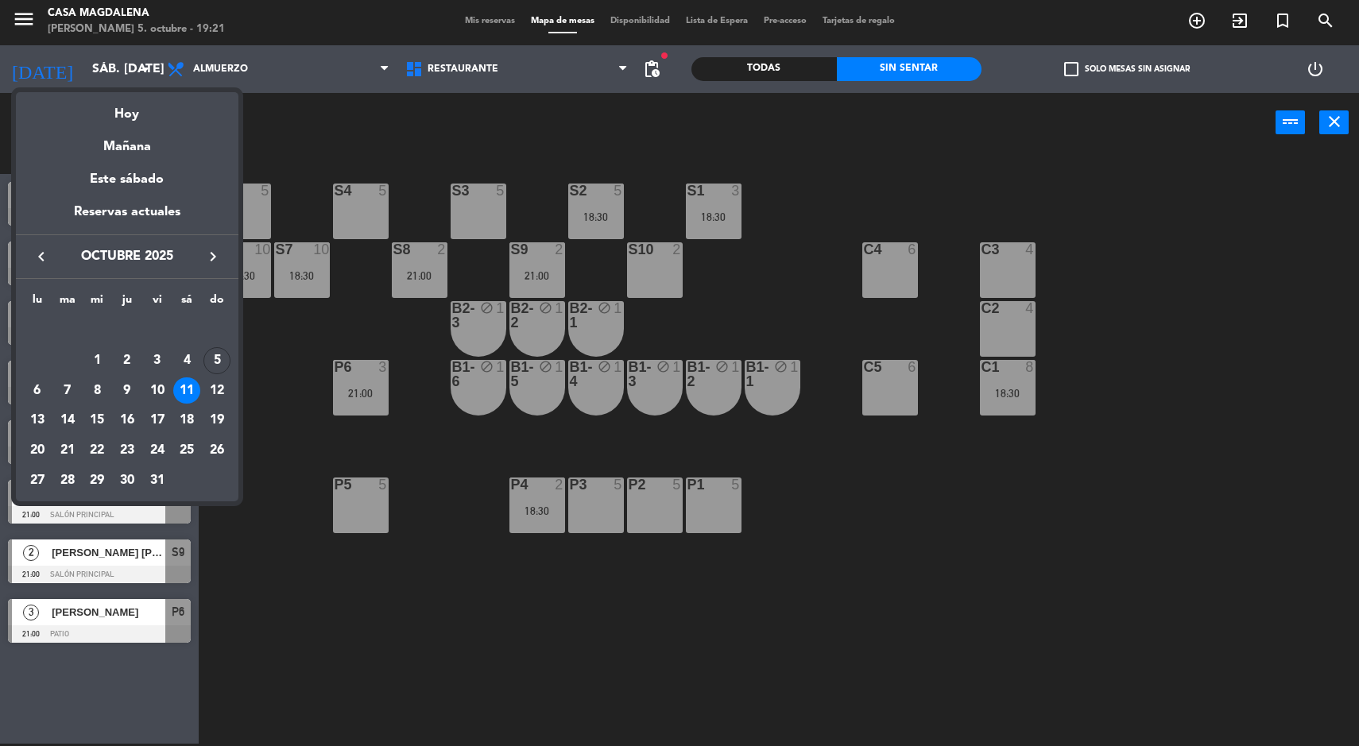
click at [37, 389] on div "6" at bounding box center [37, 390] width 27 height 27
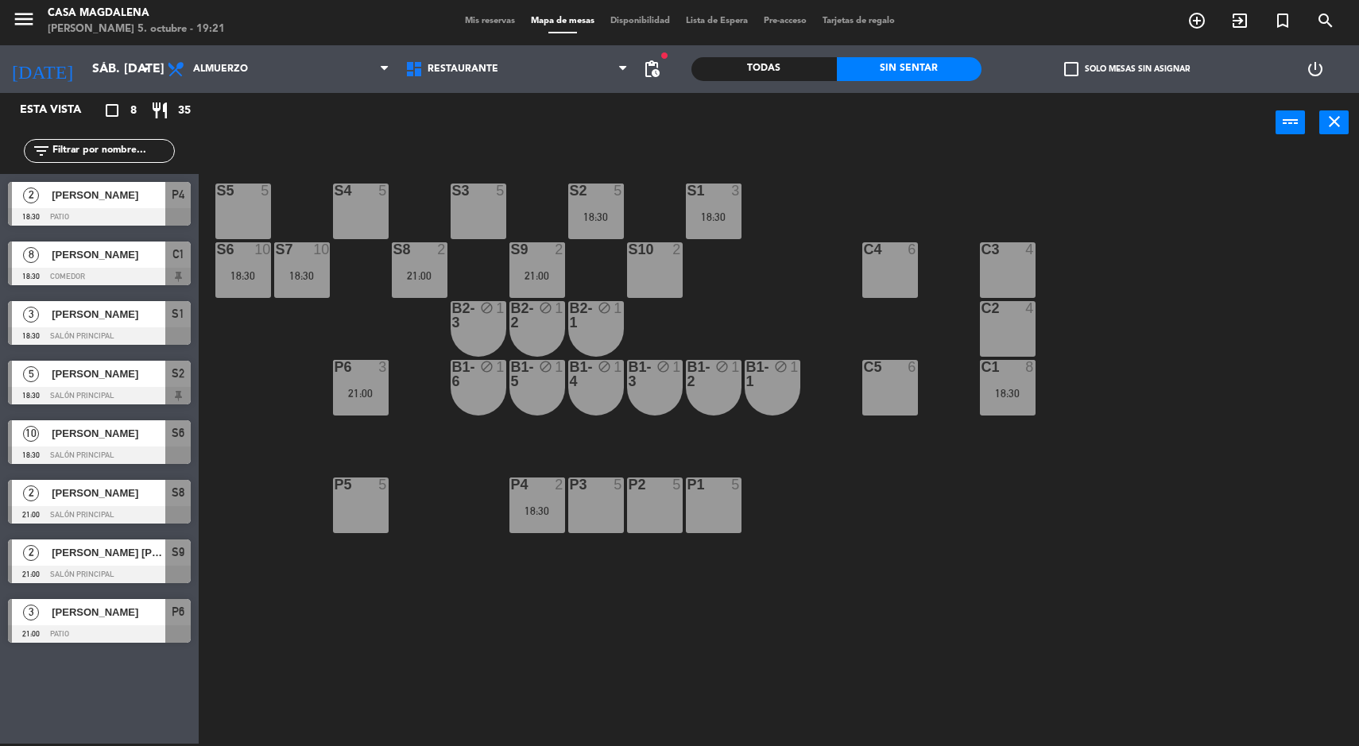
type input "lun. [DATE]"
click at [530, 525] on div "P4 5" at bounding box center [537, 506] width 56 height 56
click at [594, 513] on div "P3 5" at bounding box center [596, 506] width 56 height 56
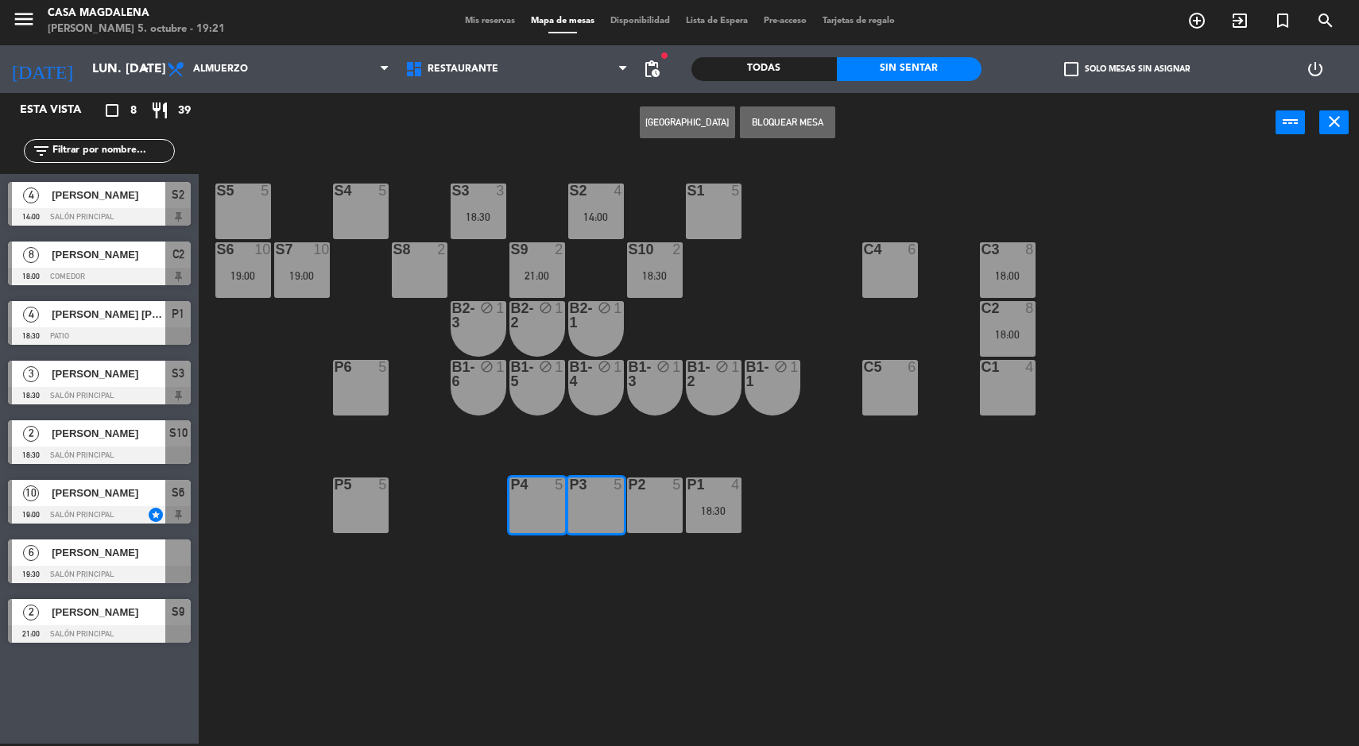
click at [686, 116] on button "[GEOGRAPHIC_DATA]" at bounding box center [687, 122] width 95 height 32
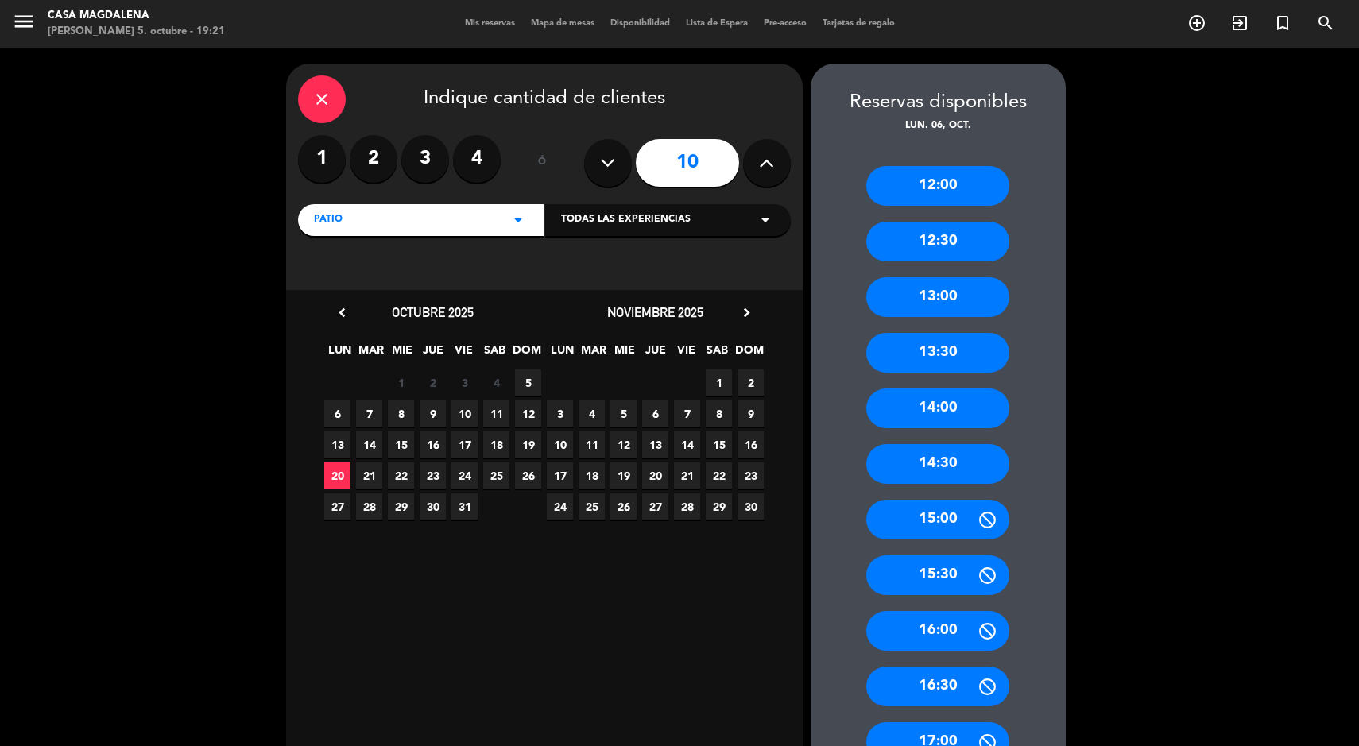
click at [609, 145] on button at bounding box center [608, 163] width 48 height 48
type input "9"
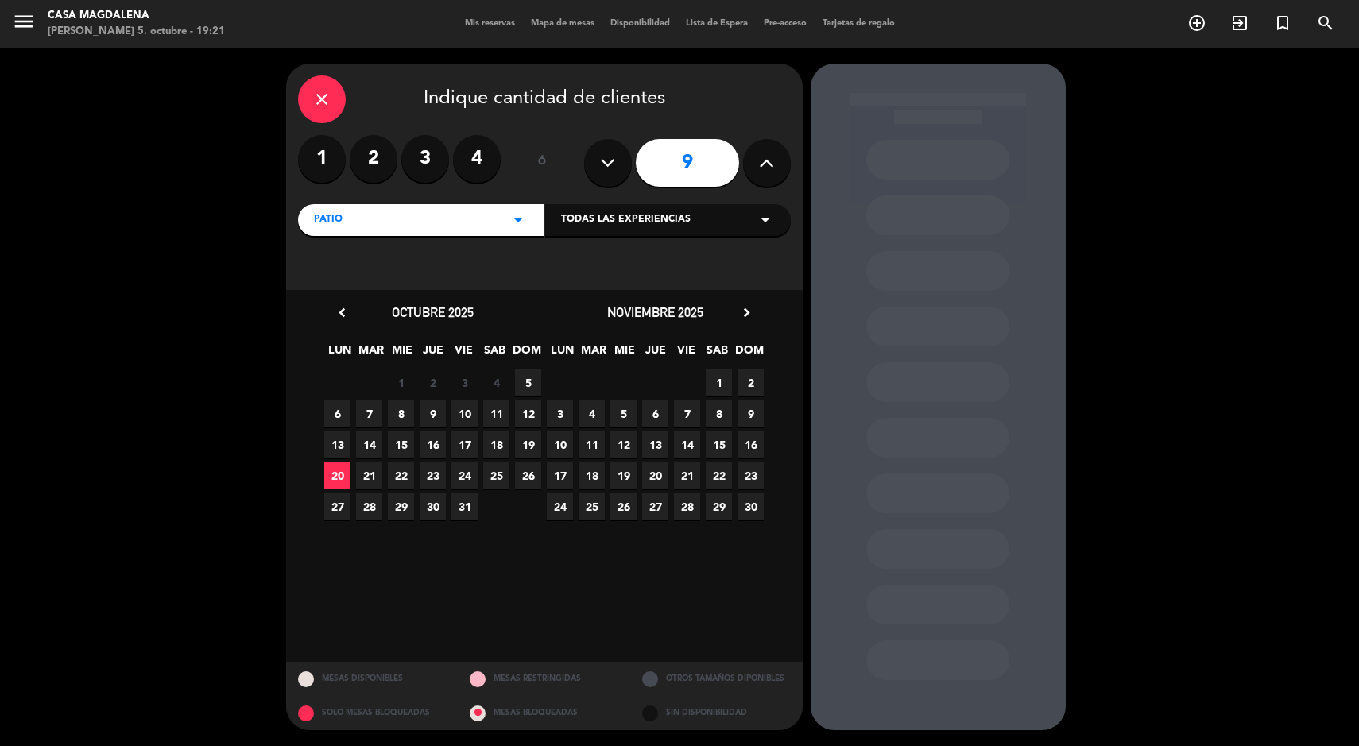
click at [337, 412] on span "6" at bounding box center [337, 414] width 26 height 26
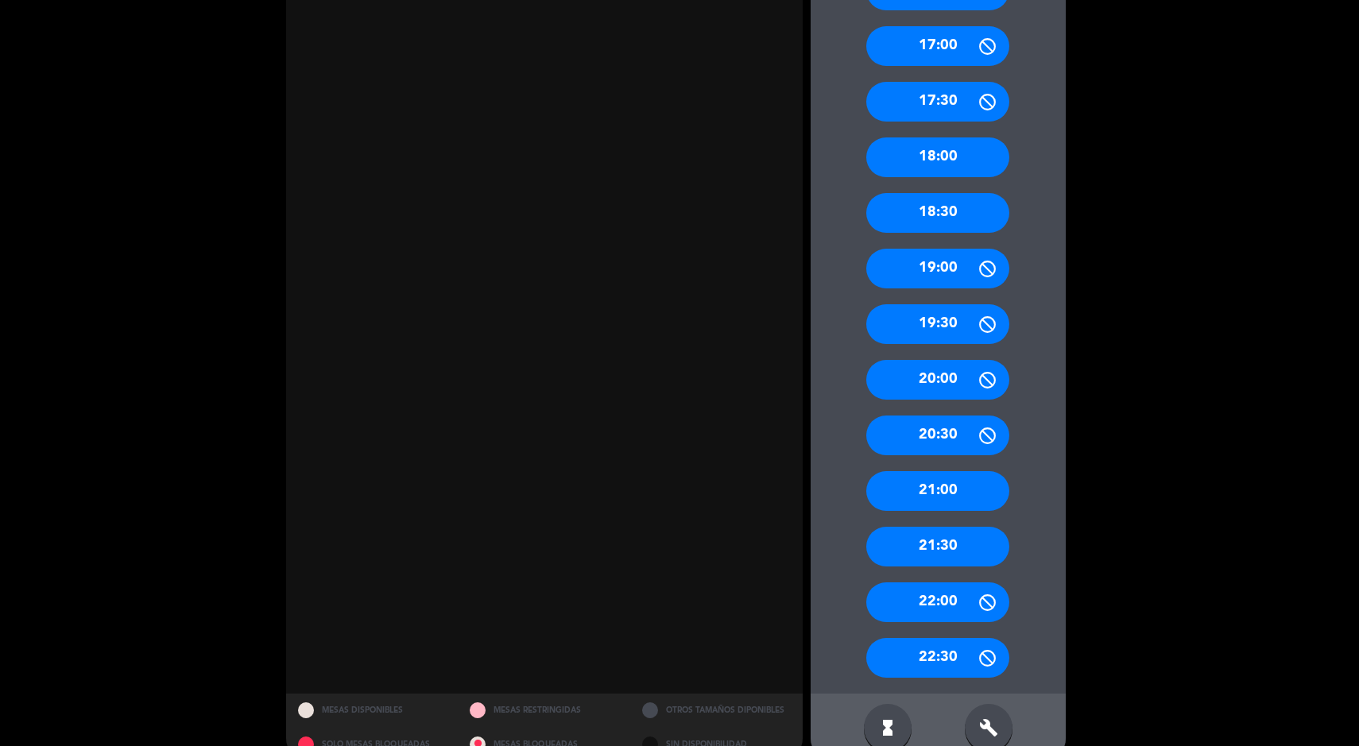
scroll to position [726, 0]
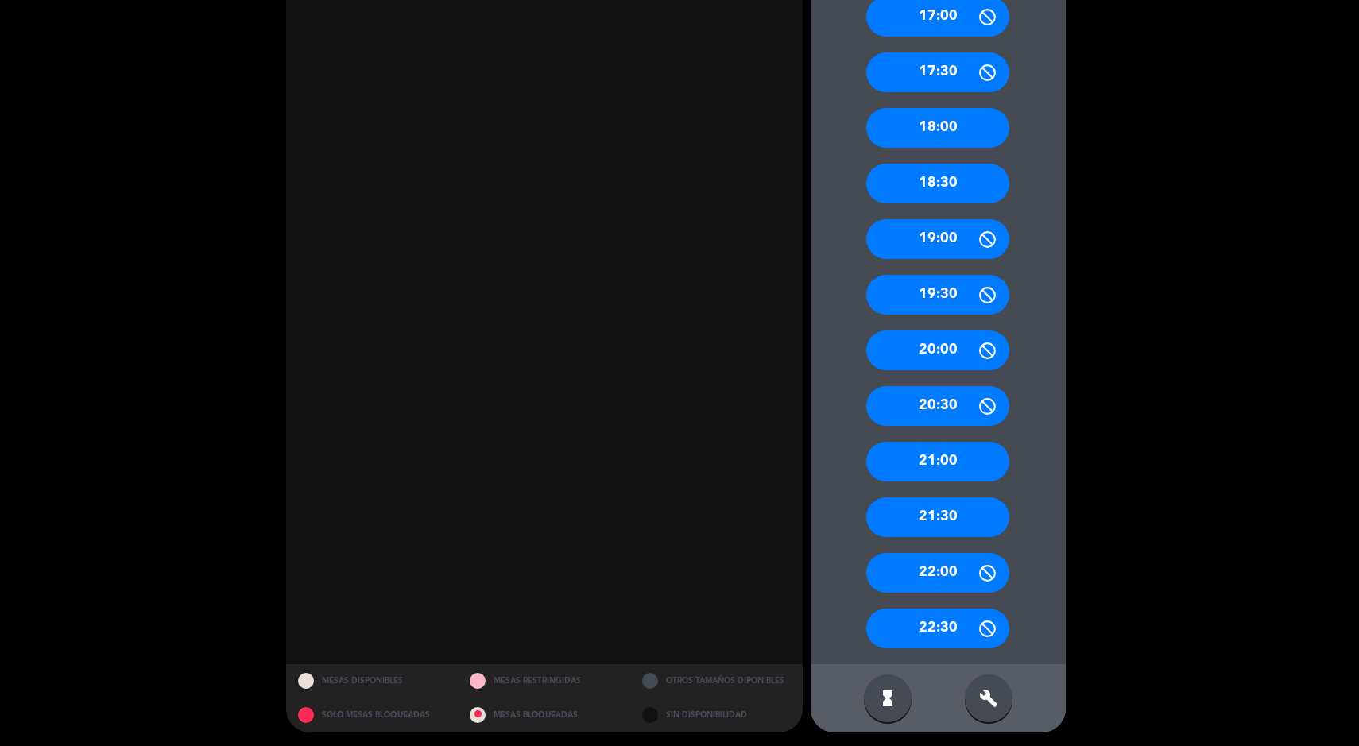
click at [990, 702] on icon "build" at bounding box center [988, 698] width 19 height 19
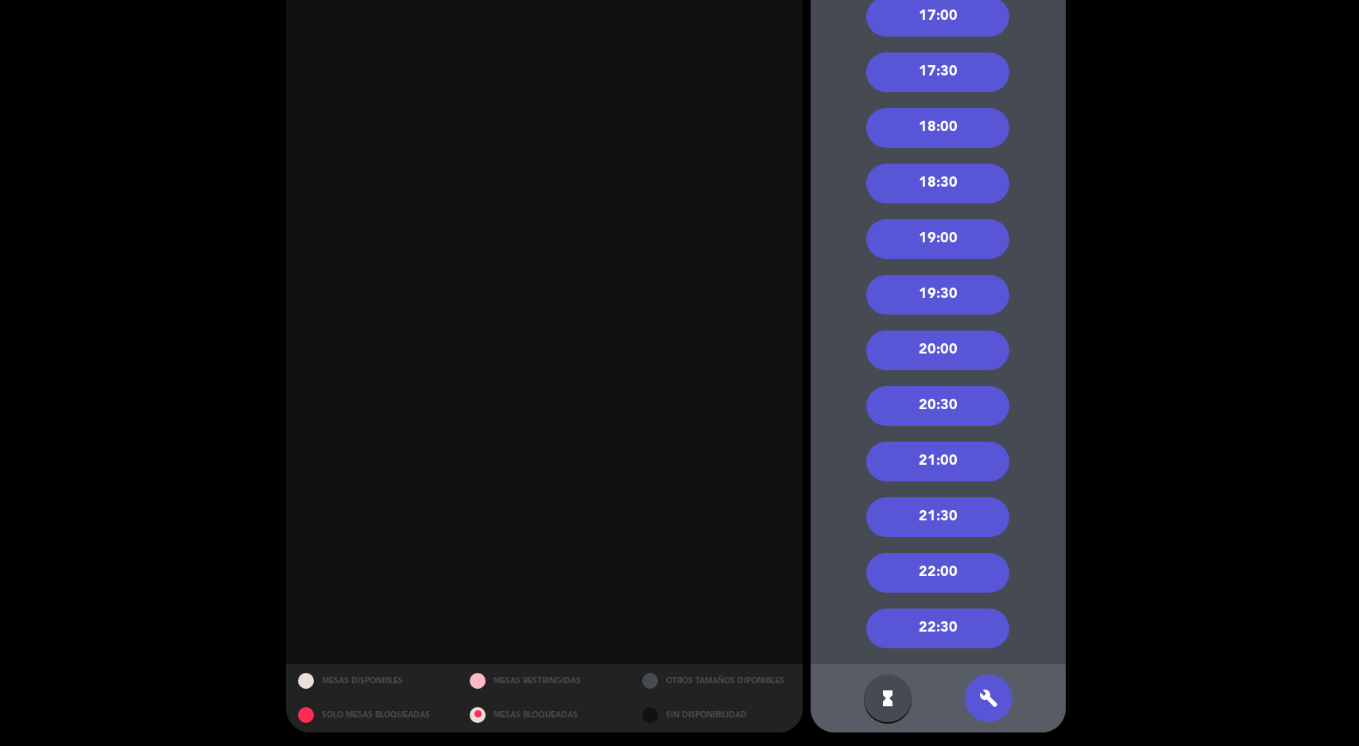
click at [959, 342] on div "20:00" at bounding box center [937, 351] width 143 height 40
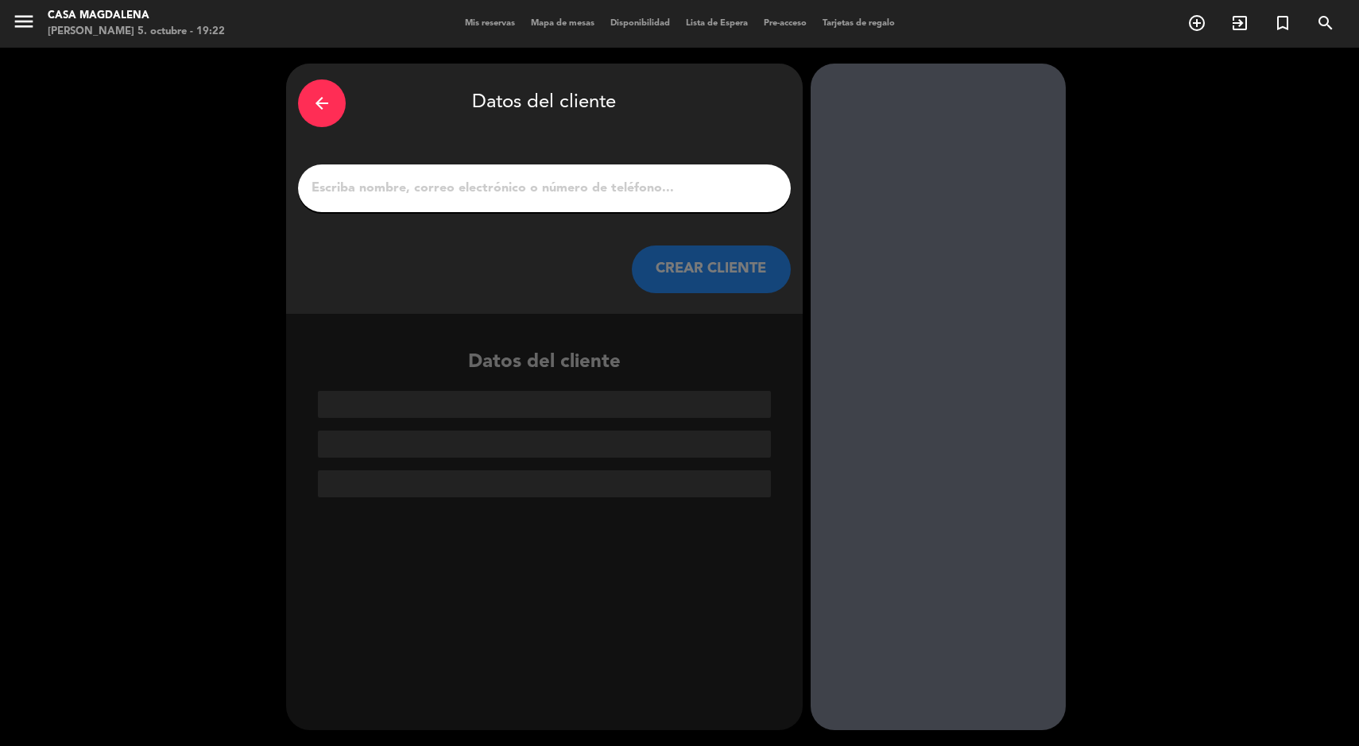
click at [544, 183] on input "1" at bounding box center [544, 188] width 469 height 22
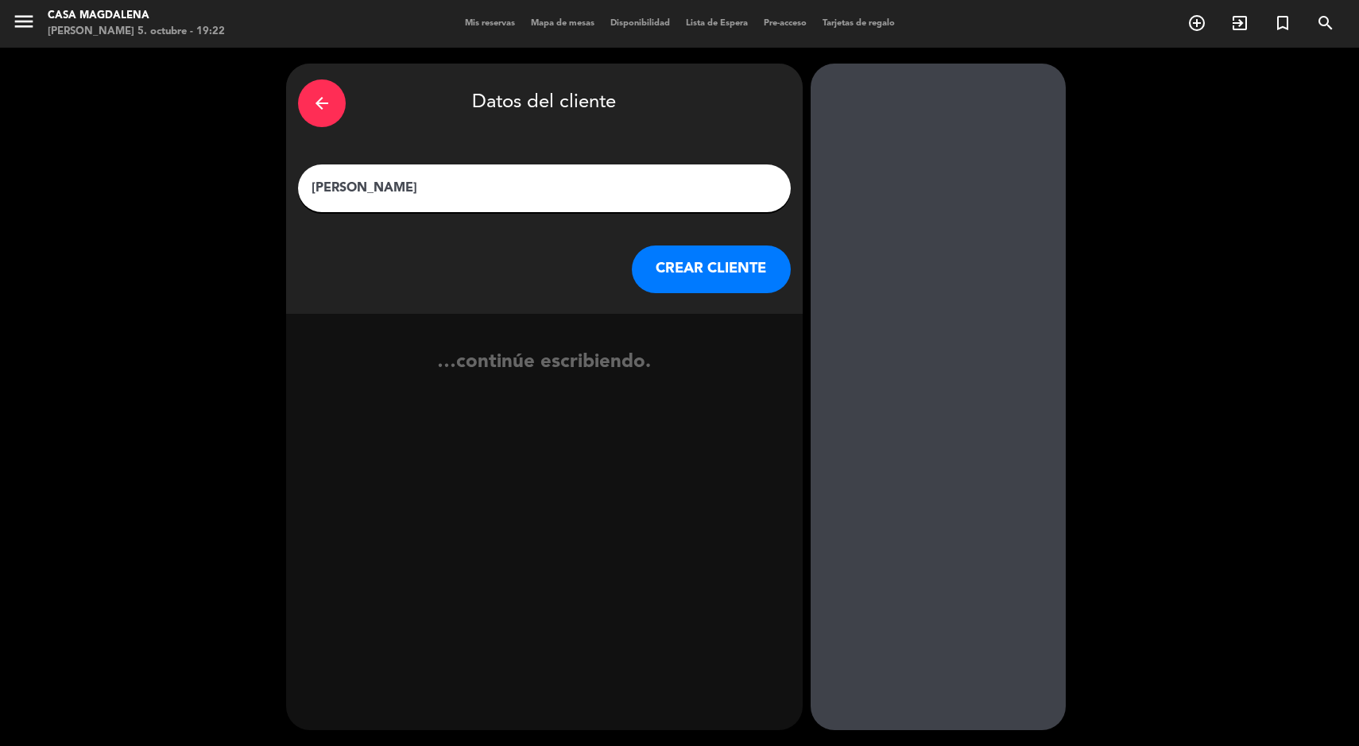
type input "[PERSON_NAME]"
click at [744, 265] on button "CREAR CLIENTE" at bounding box center [711, 270] width 159 height 48
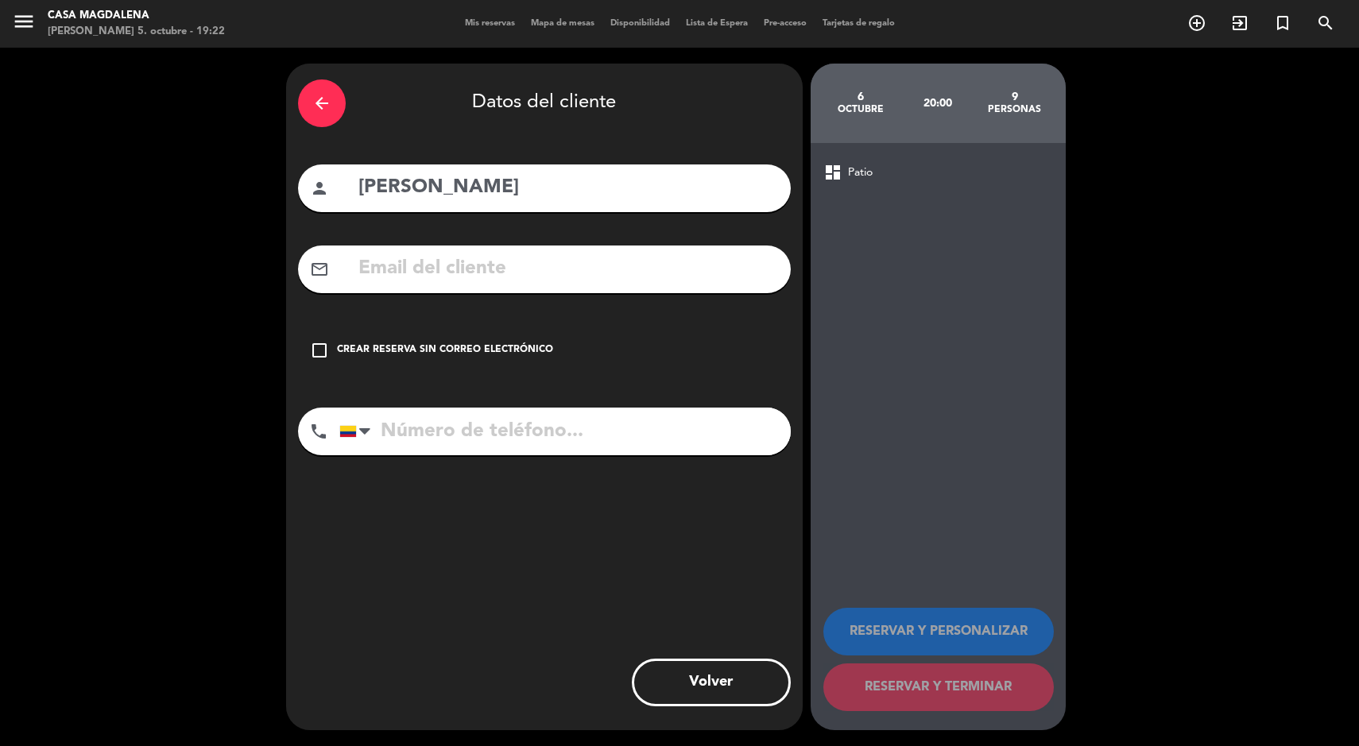
click at [673, 442] on input "tel" at bounding box center [564, 432] width 451 height 48
click at [323, 346] on icon "check_box_outline_blank" at bounding box center [319, 350] width 19 height 19
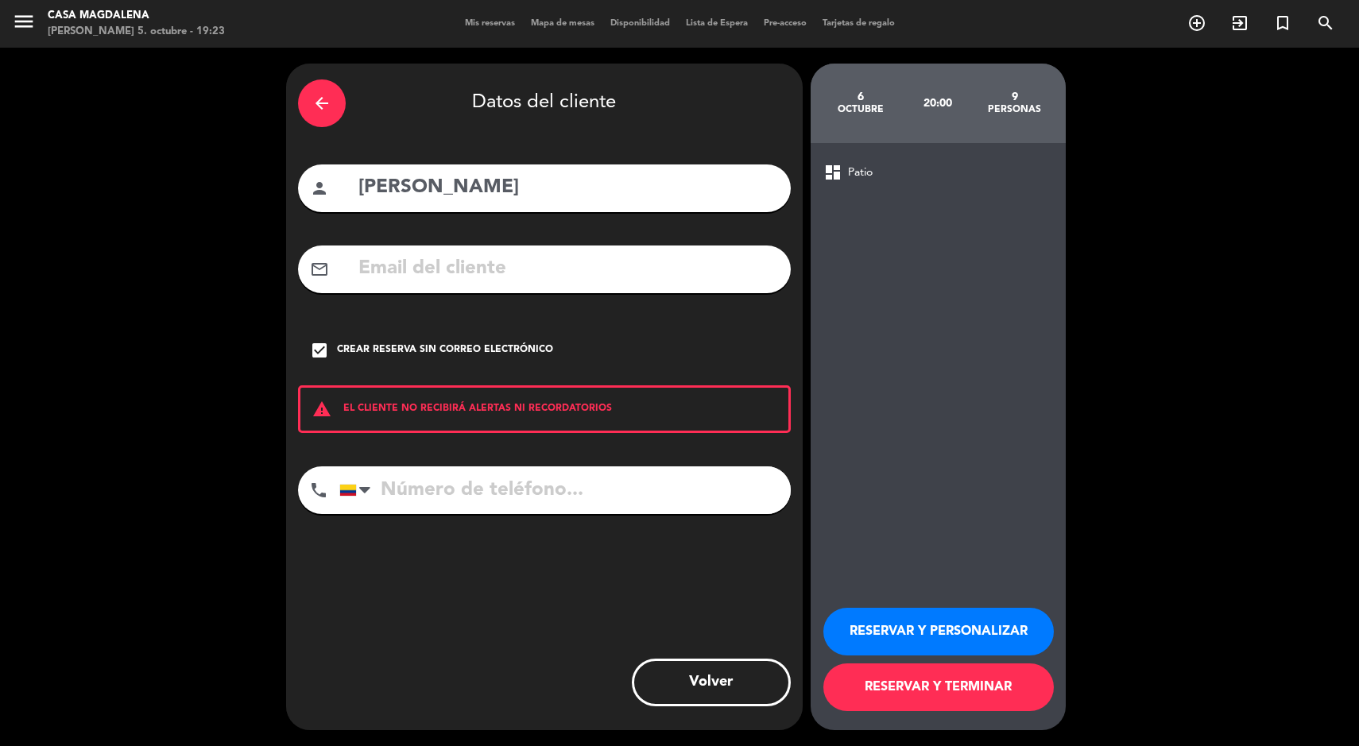
click at [668, 478] on input "tel" at bounding box center [564, 490] width 451 height 48
click at [533, 345] on div "Crear reserva sin correo electrónico" at bounding box center [445, 350] width 216 height 16
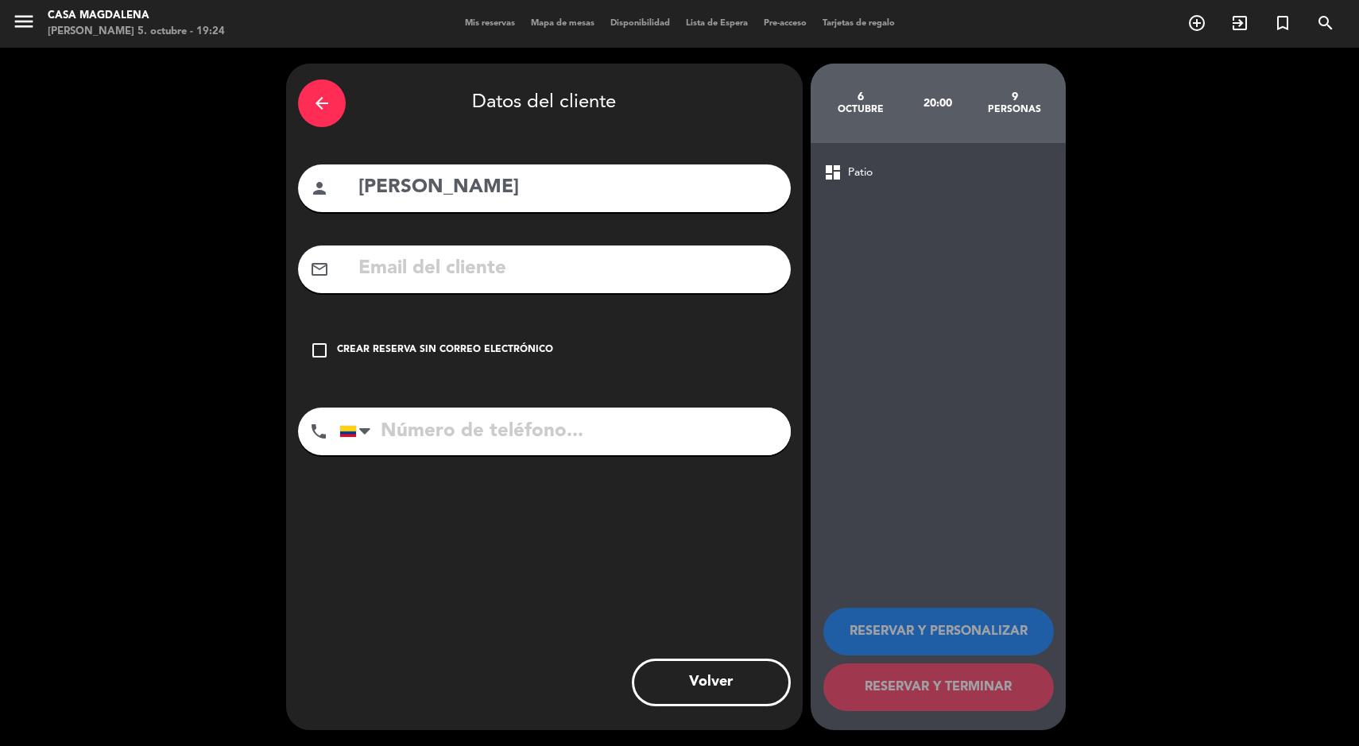
click at [400, 436] on input "tel" at bounding box center [564, 432] width 451 height 48
click at [578, 434] on input "tel" at bounding box center [564, 432] width 451 height 48
click at [308, 360] on div "check_box_outline_blank Crear reserva sin correo electrónico" at bounding box center [544, 351] width 493 height 48
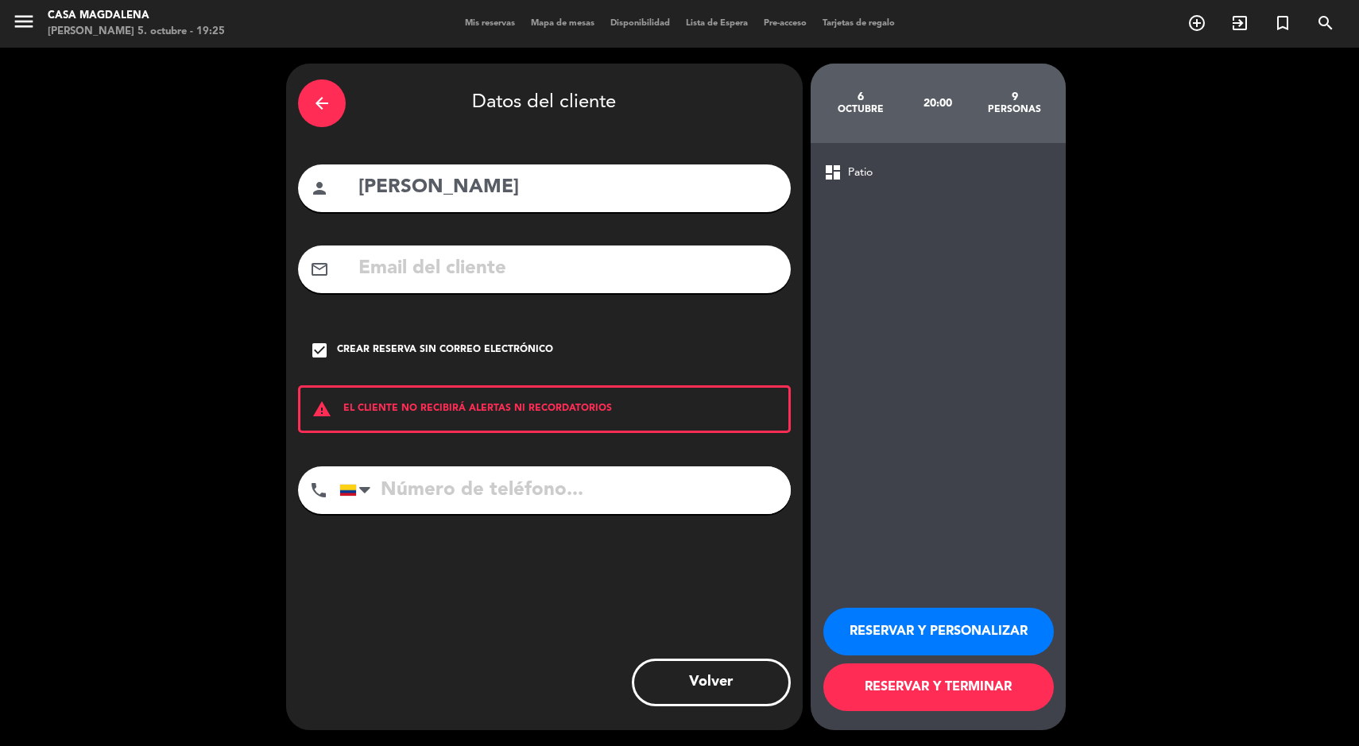
click at [468, 497] on input "tel" at bounding box center [564, 490] width 451 height 48
type input "3053651464"
click at [918, 685] on button "RESERVAR Y TERMINAR" at bounding box center [938, 688] width 230 height 48
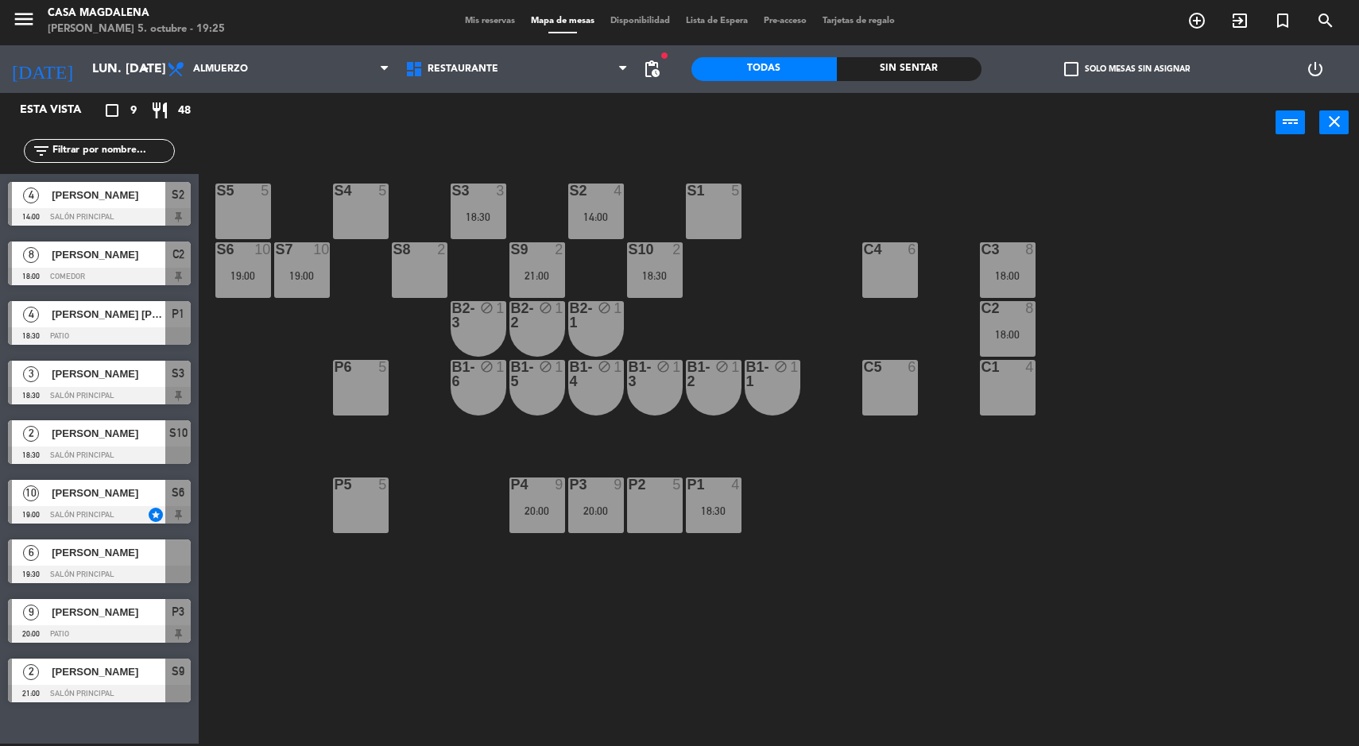
click at [84, 73] on input "lun. [DATE]" at bounding box center [168, 69] width 168 height 31
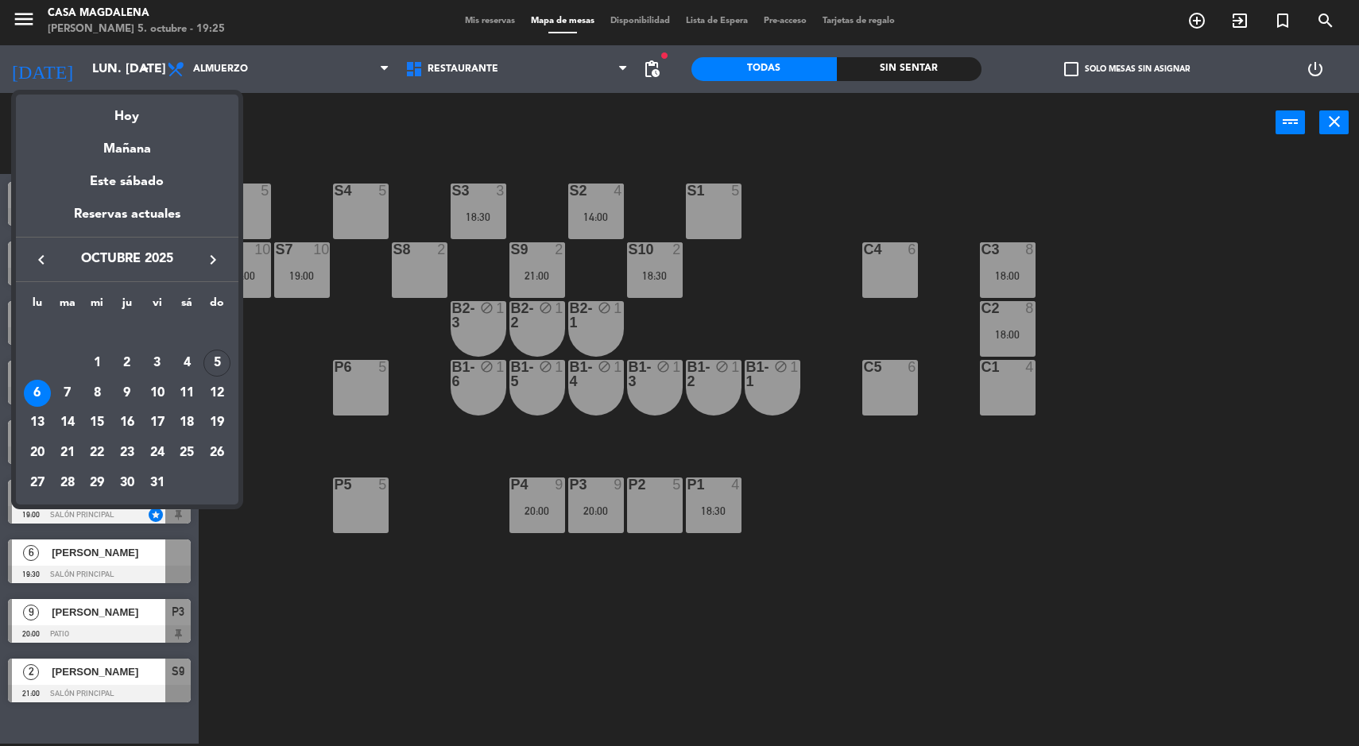
click at [119, 119] on div "Hoy" at bounding box center [127, 111] width 223 height 33
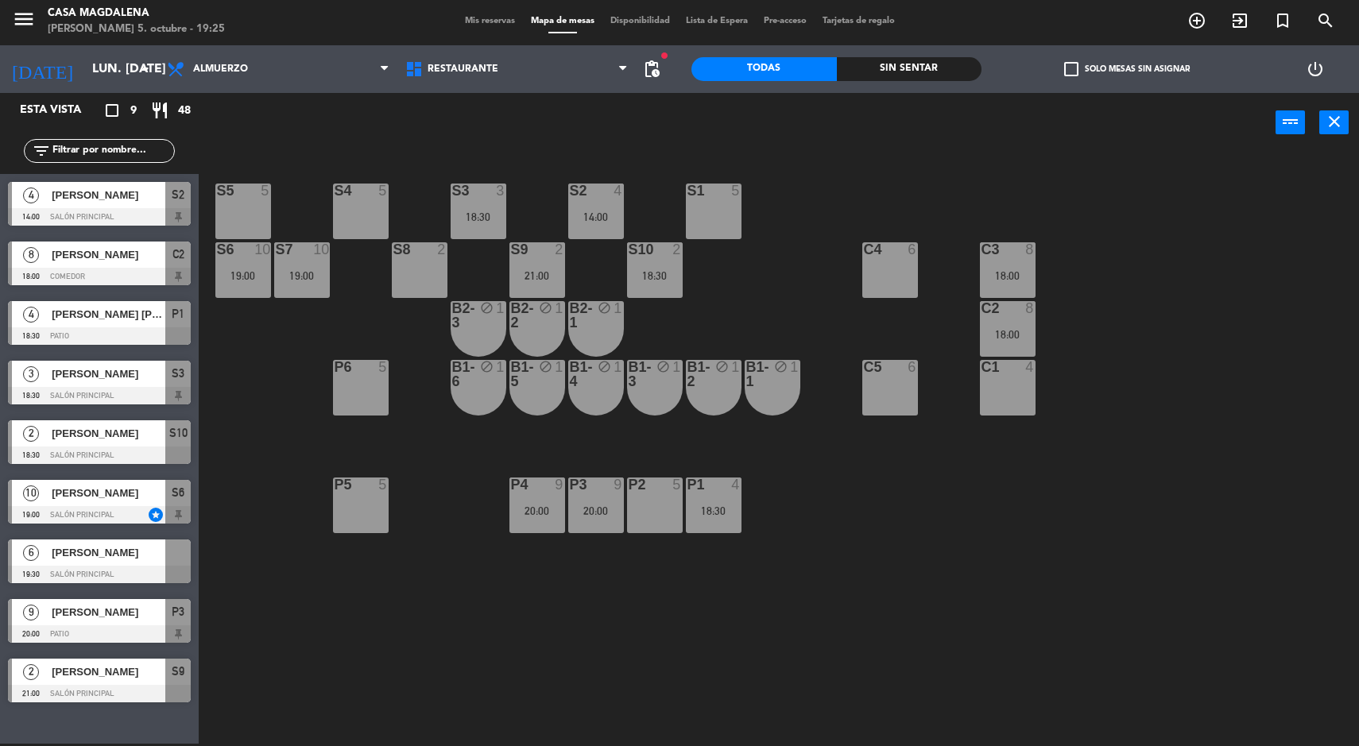
type input "dom. [DATE]"
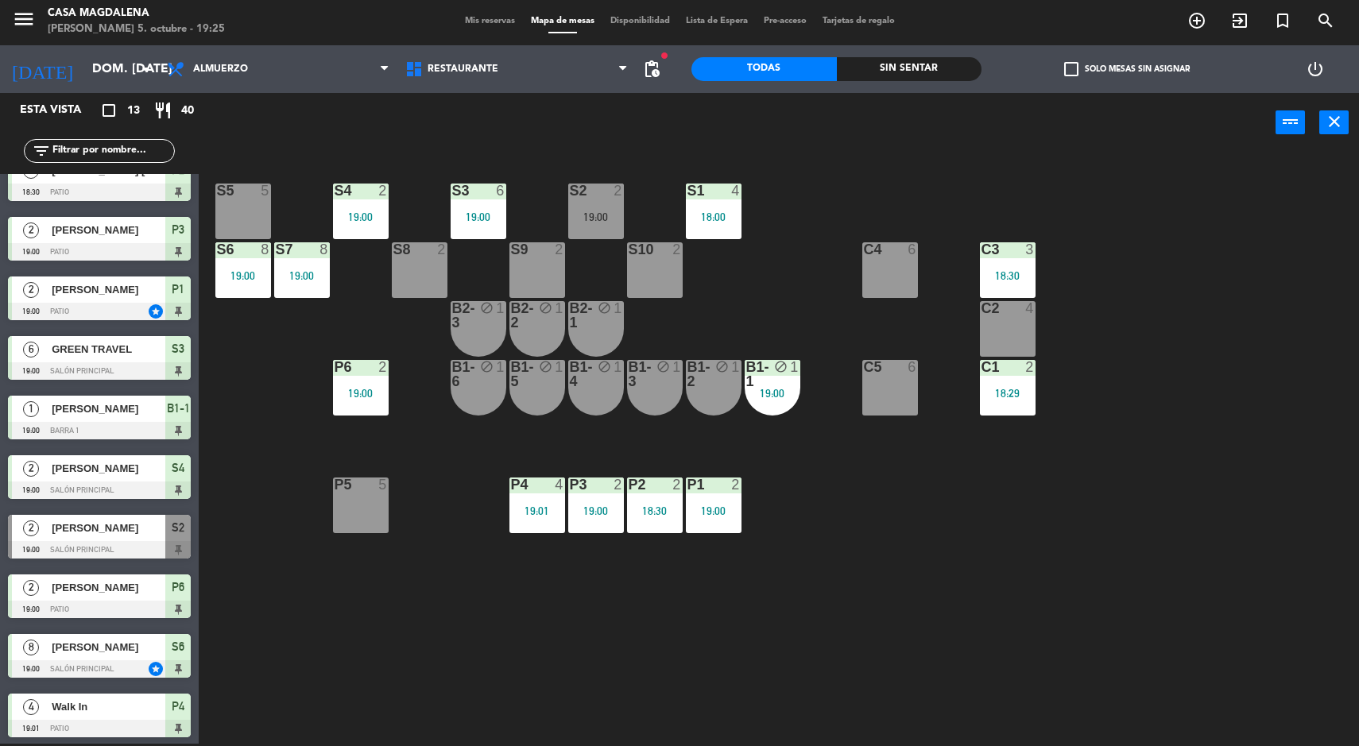
scroll to position [207, 0]
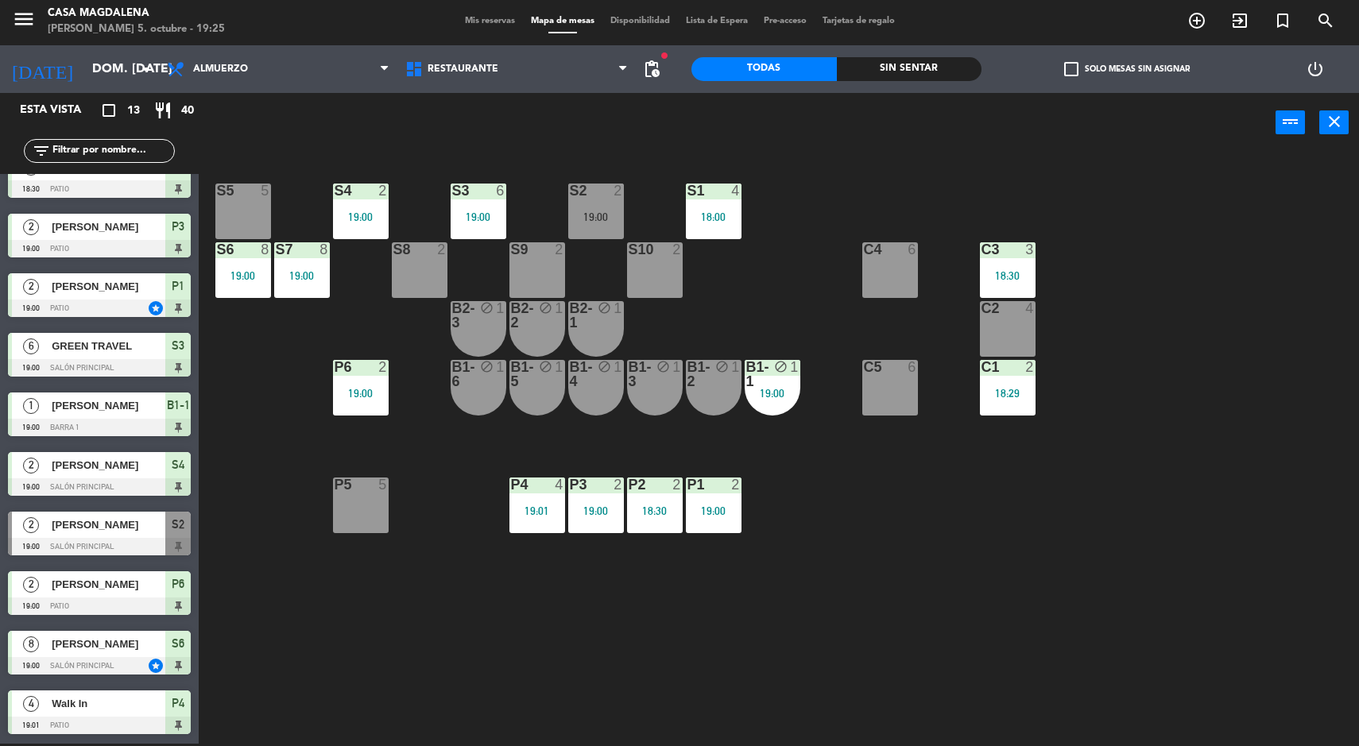
click at [161, 589] on span "[PERSON_NAME]" at bounding box center [109, 584] width 114 height 17
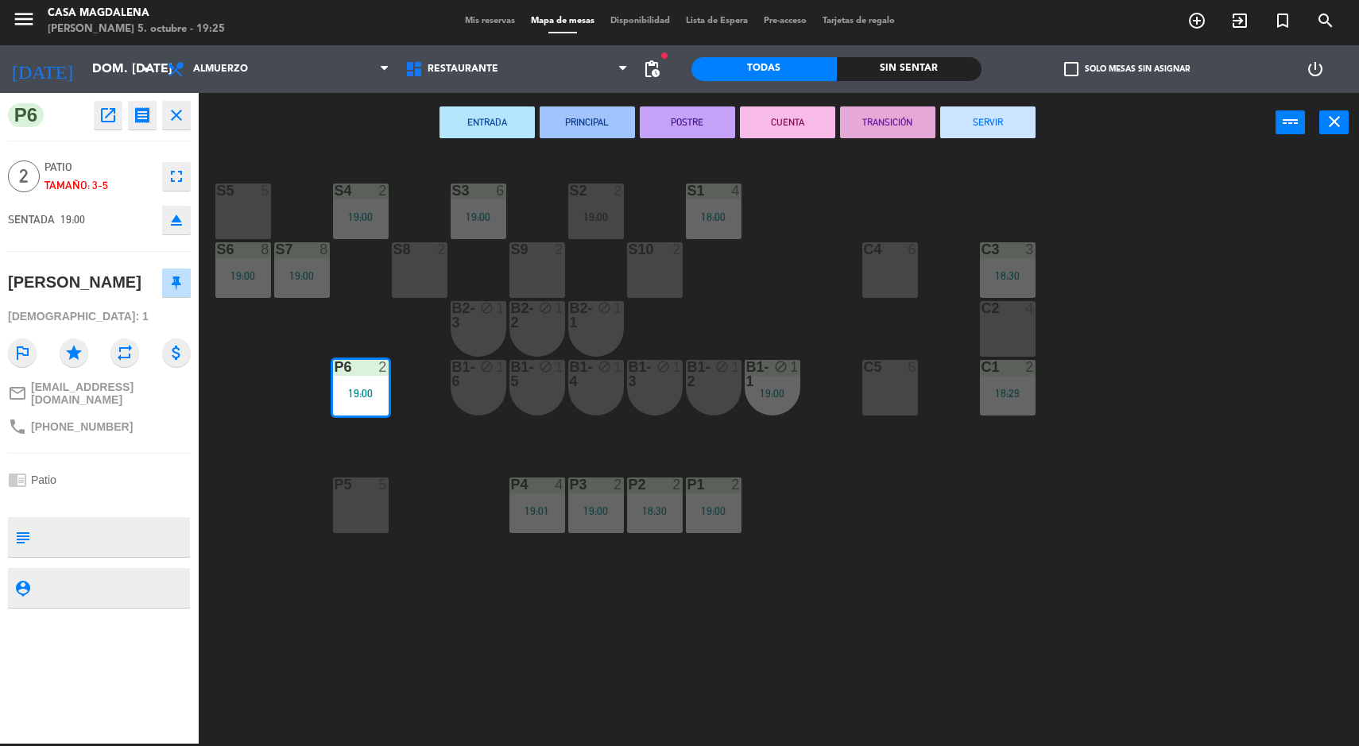
click at [948, 527] on div "S5 5 S4 2 19:00 S3 6 19:00 S2 2 19:00 S1 4 18:00 S6 8 19:00 S7 8 19:00 S8 2 S9 …" at bounding box center [785, 450] width 1147 height 591
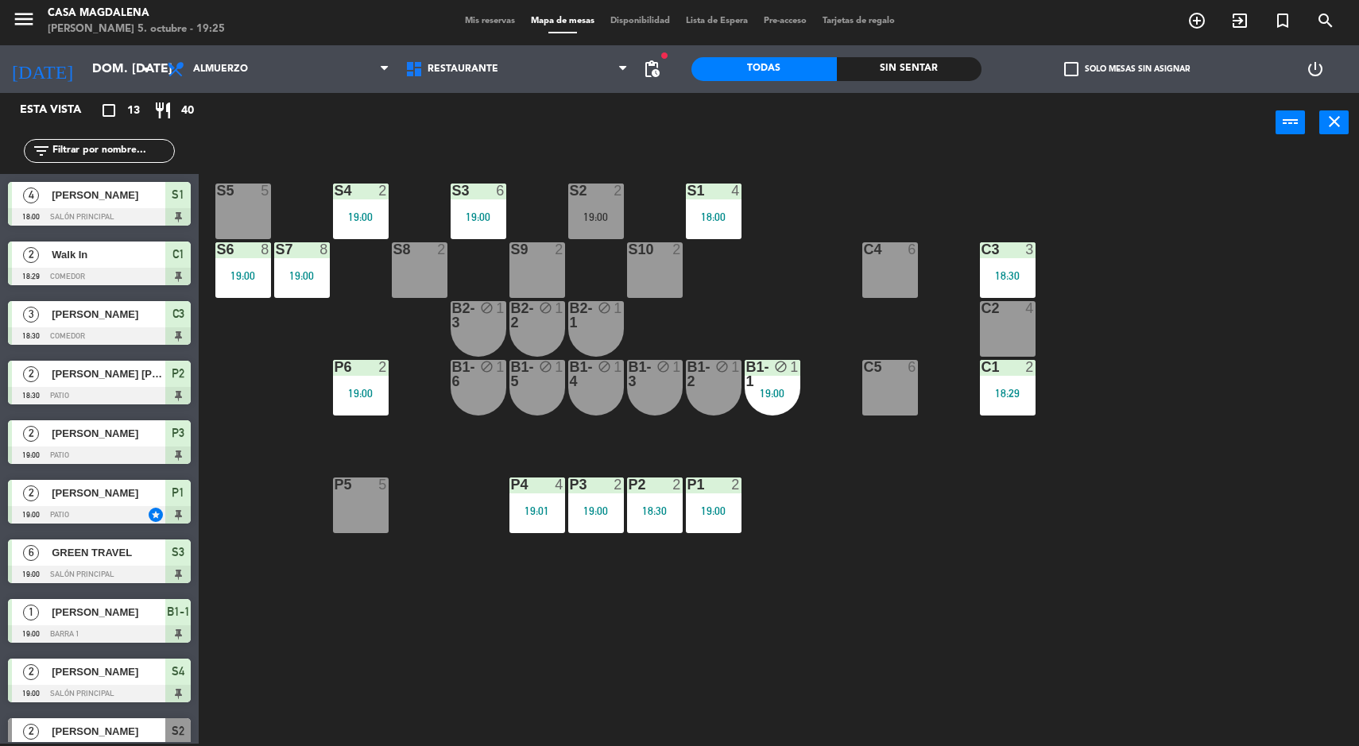
scroll to position [99, 0]
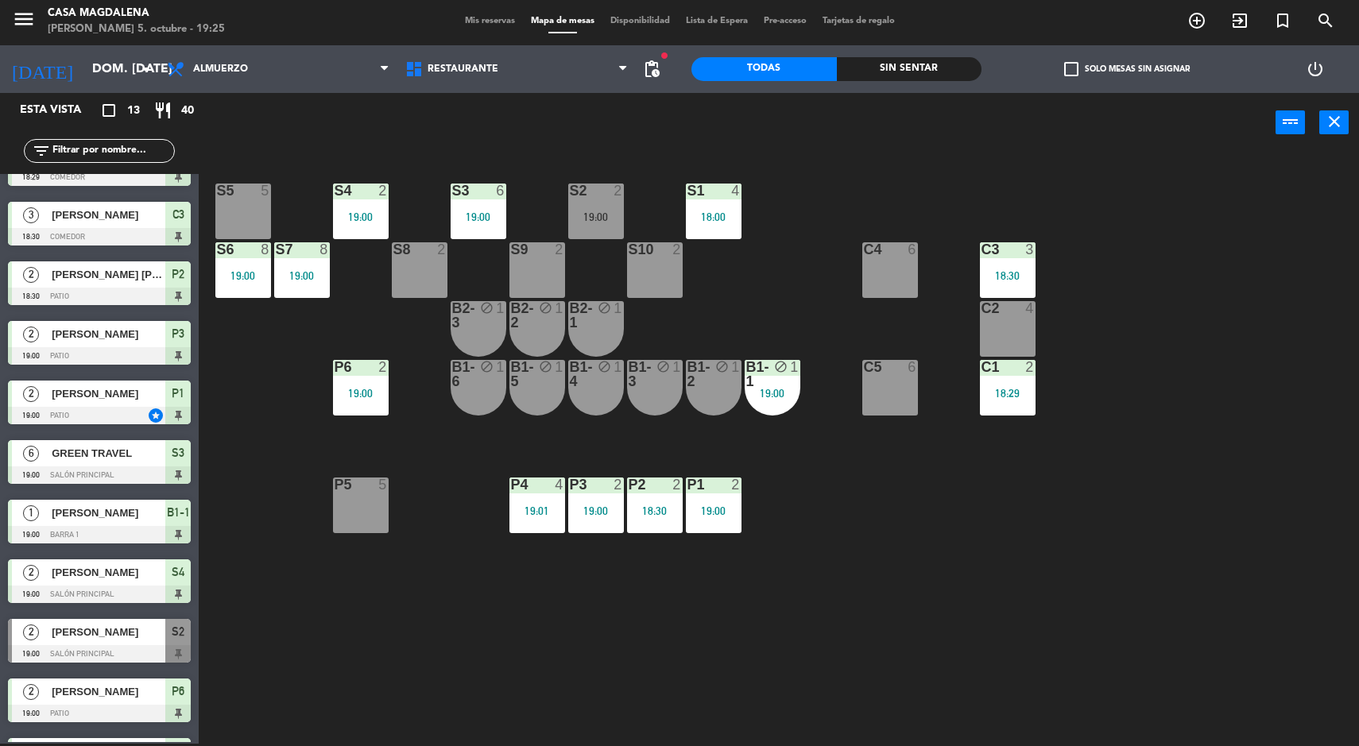
click at [920, 66] on div "Sin sentar" at bounding box center [909, 69] width 145 height 24
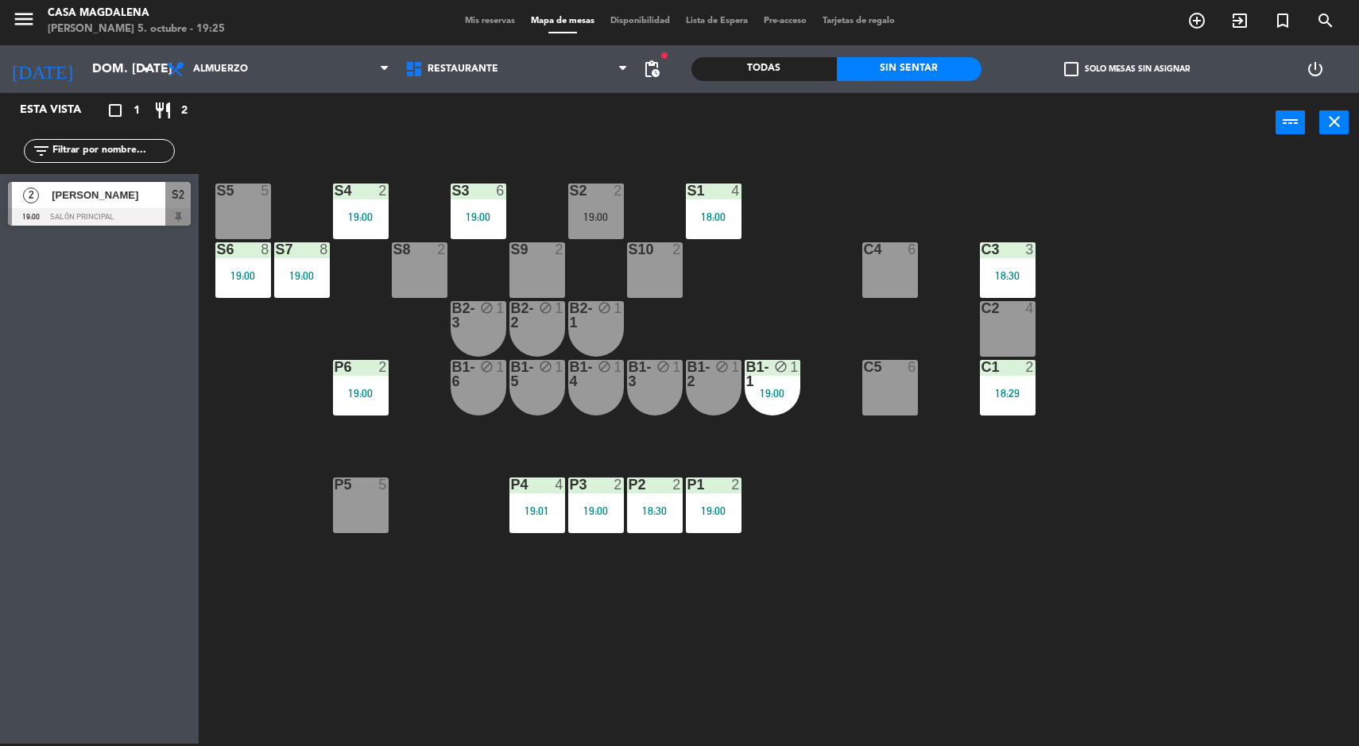
scroll to position [0, 0]
click at [180, 203] on span "S2" at bounding box center [178, 194] width 13 height 19
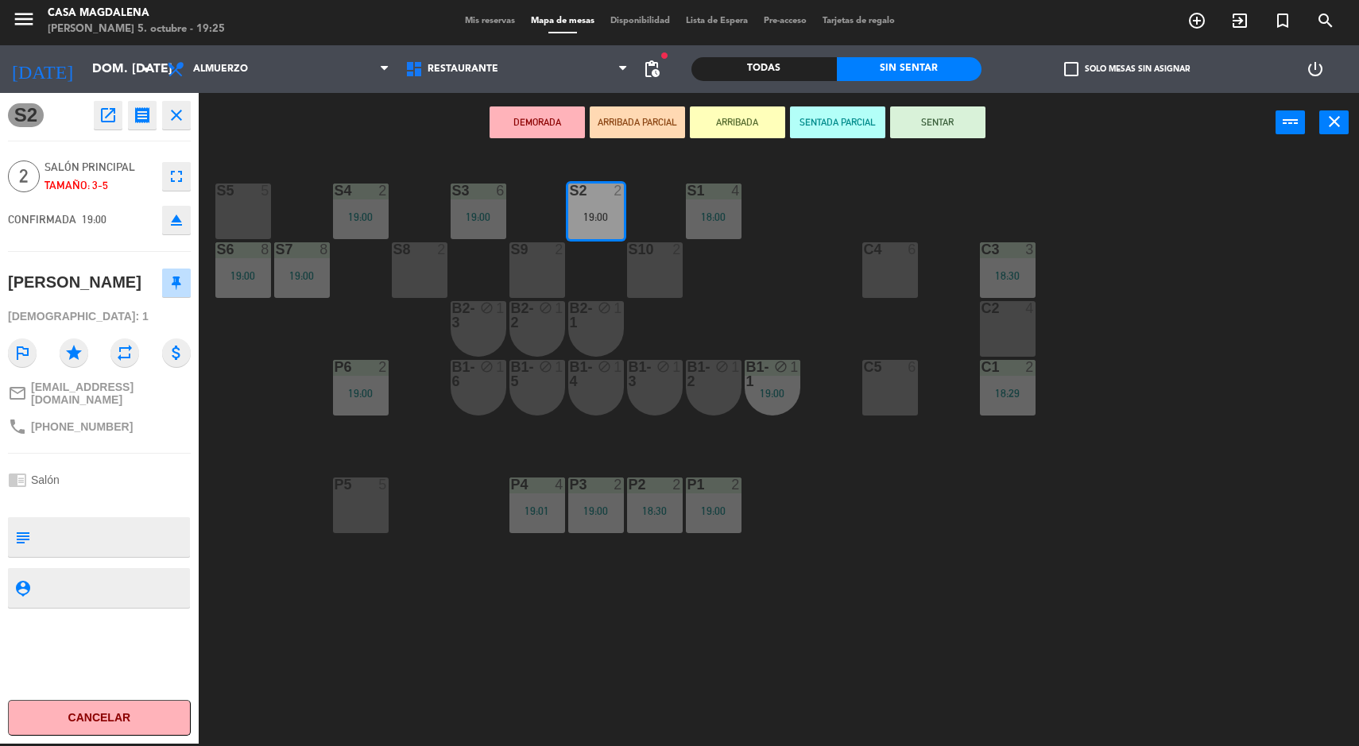
click at [114, 715] on button "Cancelar" at bounding box center [99, 718] width 183 height 36
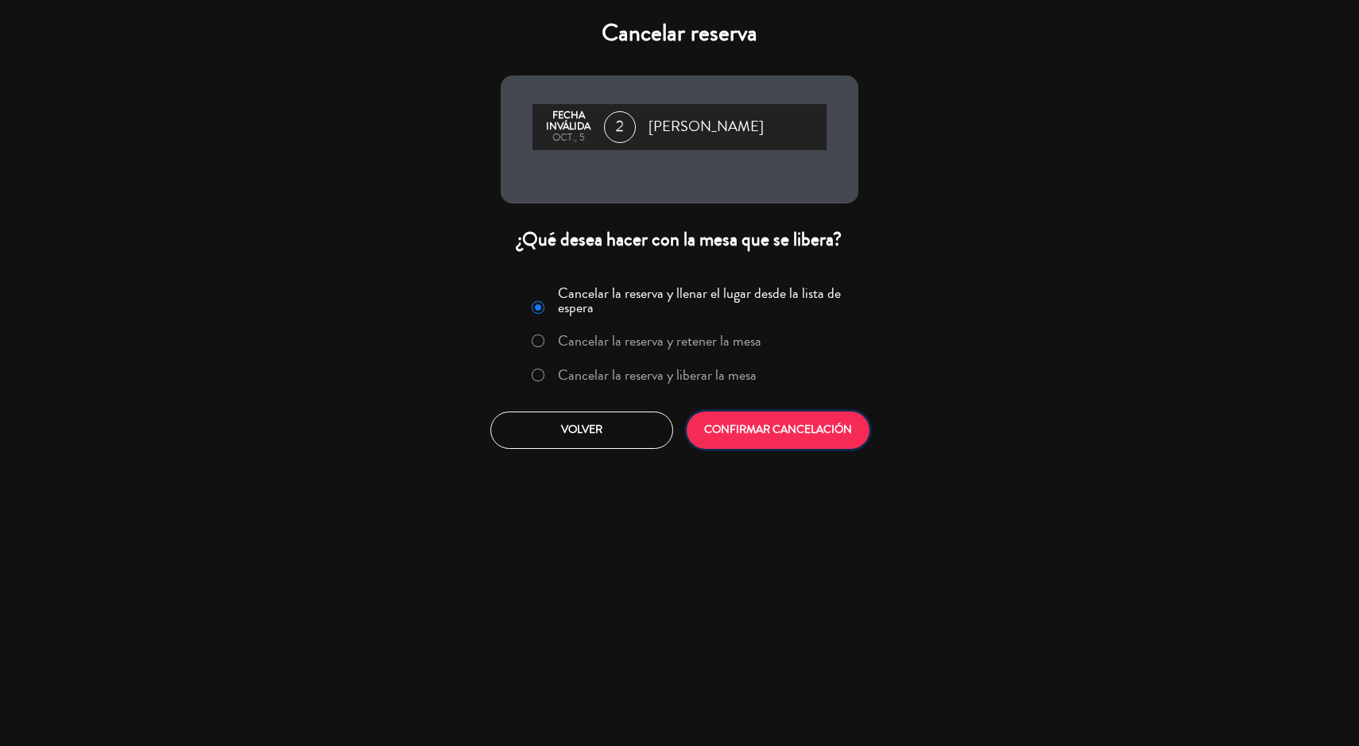
click at [780, 429] on button "CONFIRMAR CANCELACIÓN" at bounding box center [778, 430] width 183 height 37
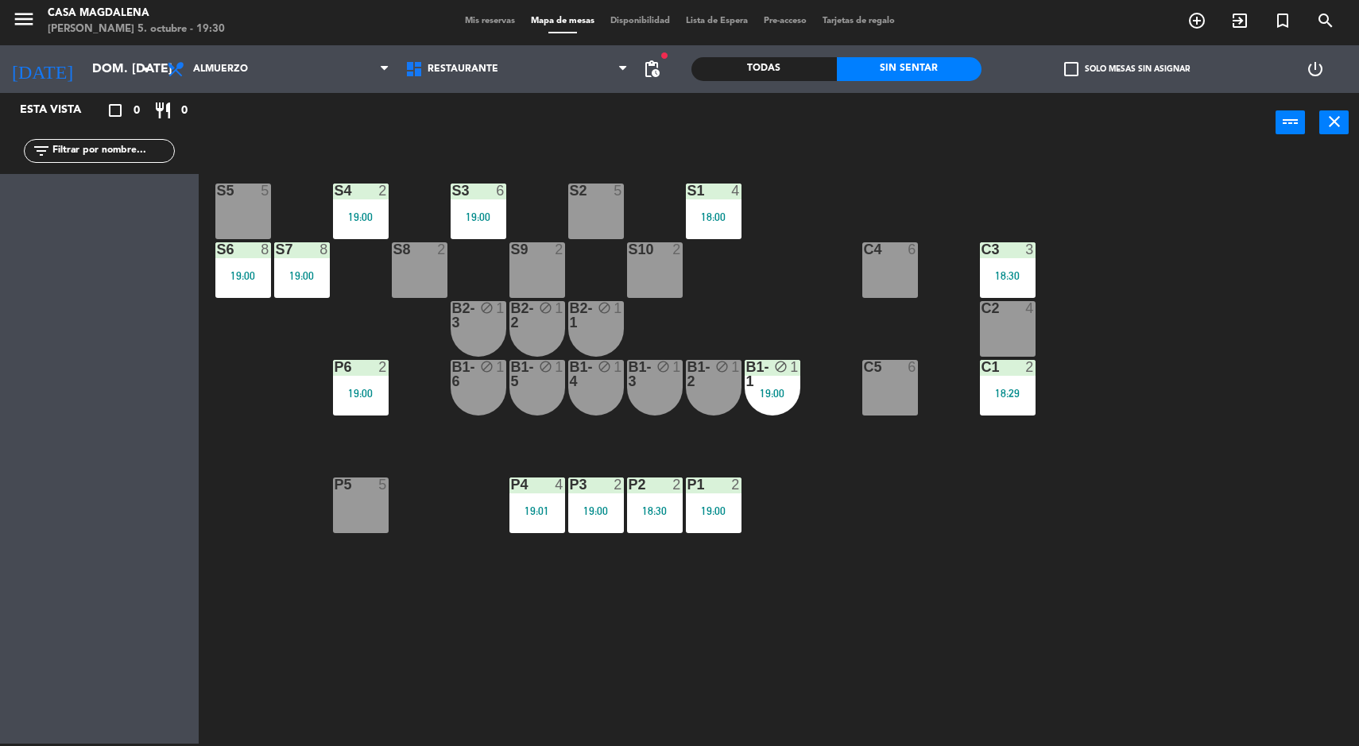
click at [727, 219] on div "18:00" at bounding box center [714, 216] width 56 height 11
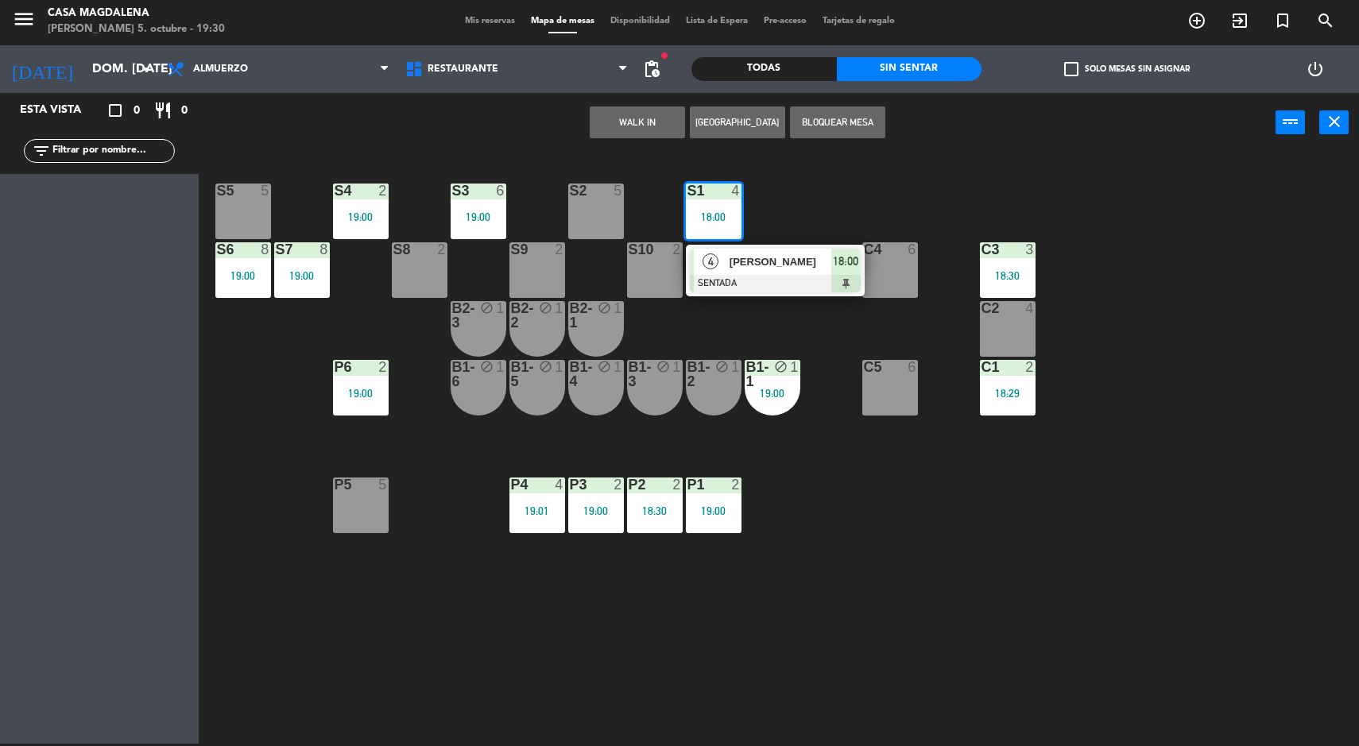
click at [822, 286] on div at bounding box center [775, 283] width 171 height 17
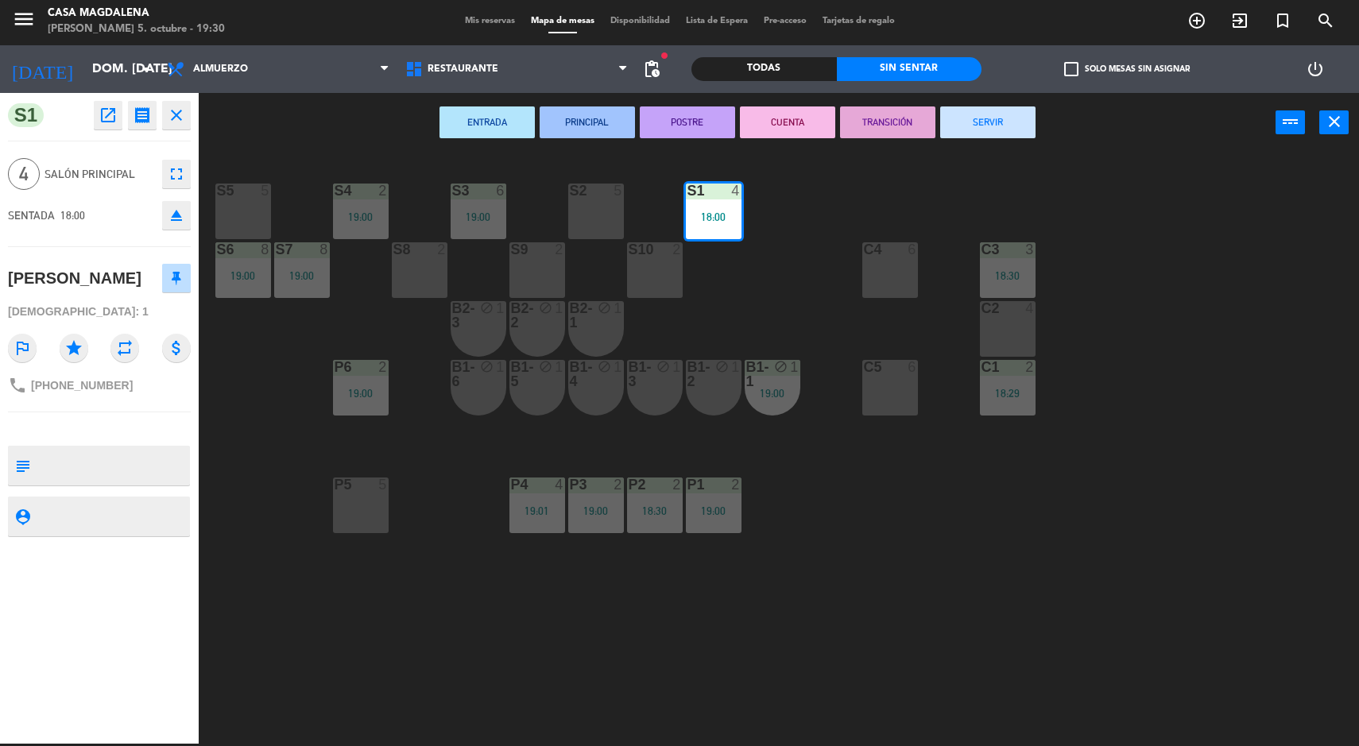
click at [989, 124] on button "SERVIR" at bounding box center [987, 122] width 95 height 32
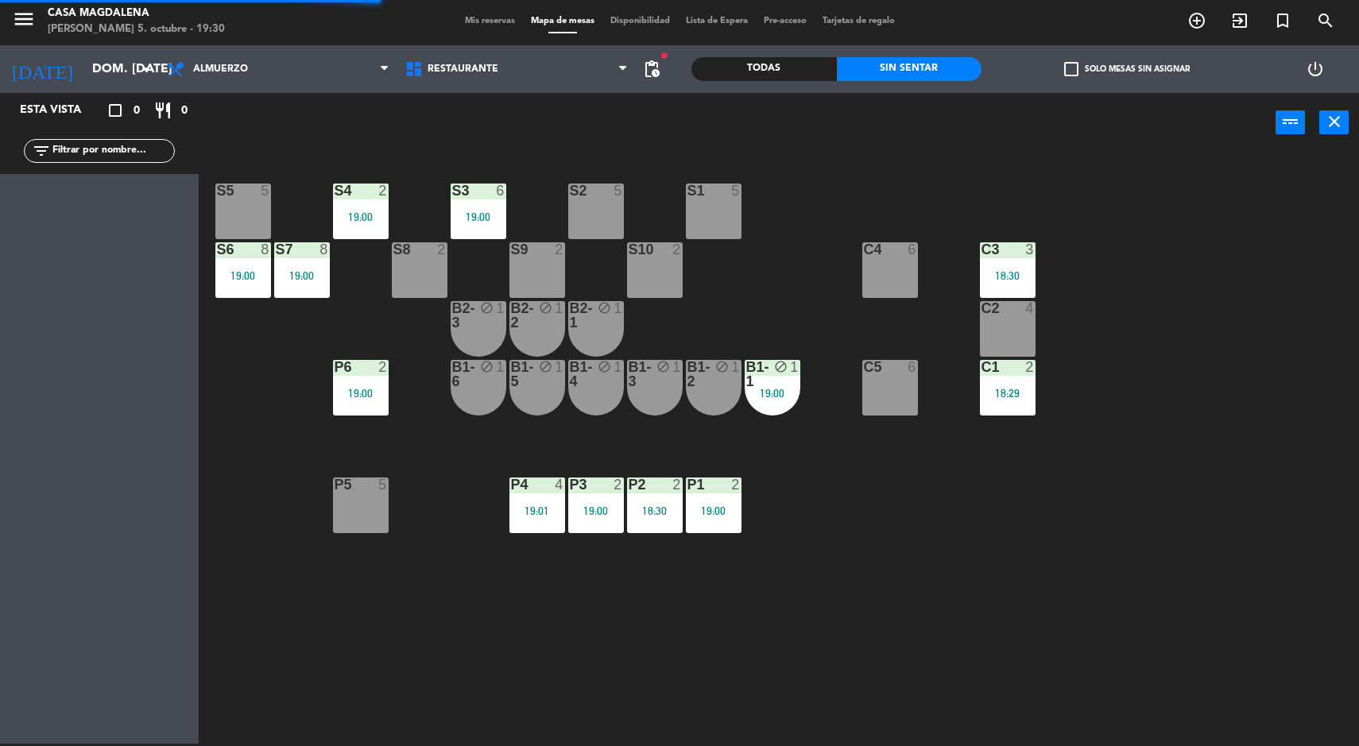
click at [768, 75] on div "Todas" at bounding box center [763, 69] width 145 height 24
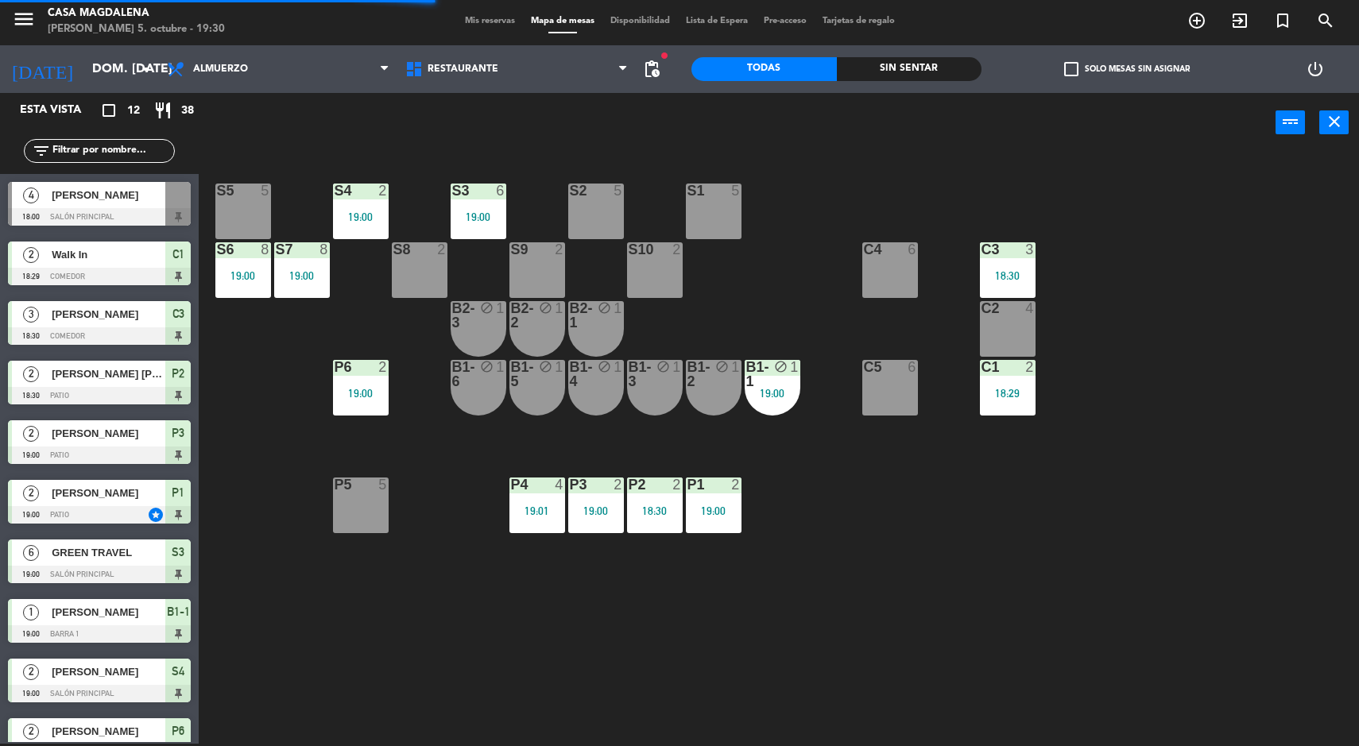
click at [150, 208] on div "[PERSON_NAME]" at bounding box center [107, 195] width 115 height 26
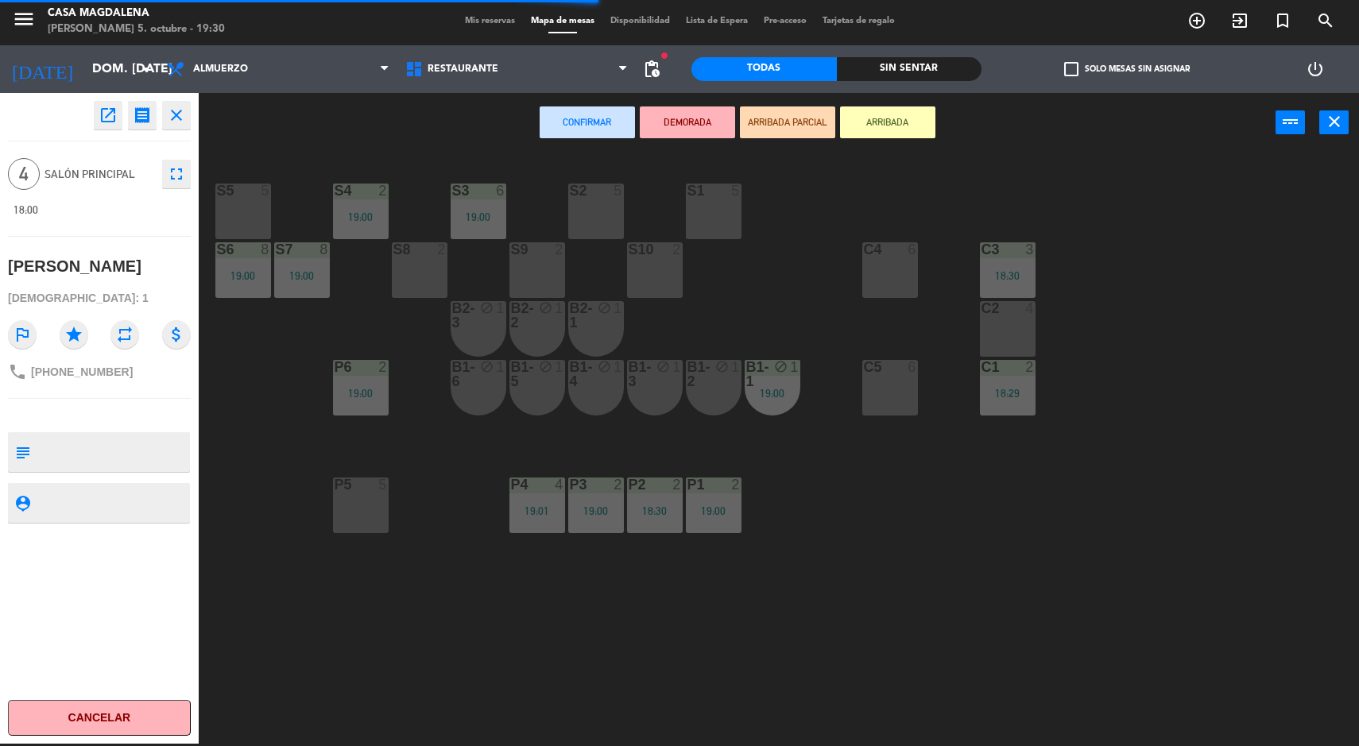
click at [951, 509] on div "S5 5 S4 2 19:00 S3 6 19:00 S2 5 S1 5 S6 8 19:00 S7 8 19:00 S8 2 S9 2 S10 2 C3 3…" at bounding box center [785, 450] width 1147 height 591
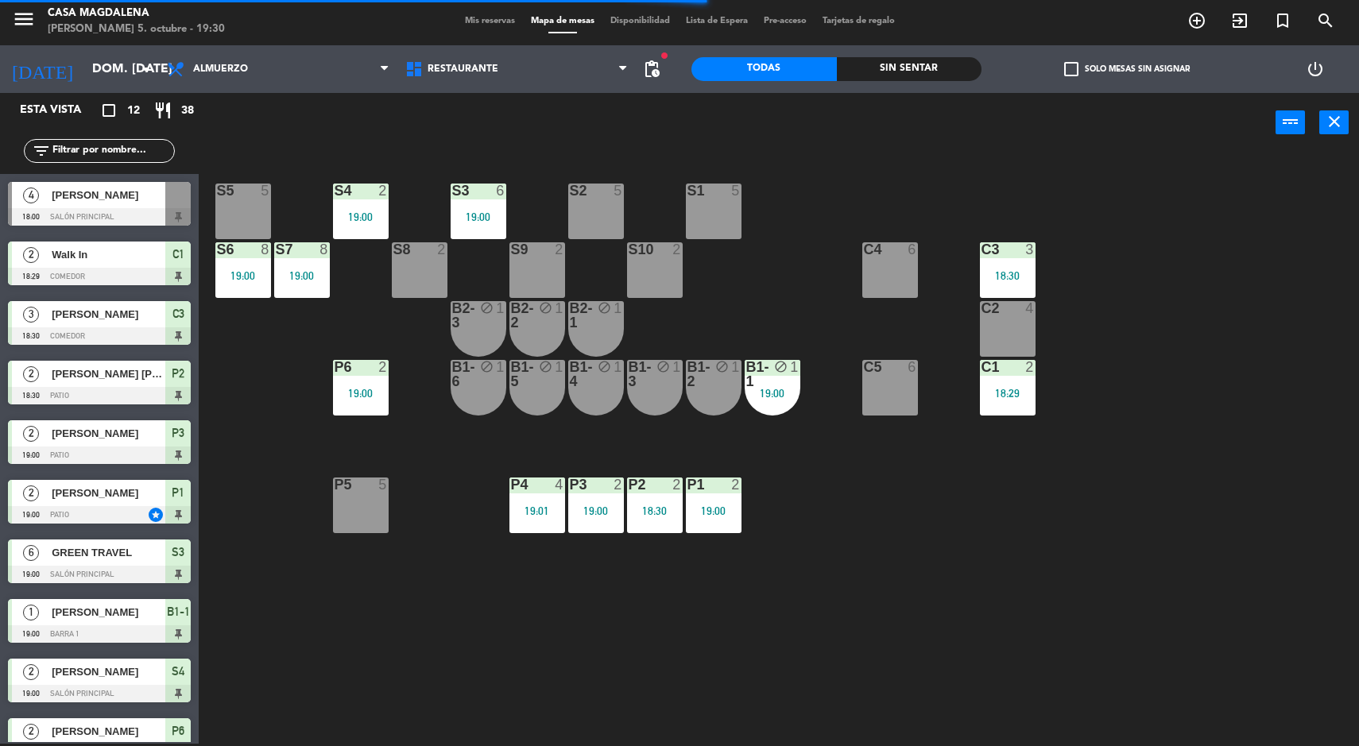
click at [162, 552] on span "GREEN TRAVEL" at bounding box center [109, 552] width 114 height 17
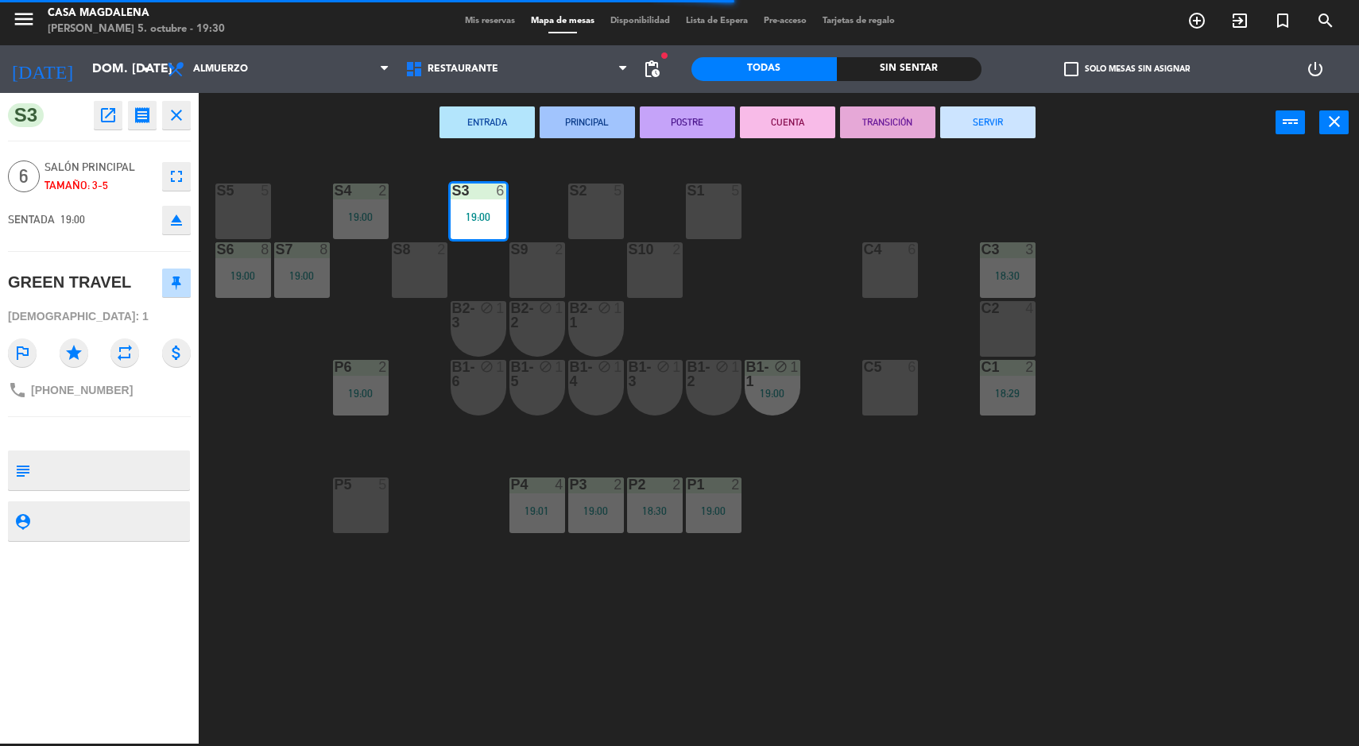
click at [909, 75] on div "Sin sentar" at bounding box center [909, 69] width 145 height 24
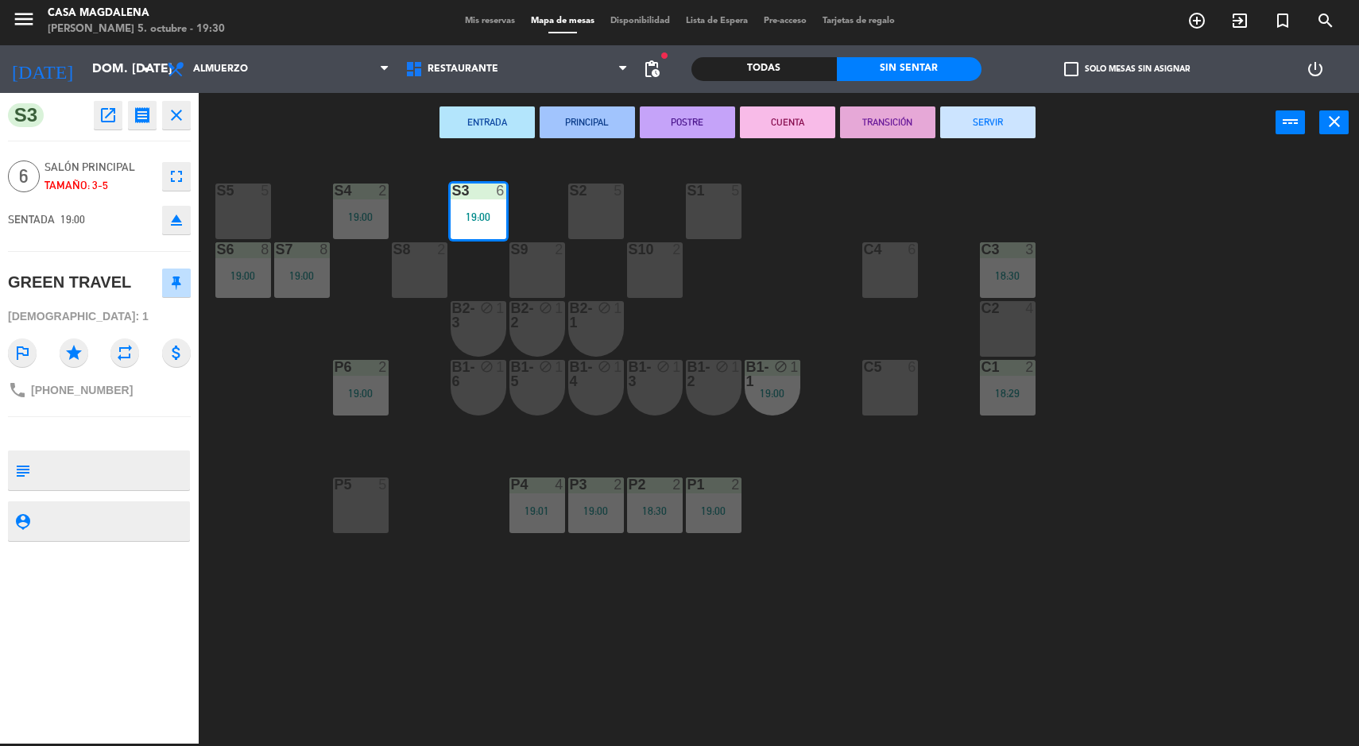
click at [1006, 119] on button "SERVIR" at bounding box center [987, 122] width 95 height 32
